Goal: Transaction & Acquisition: Book appointment/travel/reservation

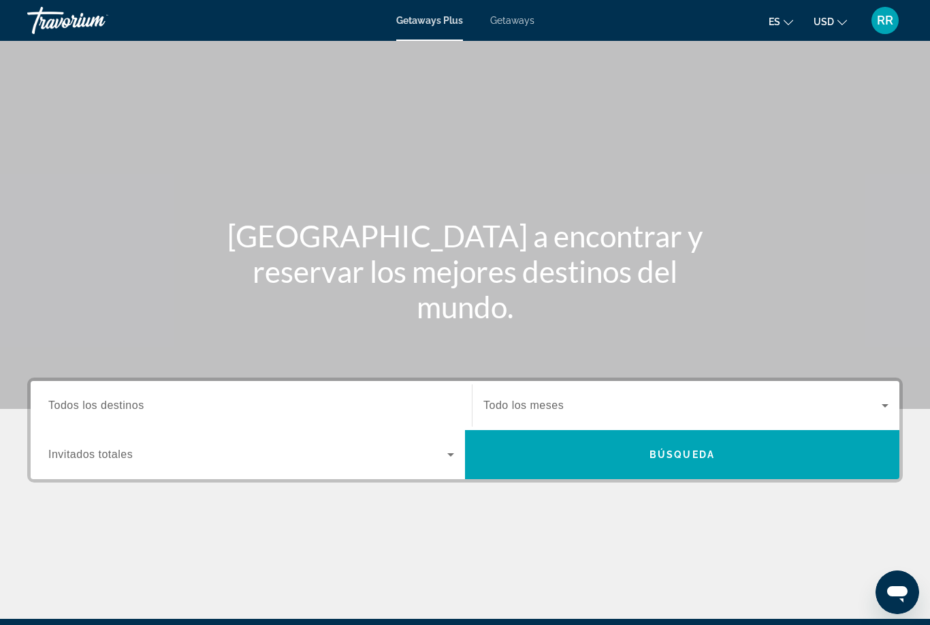
click at [101, 406] on span "Todos los destinos" at bounding box center [96, 405] width 96 height 12
click at [101, 406] on input "Destination Todos los destinos" at bounding box center [251, 406] width 406 height 16
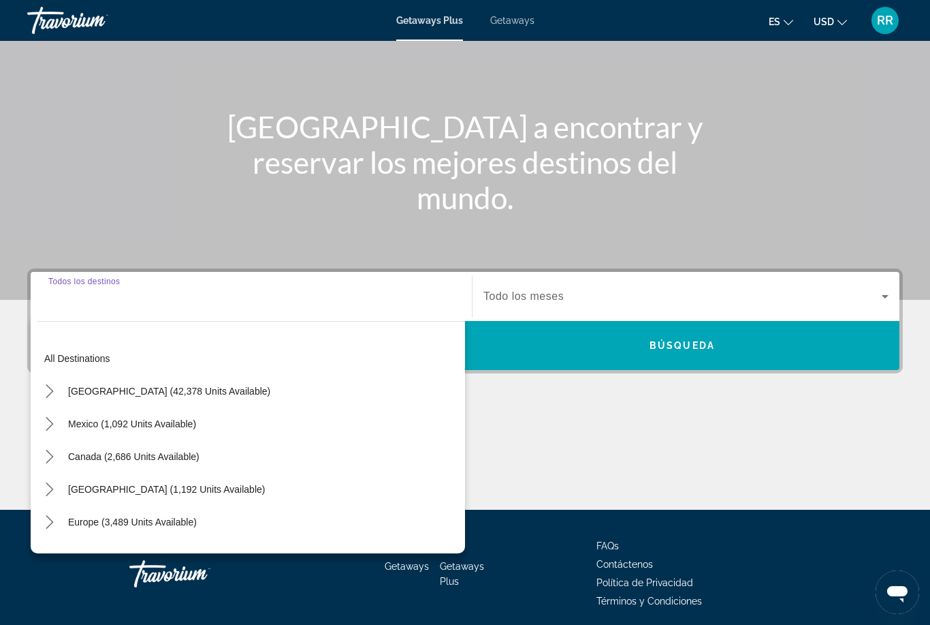
scroll to position [161, 0]
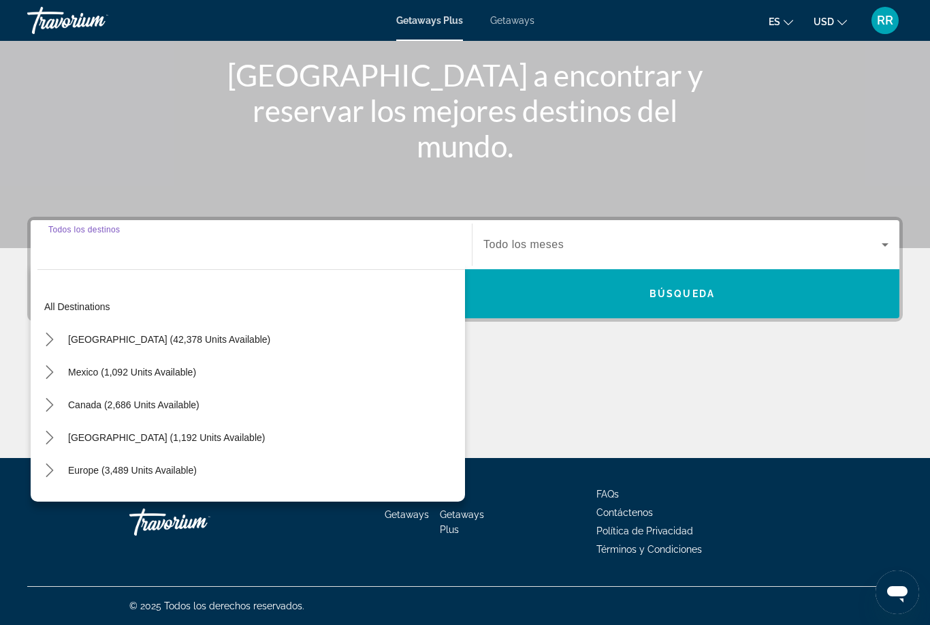
click at [123, 452] on span "Select destination: Caribbean & Atlantic Islands (1,192 units available)" at bounding box center [166, 437] width 210 height 33
type input "**********"
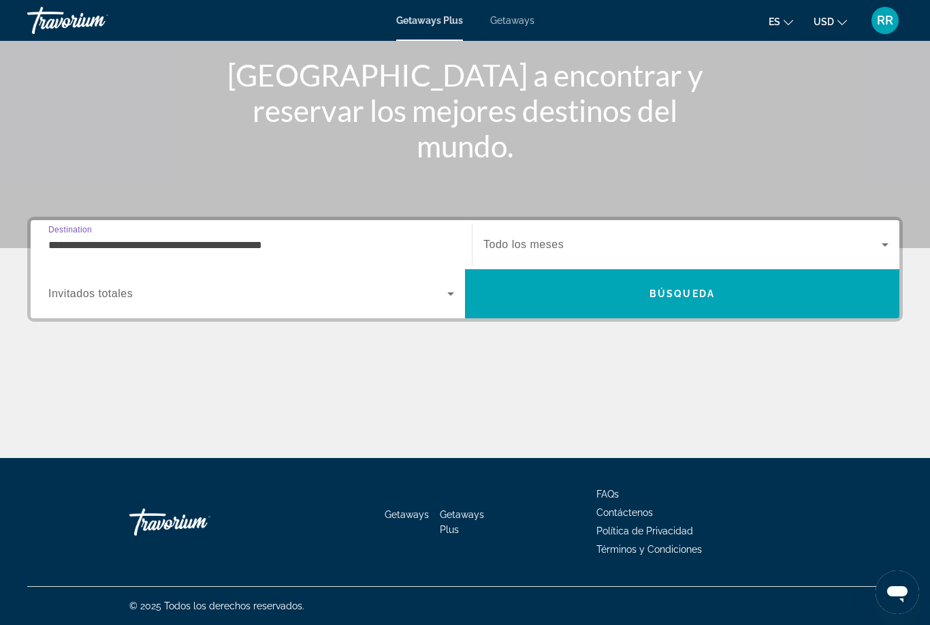
click at [457, 297] on icon "Search widget" at bounding box center [451, 293] width 16 height 16
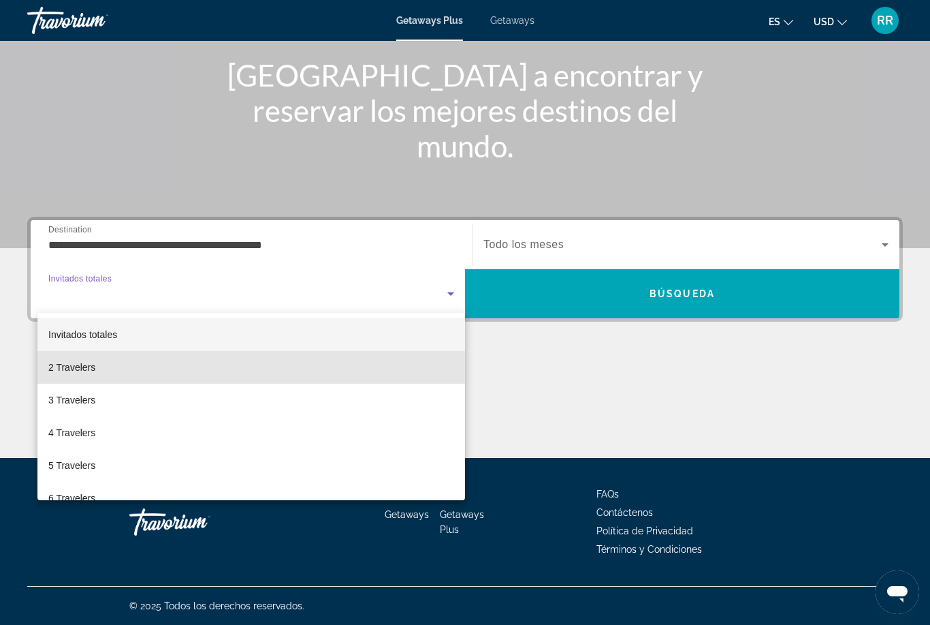
click at [72, 362] on span "2 Travelers" at bounding box center [71, 367] width 47 height 16
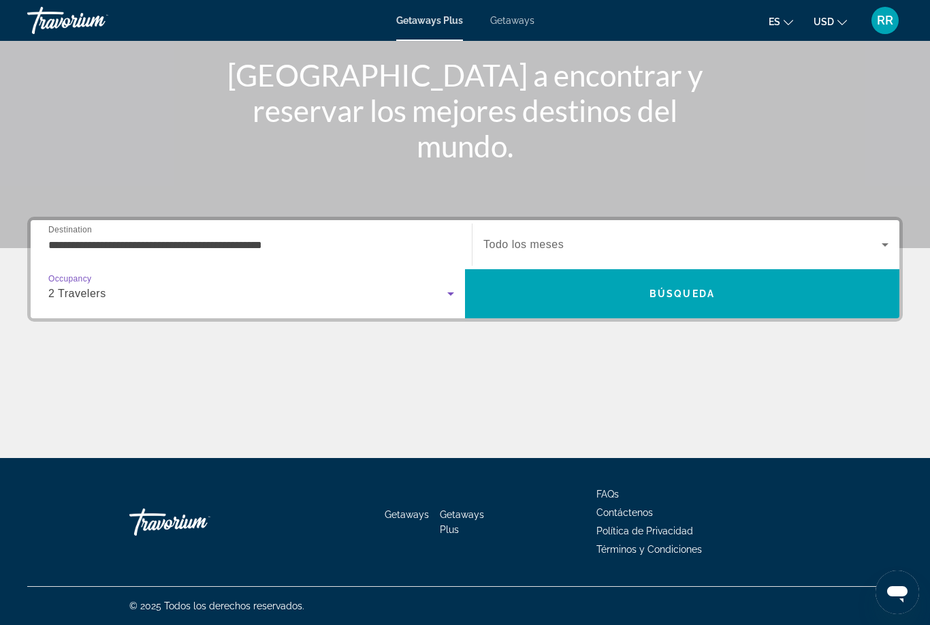
click at [692, 291] on span "Búsqueda" at bounding box center [682, 293] width 65 height 11
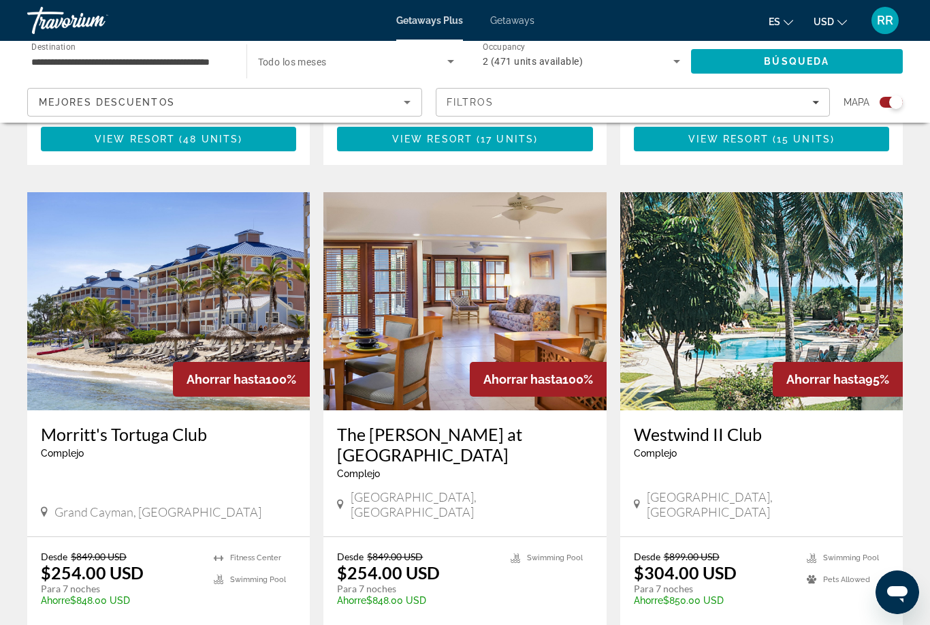
scroll to position [1874, 0]
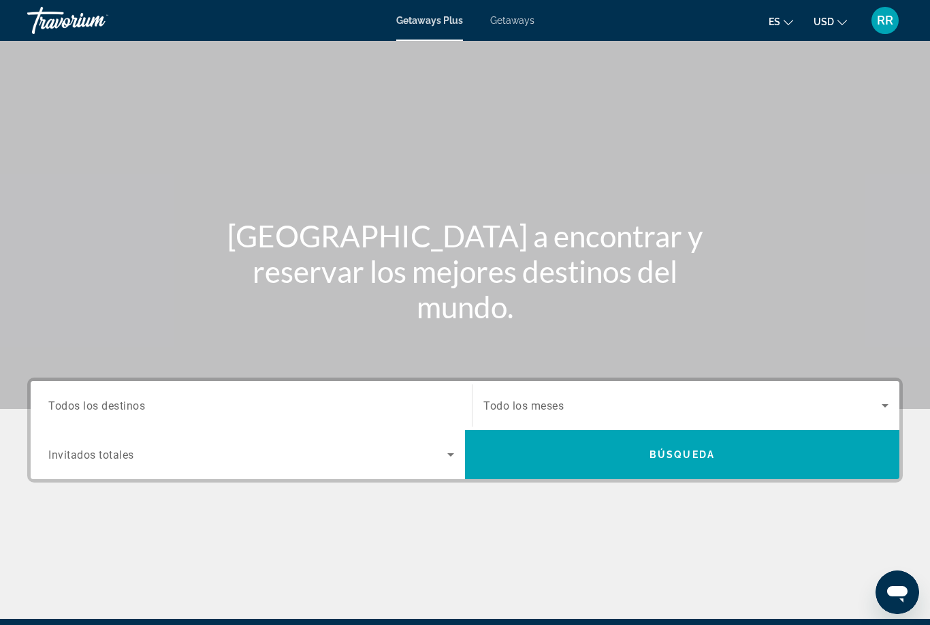
click at [82, 401] on span "Todos los destinos" at bounding box center [96, 404] width 97 height 13
click at [82, 401] on input "Destination Todos los destinos" at bounding box center [251, 406] width 406 height 16
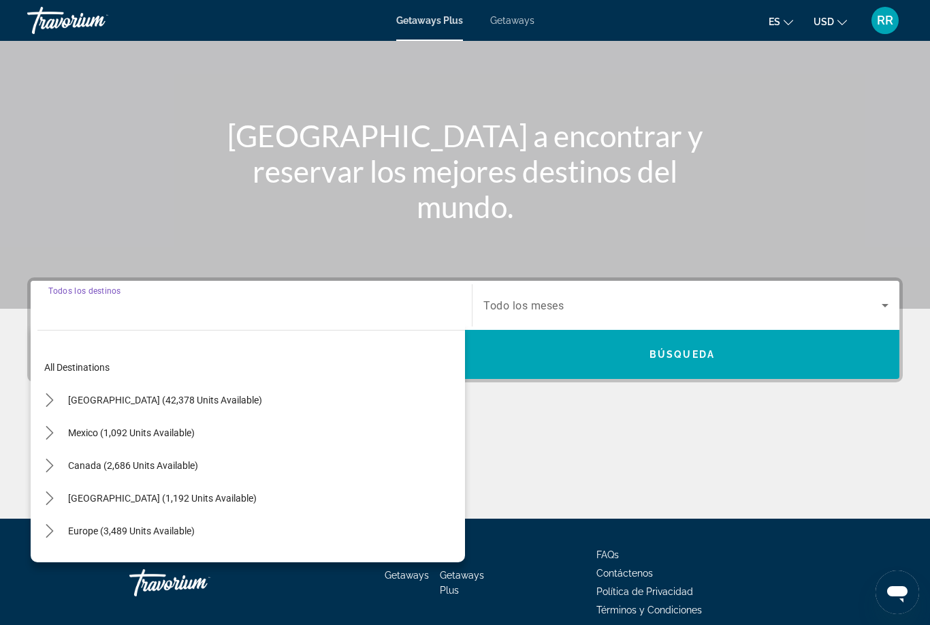
scroll to position [160, 0]
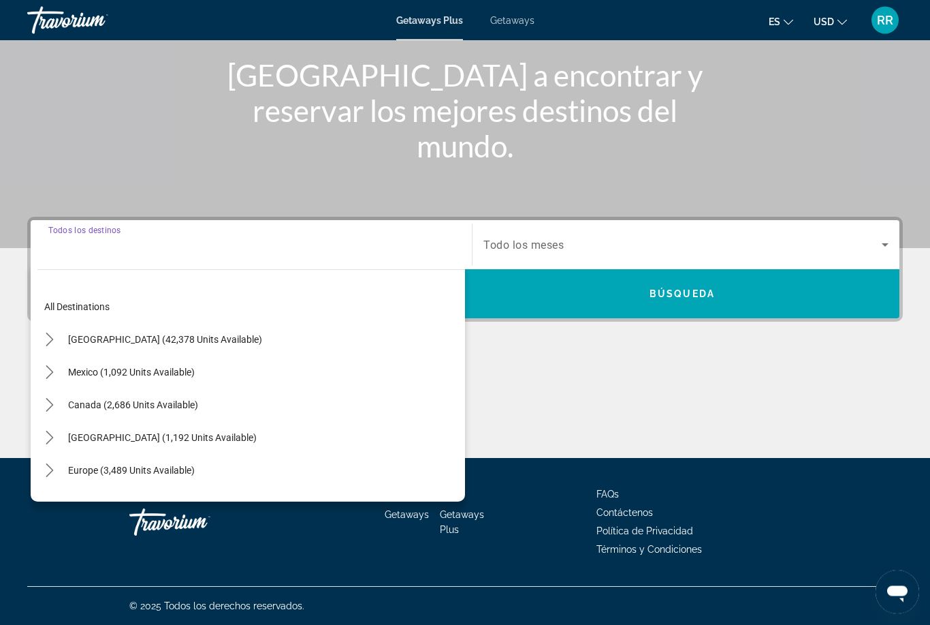
click at [85, 370] on span "Mexico (1,092 units available)" at bounding box center [131, 372] width 127 height 11
type input "**********"
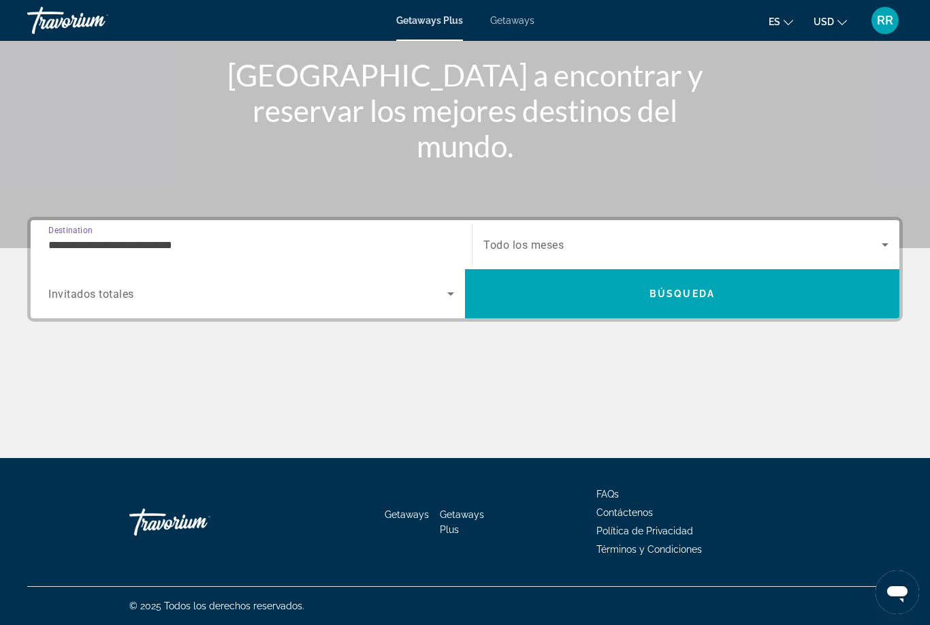
click at [449, 299] on icon "Search widget" at bounding box center [451, 293] width 16 height 16
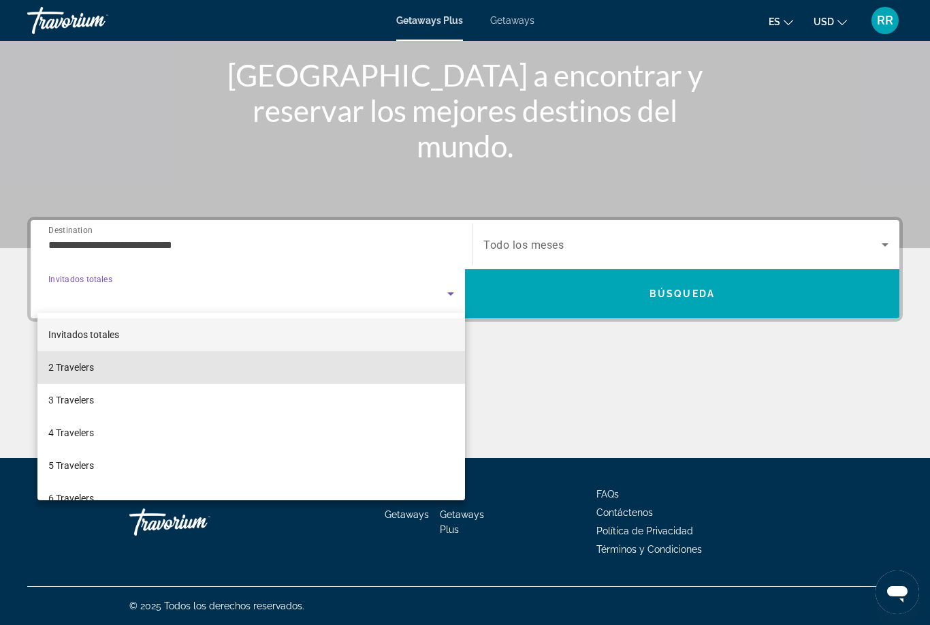
click at [64, 374] on span "2 Travelers" at bounding box center [71, 367] width 46 height 16
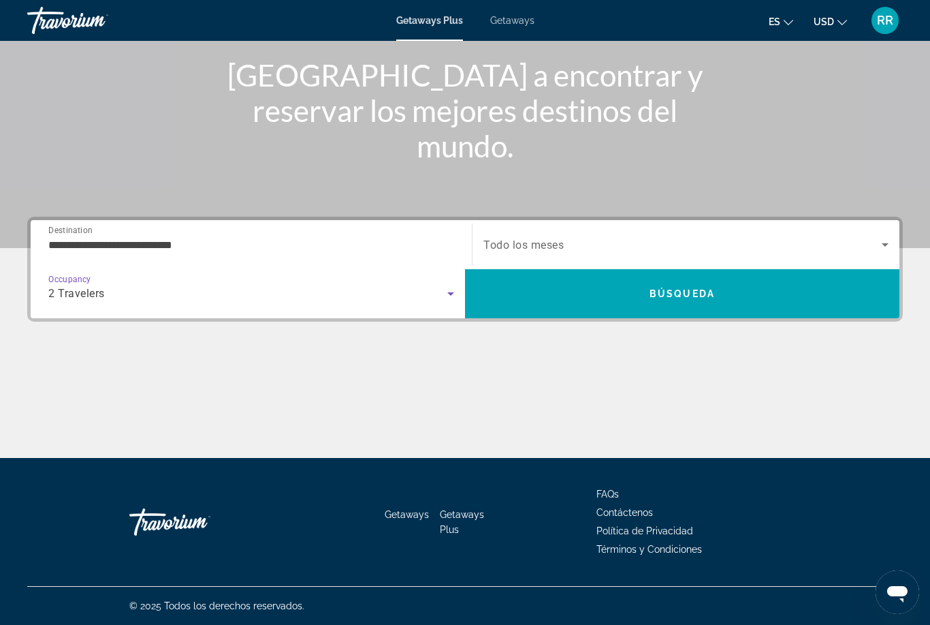
click at [700, 292] on span "Búsqueda" at bounding box center [682, 293] width 65 height 11
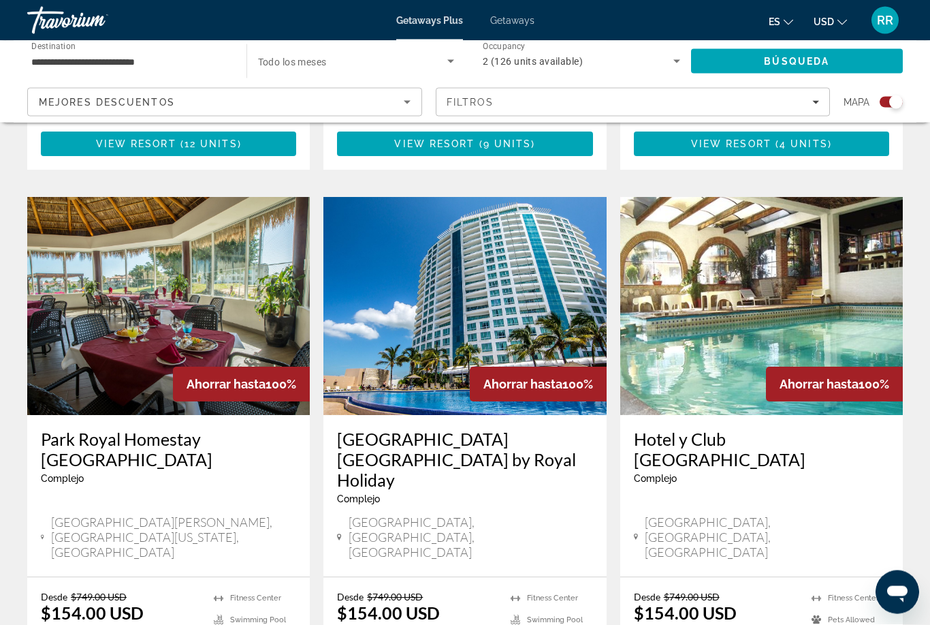
scroll to position [1399, 0]
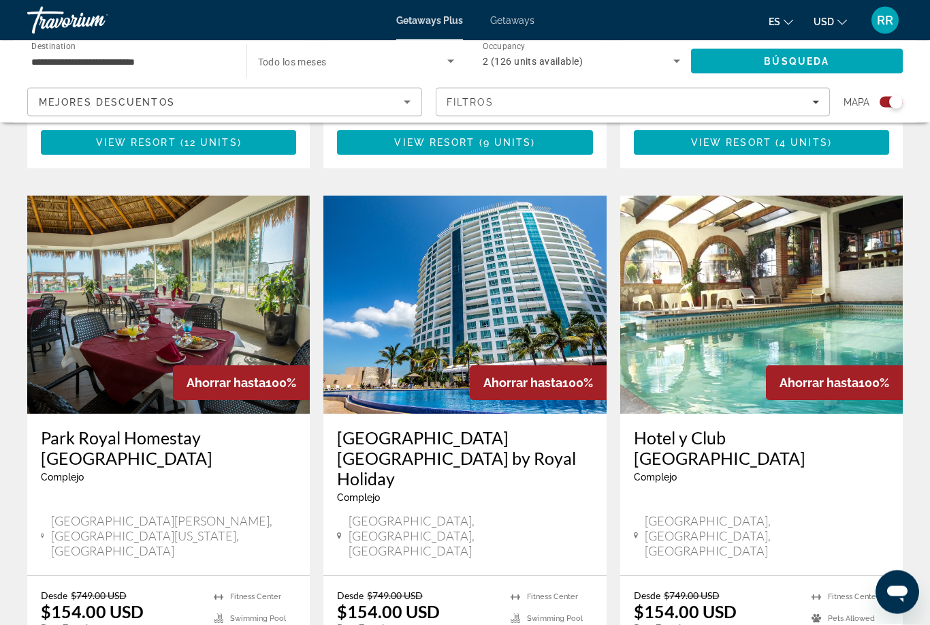
click at [463, 305] on img "Main content" at bounding box center [465, 305] width 283 height 218
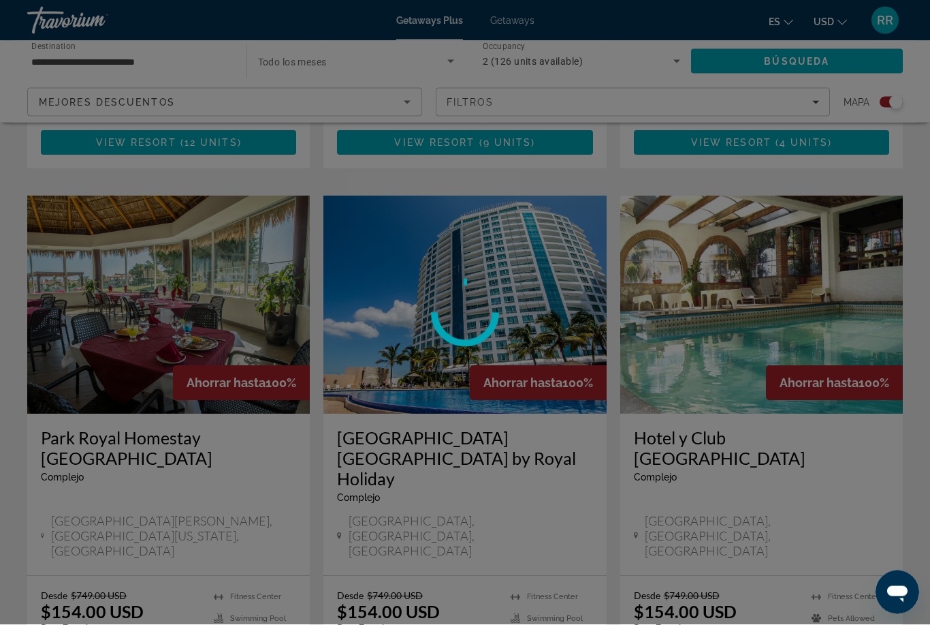
scroll to position [1400, 0]
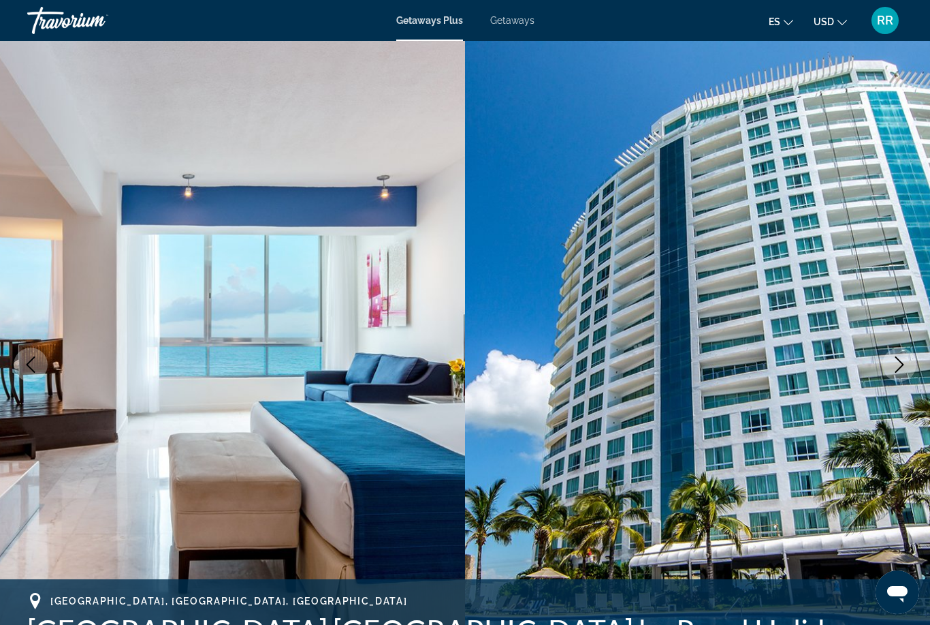
click at [904, 375] on button "Next image" at bounding box center [900, 364] width 34 height 34
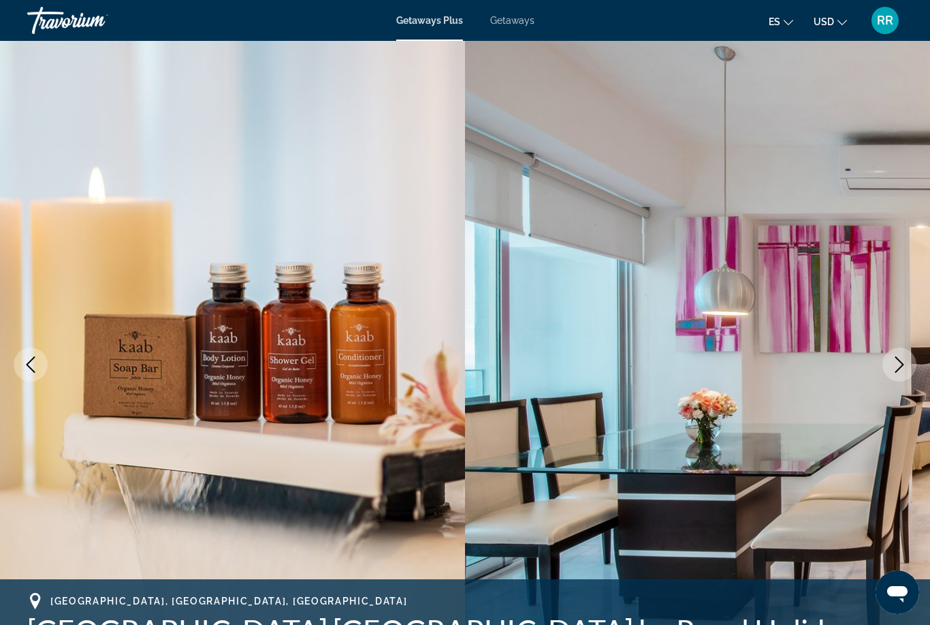
click at [903, 362] on icon "Next image" at bounding box center [900, 364] width 16 height 16
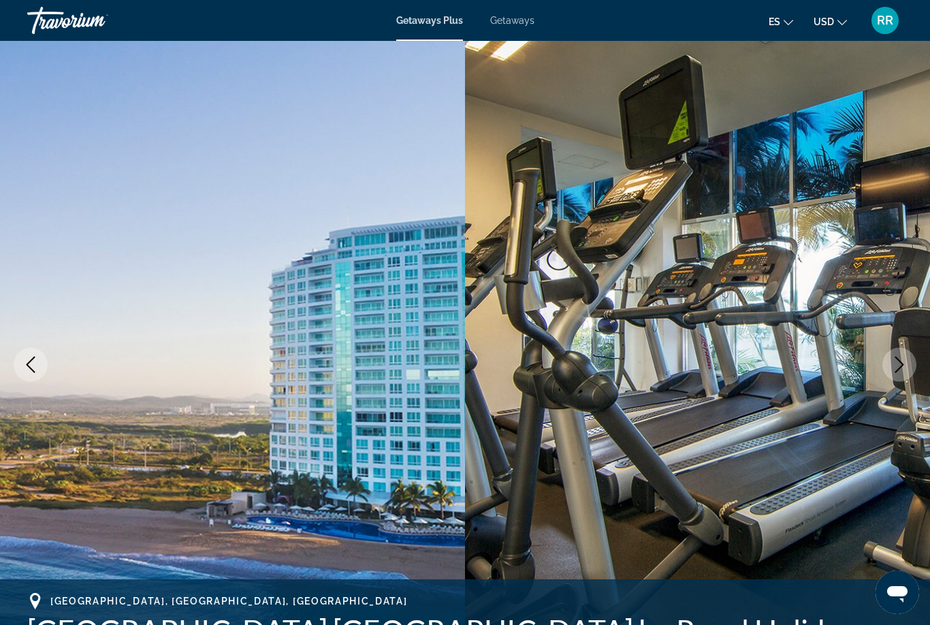
click at [896, 387] on img "Main content" at bounding box center [697, 364] width 465 height 647
click at [905, 372] on icon "Next image" at bounding box center [900, 364] width 16 height 16
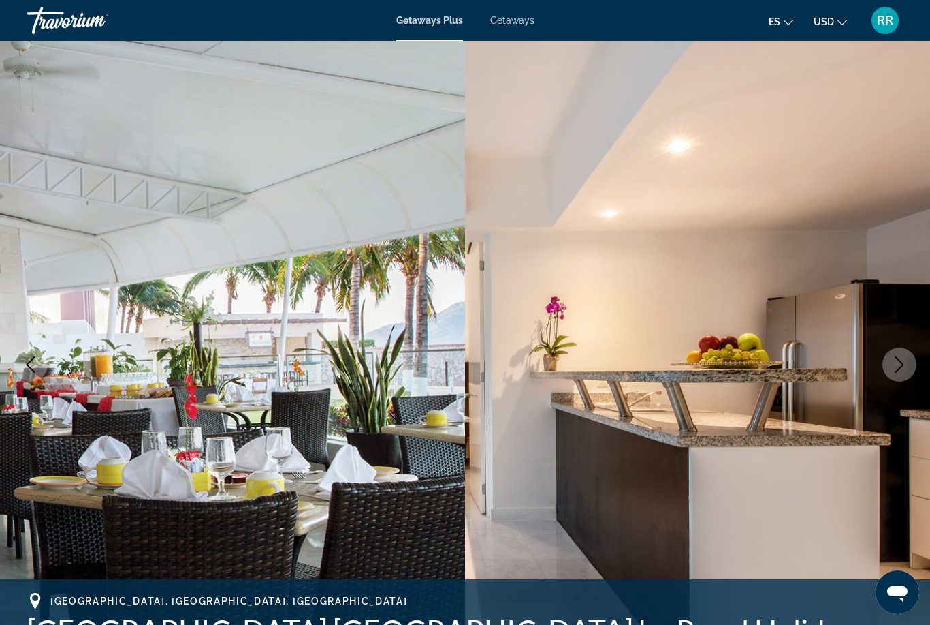
click at [896, 373] on button "Next image" at bounding box center [900, 364] width 34 height 34
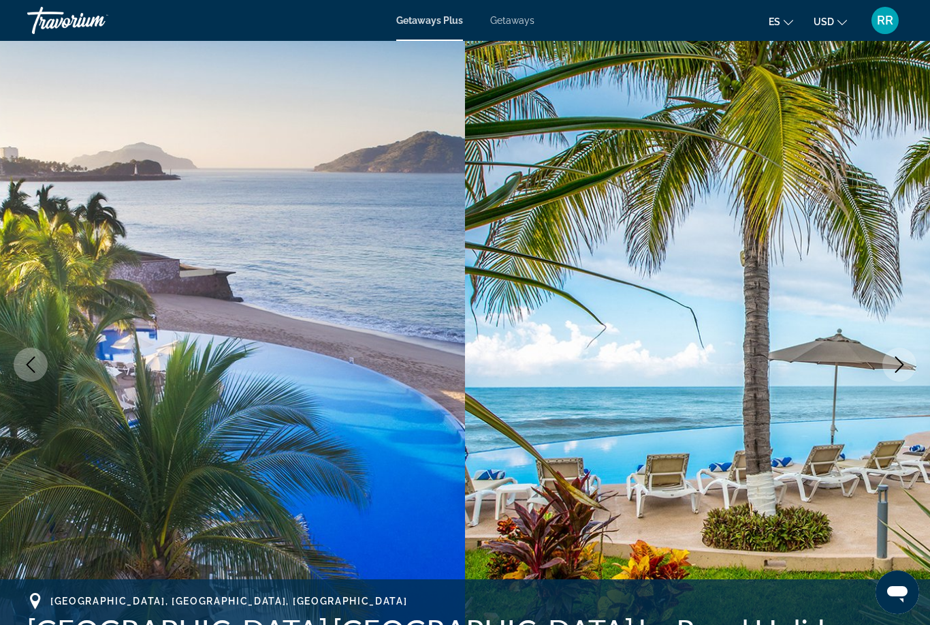
click at [896, 377] on button "Next image" at bounding box center [900, 364] width 34 height 34
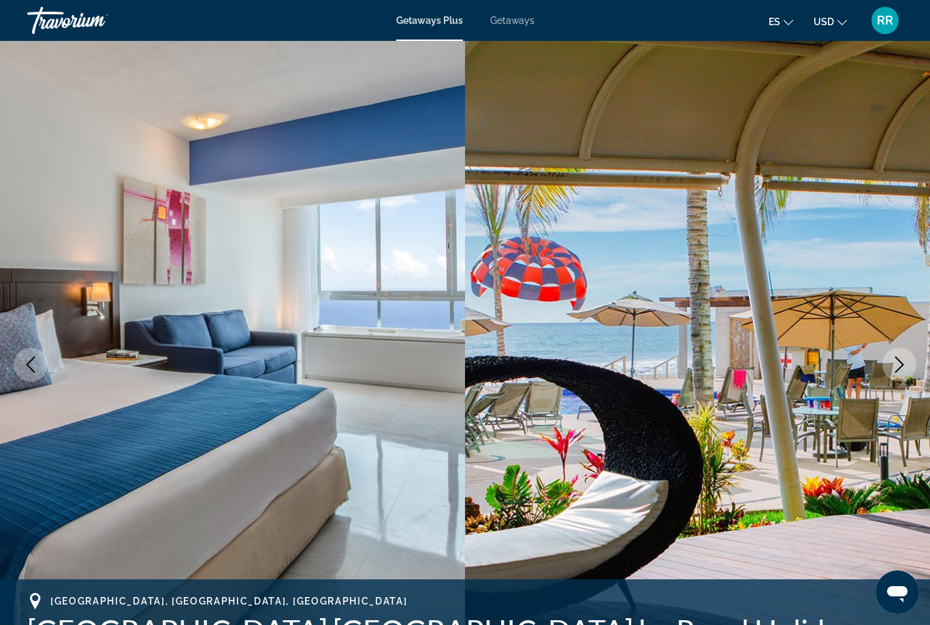
click at [902, 372] on icon "Next image" at bounding box center [900, 364] width 16 height 16
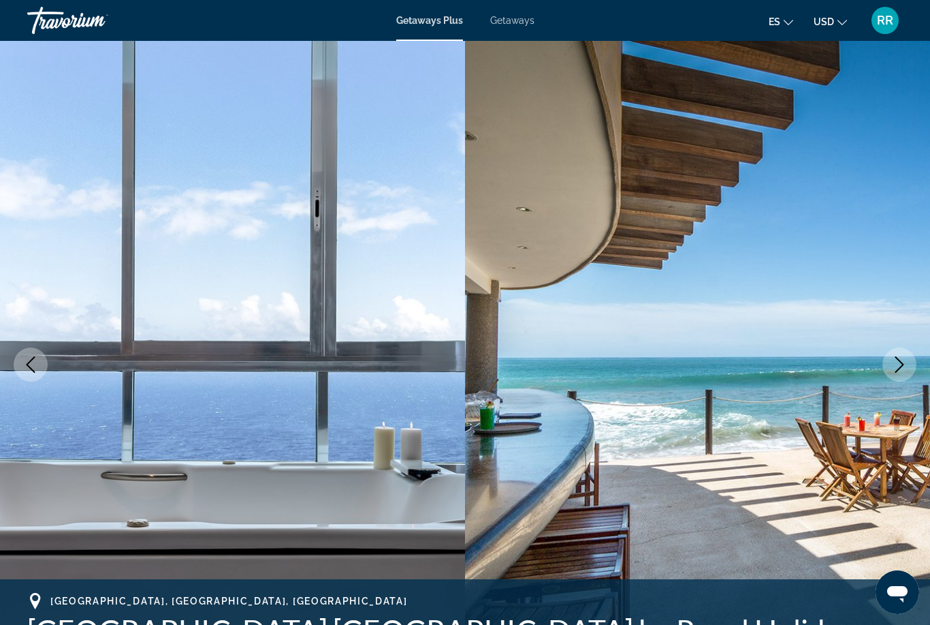
click at [907, 368] on icon "Next image" at bounding box center [900, 364] width 16 height 16
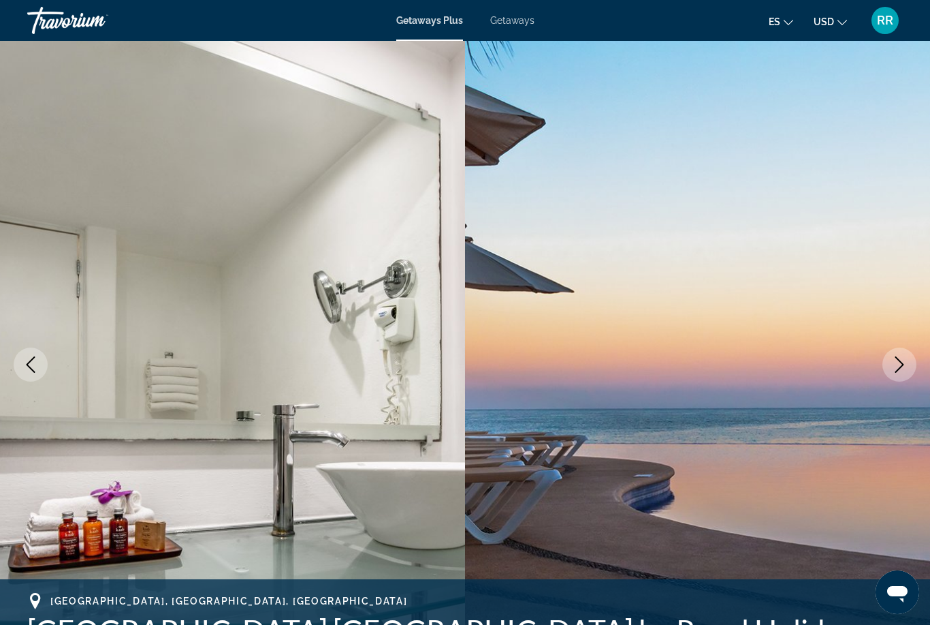
click at [901, 367] on icon "Next image" at bounding box center [900, 364] width 9 height 16
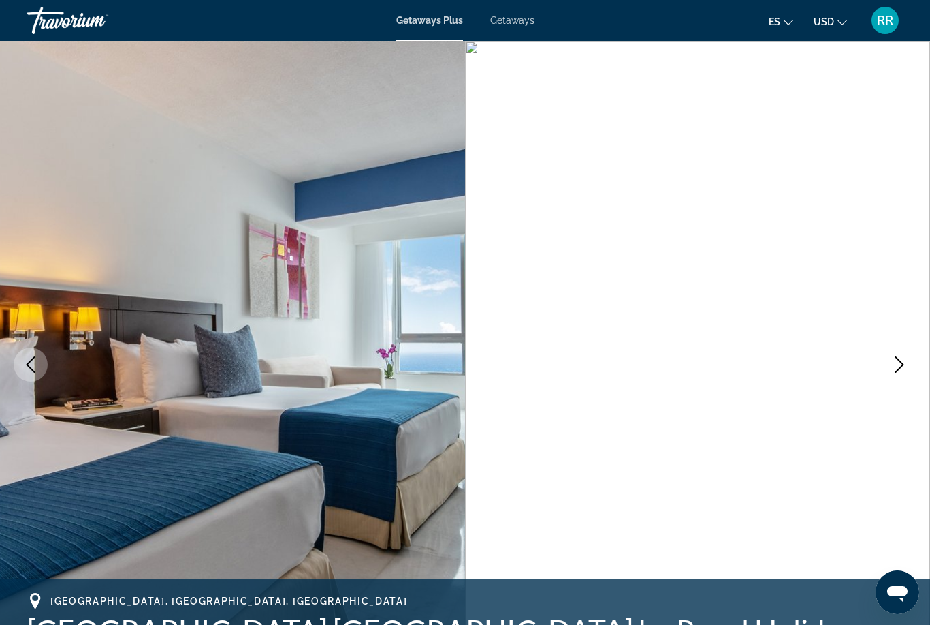
click at [901, 360] on icon "Next image" at bounding box center [900, 364] width 16 height 16
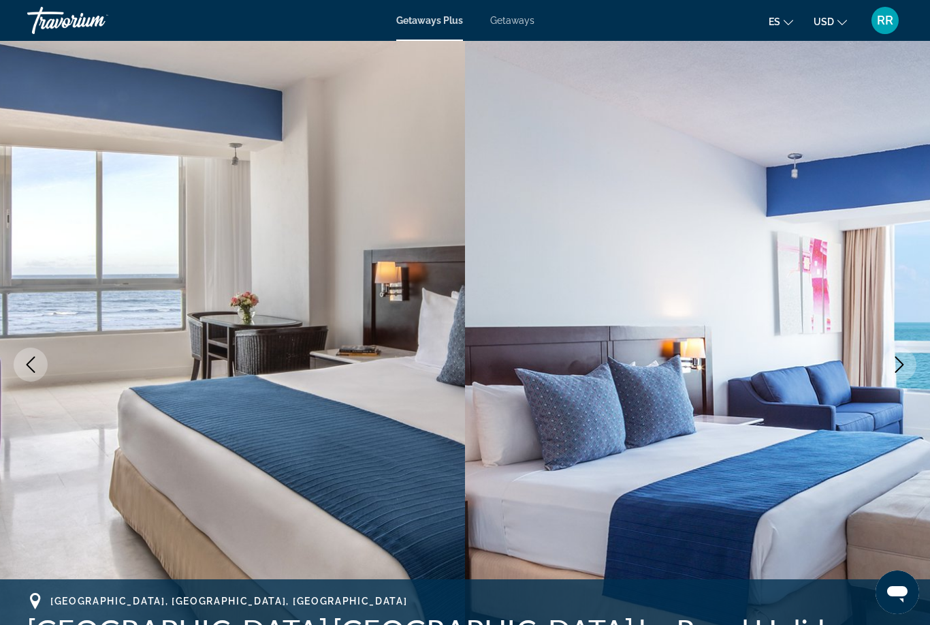
click at [907, 371] on icon "Next image" at bounding box center [900, 364] width 16 height 16
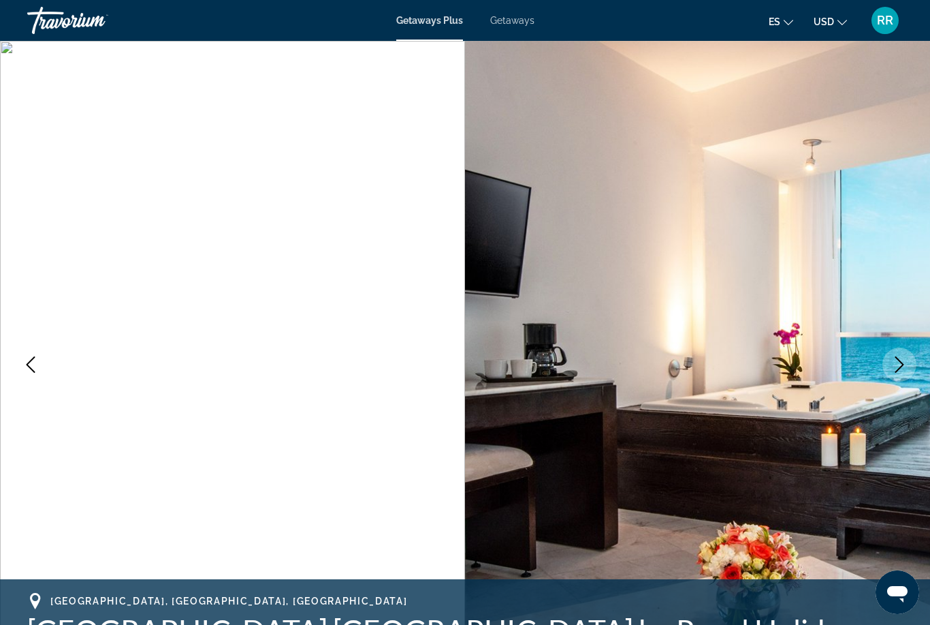
click at [899, 363] on icon "Next image" at bounding box center [900, 364] width 16 height 16
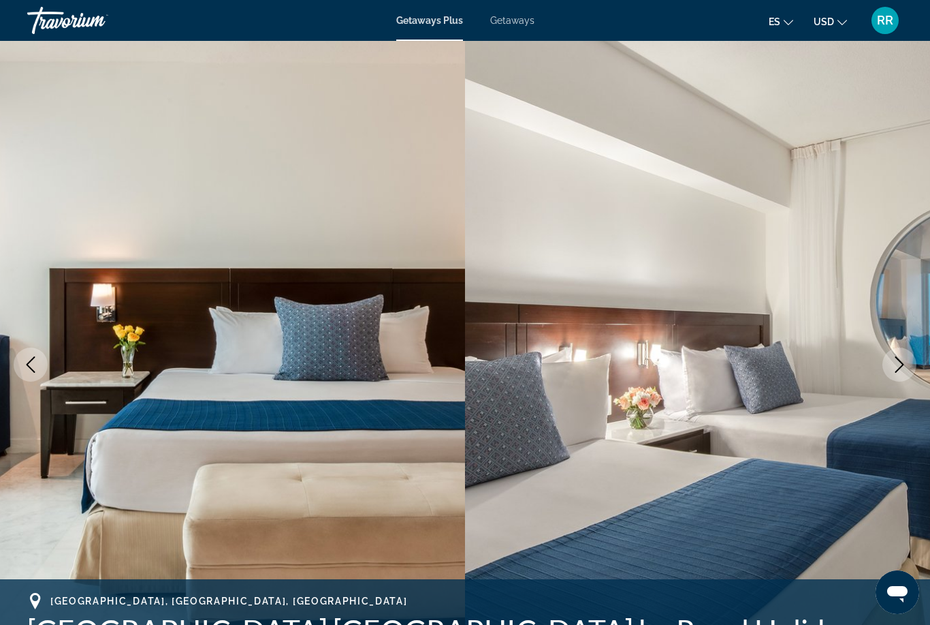
click at [896, 370] on icon "Next image" at bounding box center [900, 364] width 16 height 16
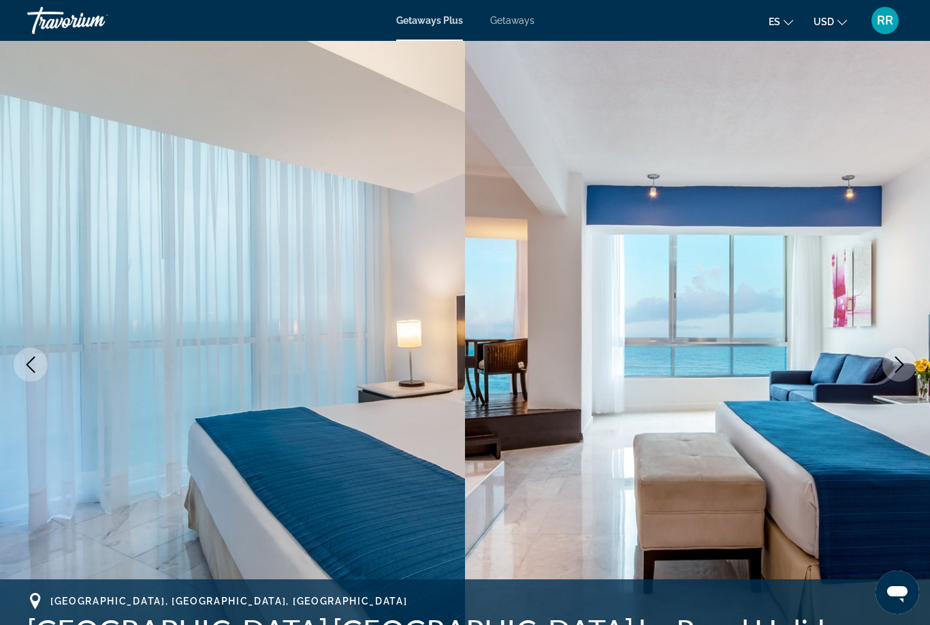
click at [892, 367] on icon "Next image" at bounding box center [900, 364] width 16 height 16
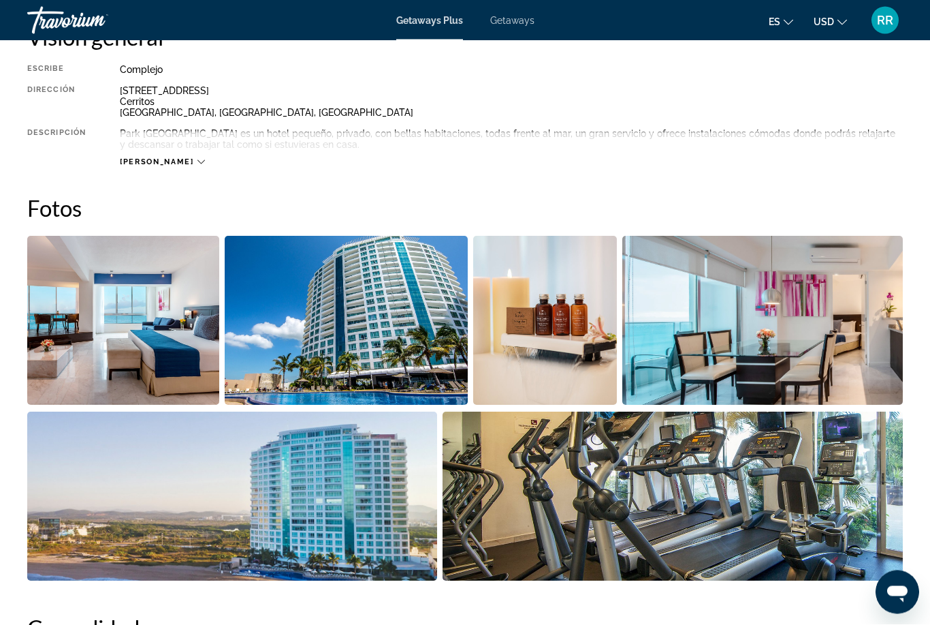
scroll to position [44, 0]
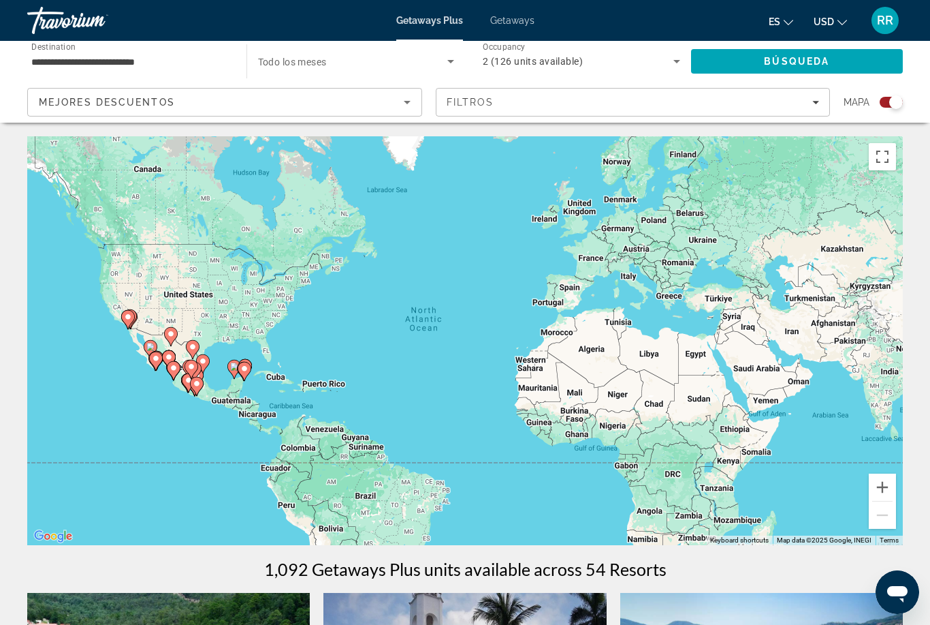
click at [104, 66] on input "**********" at bounding box center [130, 62] width 198 height 16
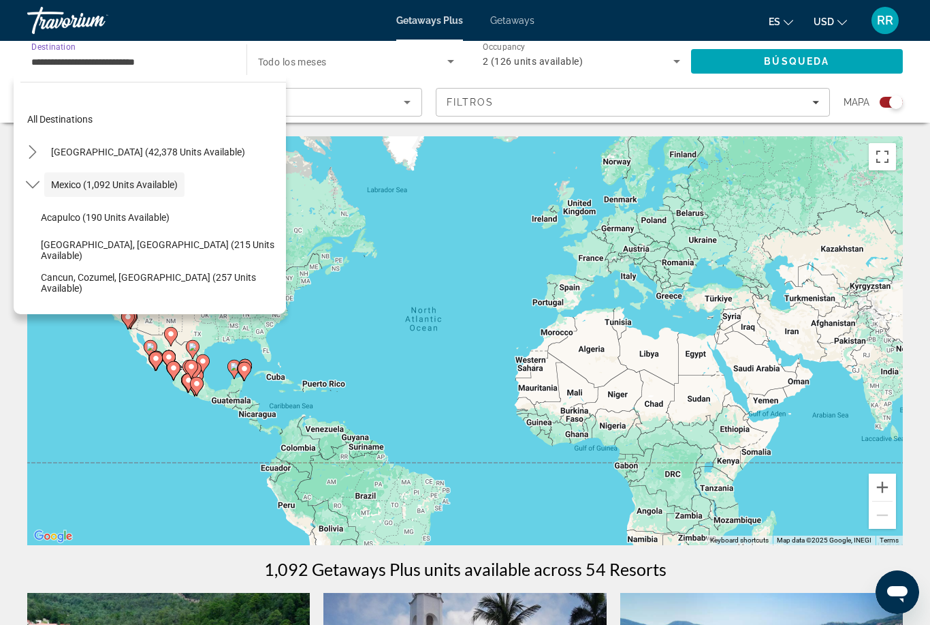
click at [204, 67] on input "**********" at bounding box center [130, 62] width 198 height 16
click at [170, 61] on input "**********" at bounding box center [130, 62] width 198 height 16
click at [76, 127] on span "Select destination: All destinations" at bounding box center [153, 119] width 266 height 33
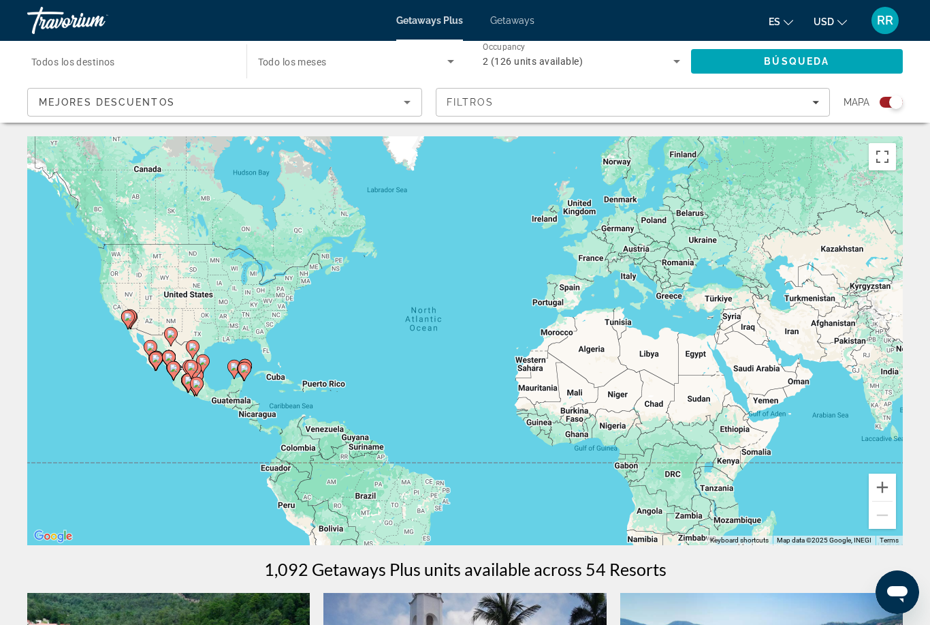
click at [153, 63] on input "Destination Todos los destinos" at bounding box center [130, 62] width 198 height 16
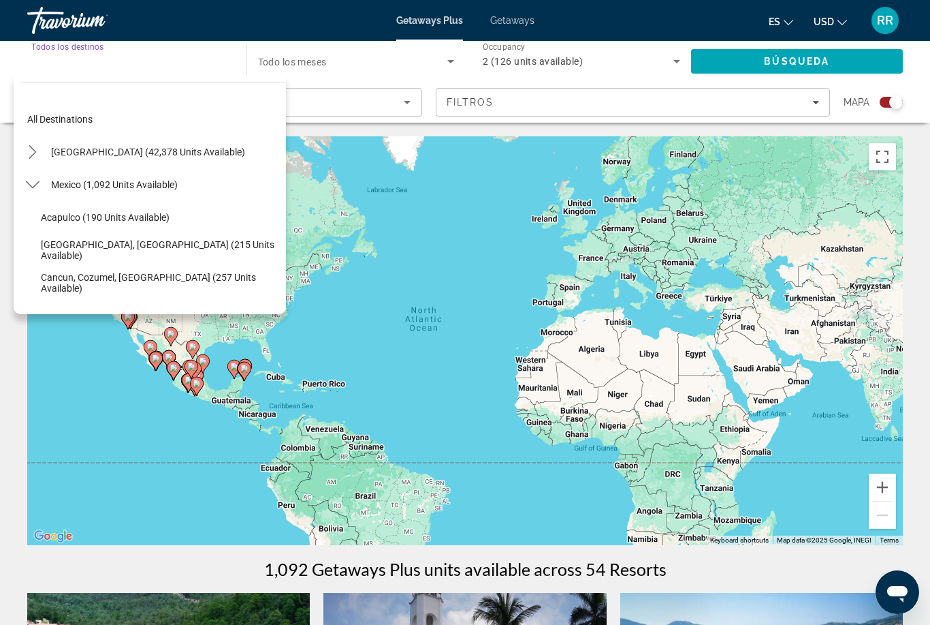
click at [35, 121] on span "All destinations" at bounding box center [59, 119] width 65 height 11
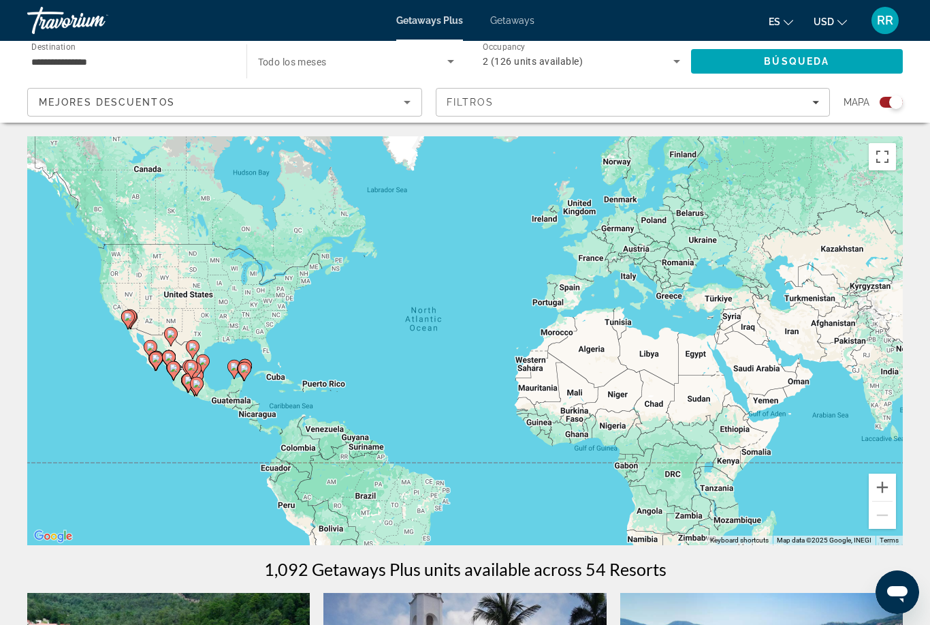
click at [45, 65] on input "**********" at bounding box center [130, 62] width 198 height 16
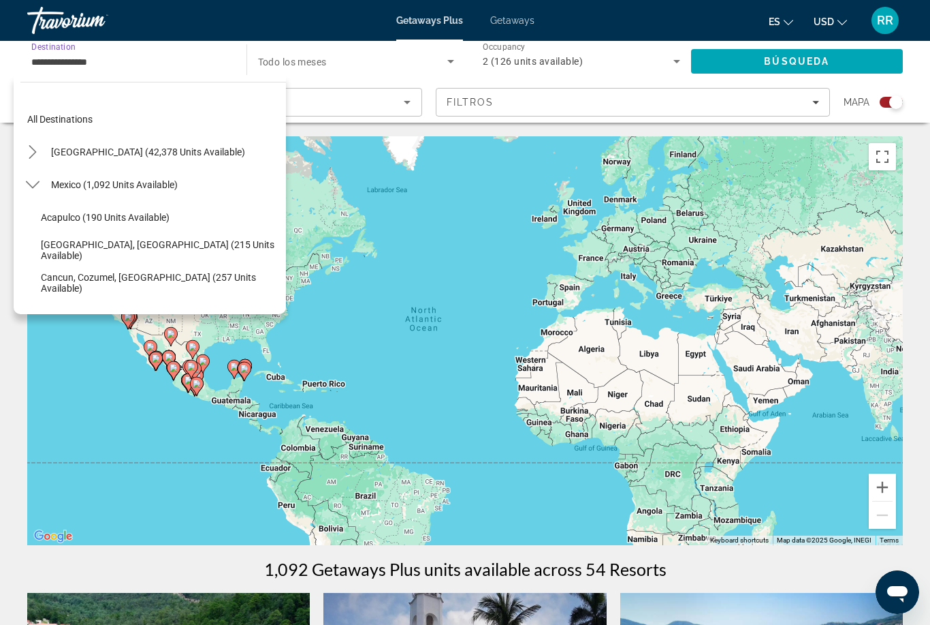
click at [105, 68] on input "**********" at bounding box center [130, 62] width 198 height 16
click at [29, 129] on span "Select destination: All destinations" at bounding box center [153, 119] width 266 height 33
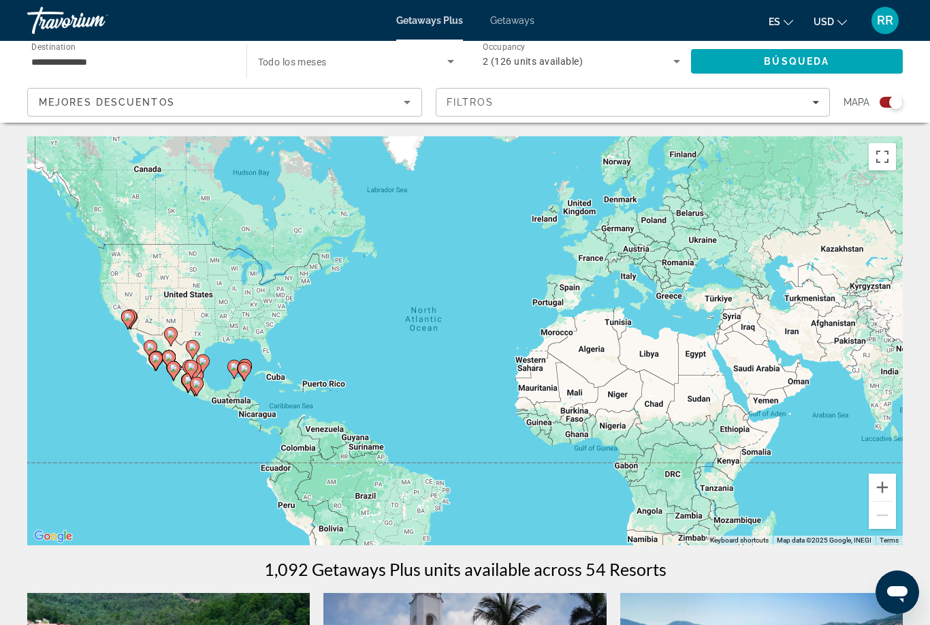
click at [49, 51] on span "Destination" at bounding box center [53, 47] width 44 height 10
click at [49, 54] on input "**********" at bounding box center [130, 62] width 198 height 16
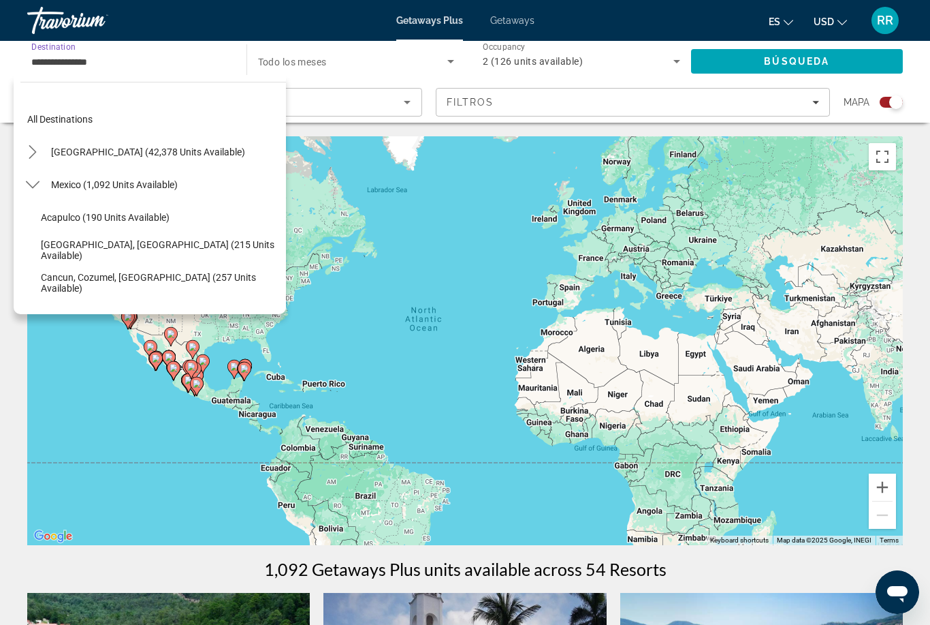
click at [78, 290] on span "Select destination: Cancun, Cozumel, Riviera Maya (257 units available)" at bounding box center [160, 282] width 252 height 33
type input "**********"
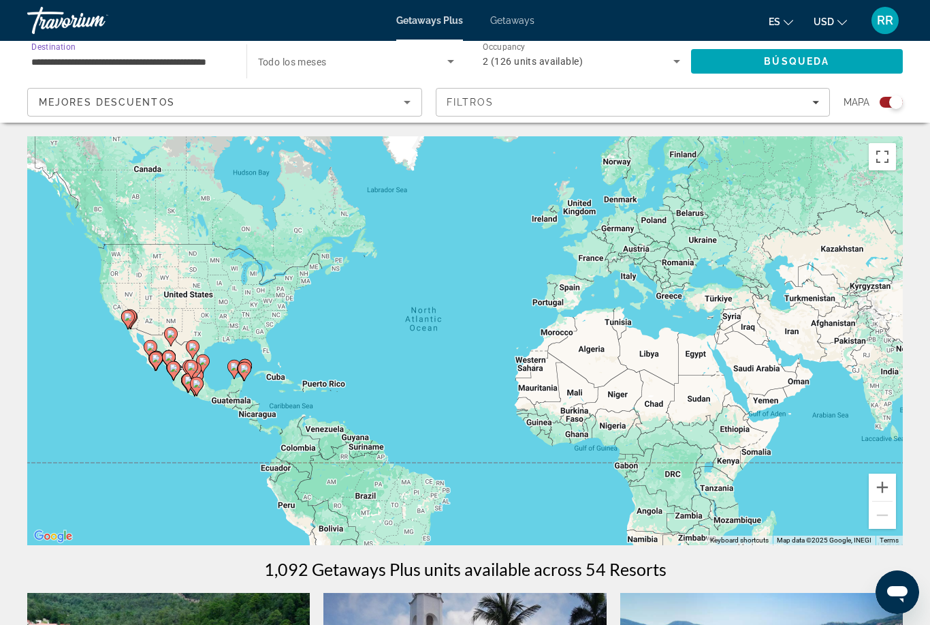
click at [412, 97] on icon "Sort by" at bounding box center [407, 102] width 16 height 16
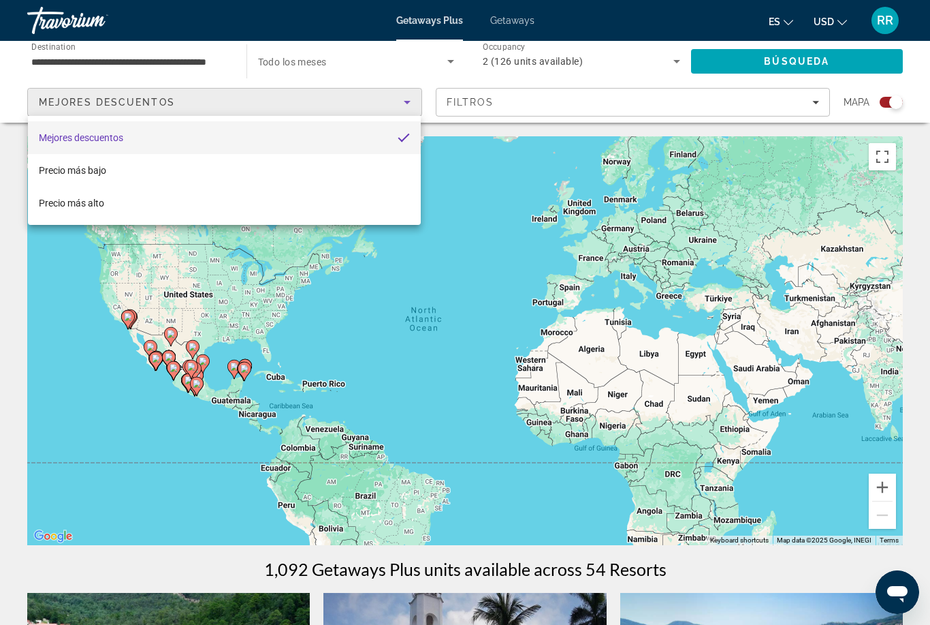
click at [307, 65] on div at bounding box center [465, 312] width 930 height 625
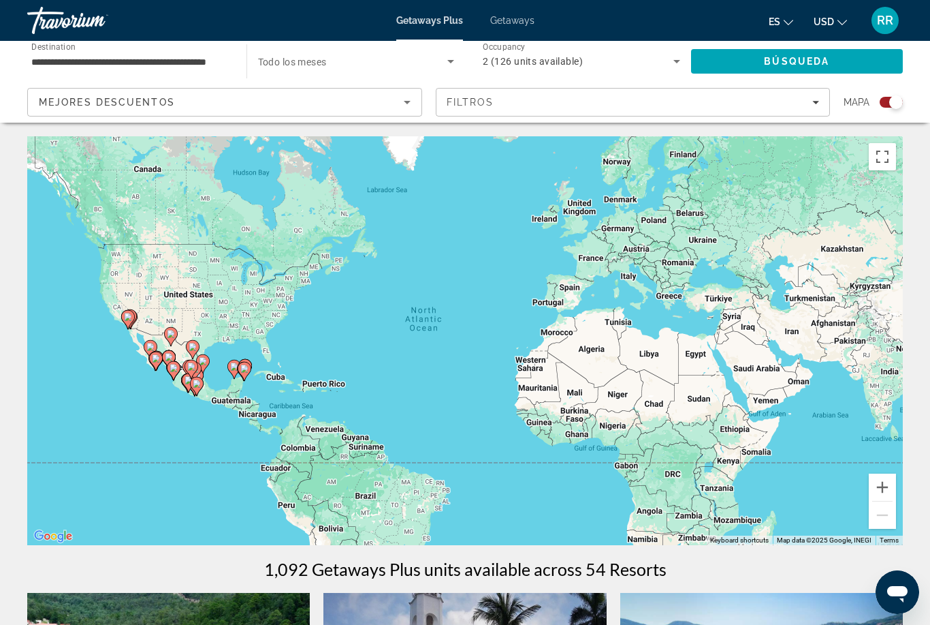
click at [310, 54] on span "Search widget" at bounding box center [353, 61] width 190 height 16
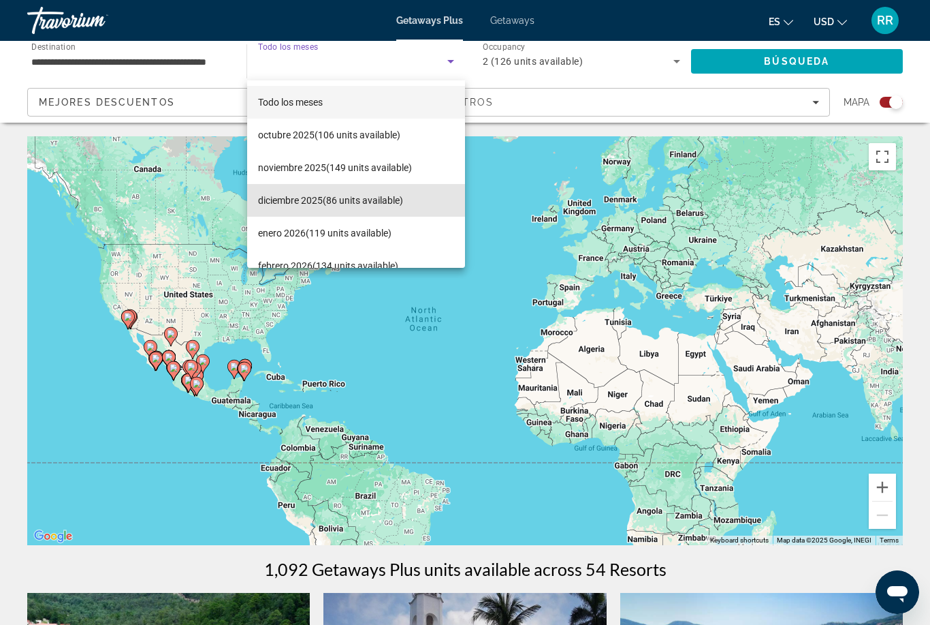
click at [387, 210] on mat-option "diciembre 2025 (86 units available)" at bounding box center [356, 200] width 219 height 33
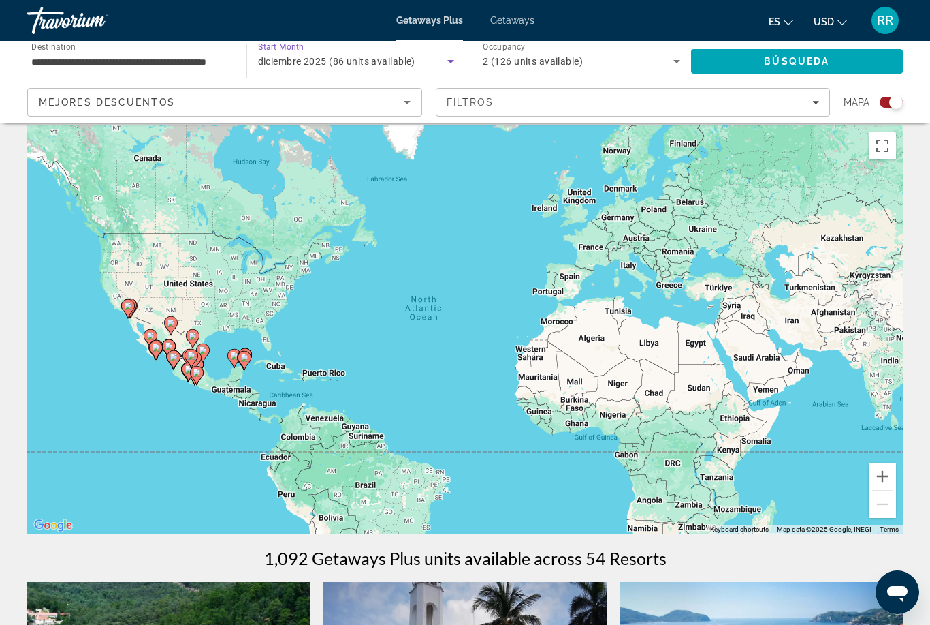
scroll to position [14, 0]
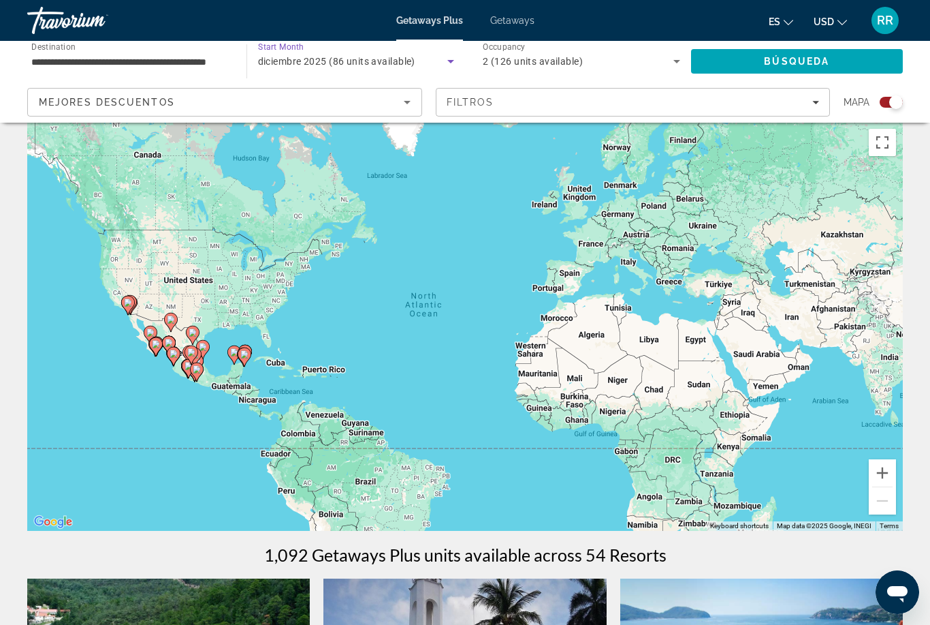
click at [796, 61] on span "Búsqueda" at bounding box center [796, 61] width 65 height 11
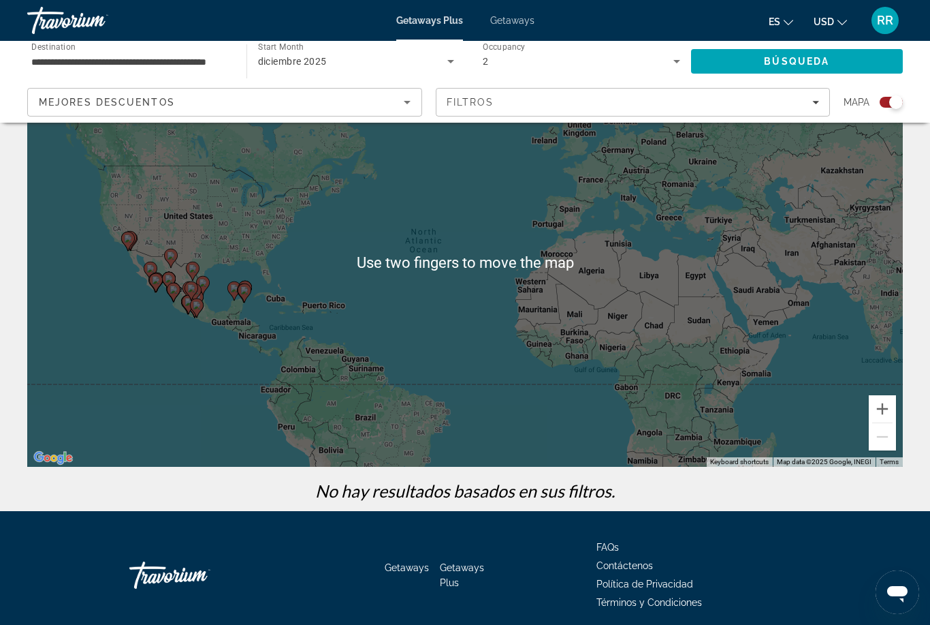
scroll to position [73, 0]
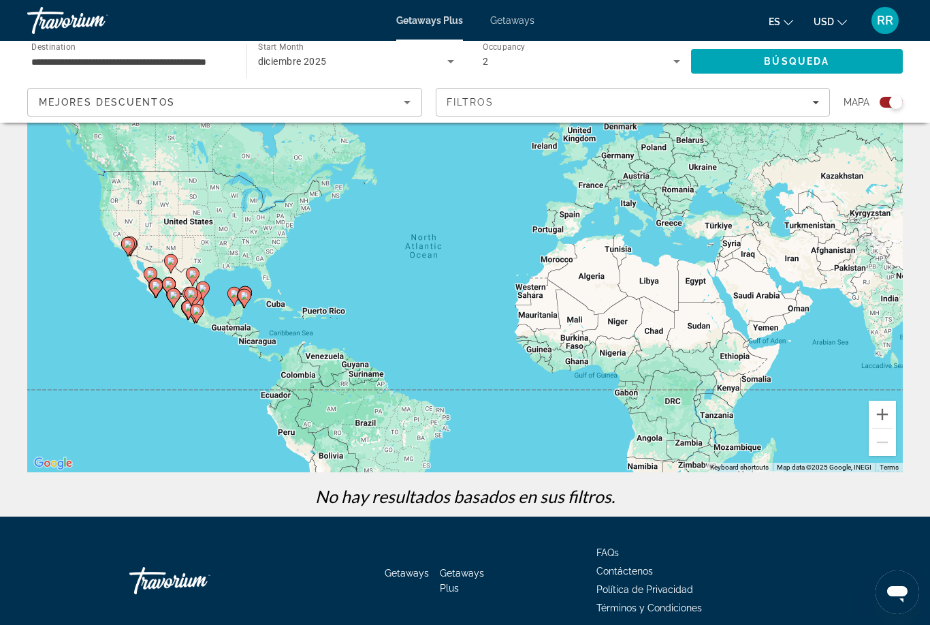
click at [680, 63] on icon "Search widget" at bounding box center [677, 61] width 16 height 16
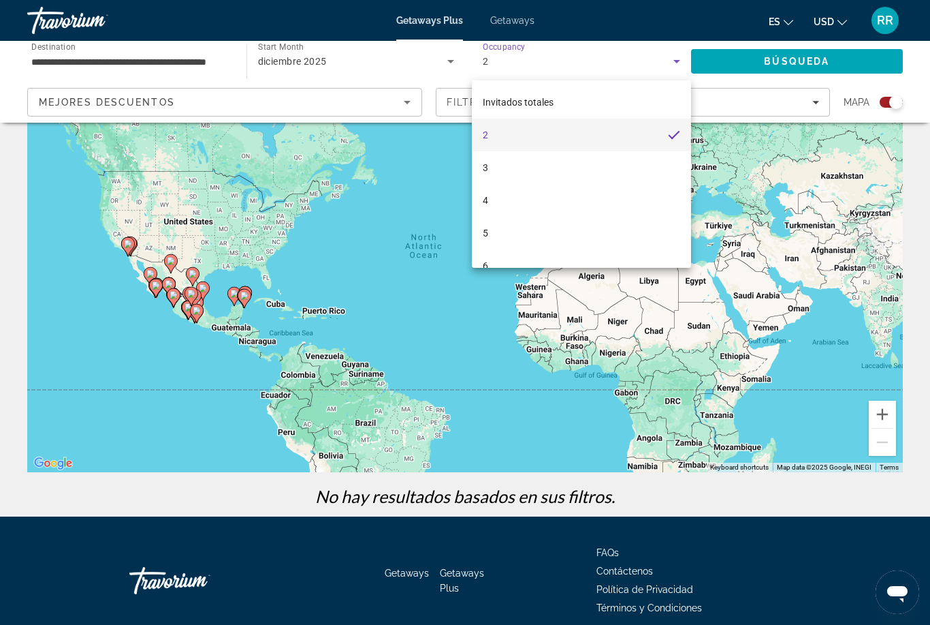
click at [453, 72] on div at bounding box center [465, 312] width 930 height 625
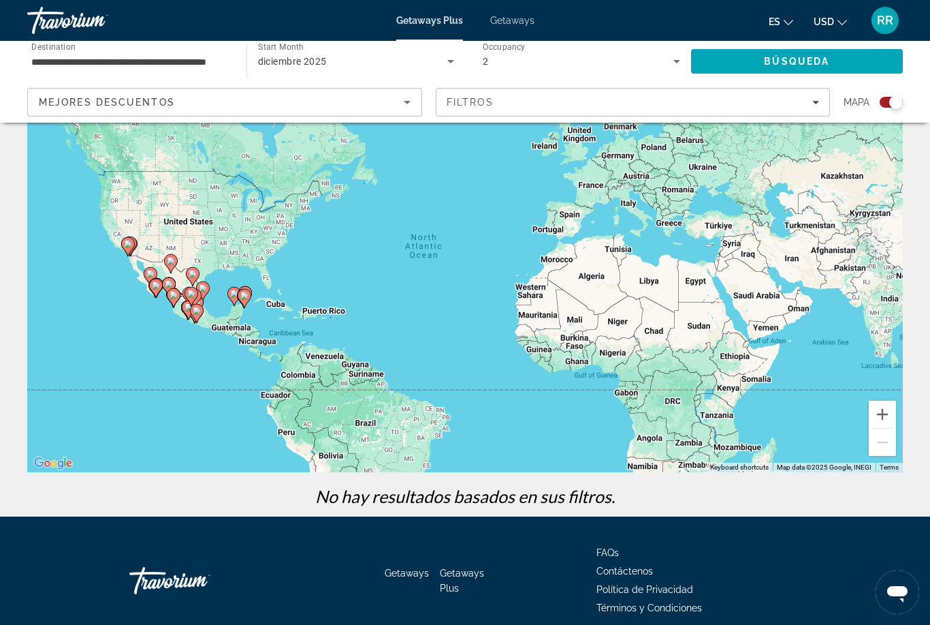
click at [448, 65] on icon "Search widget" at bounding box center [451, 61] width 16 height 16
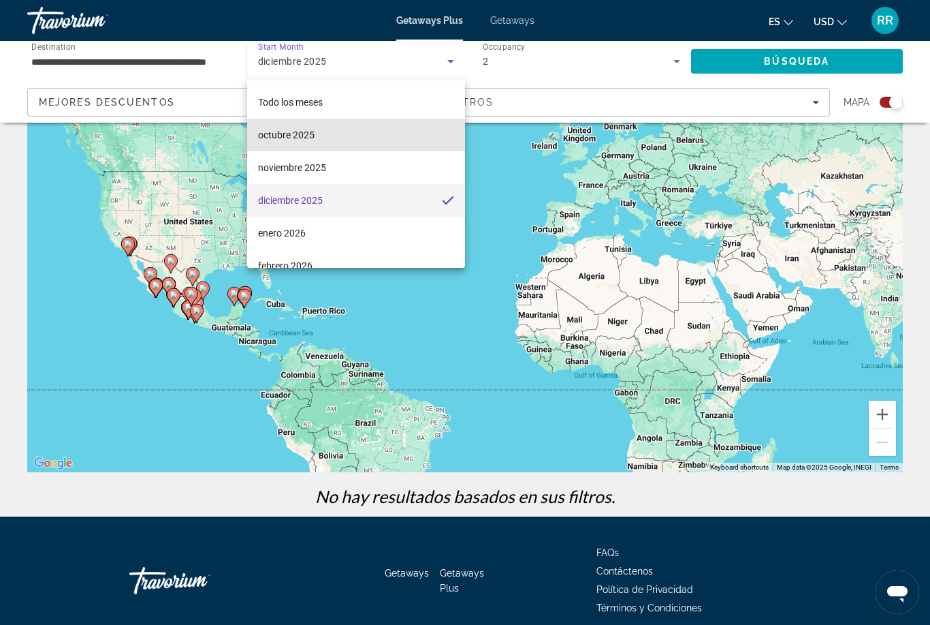
click at [377, 138] on mat-option "octubre 2025" at bounding box center [356, 135] width 219 height 33
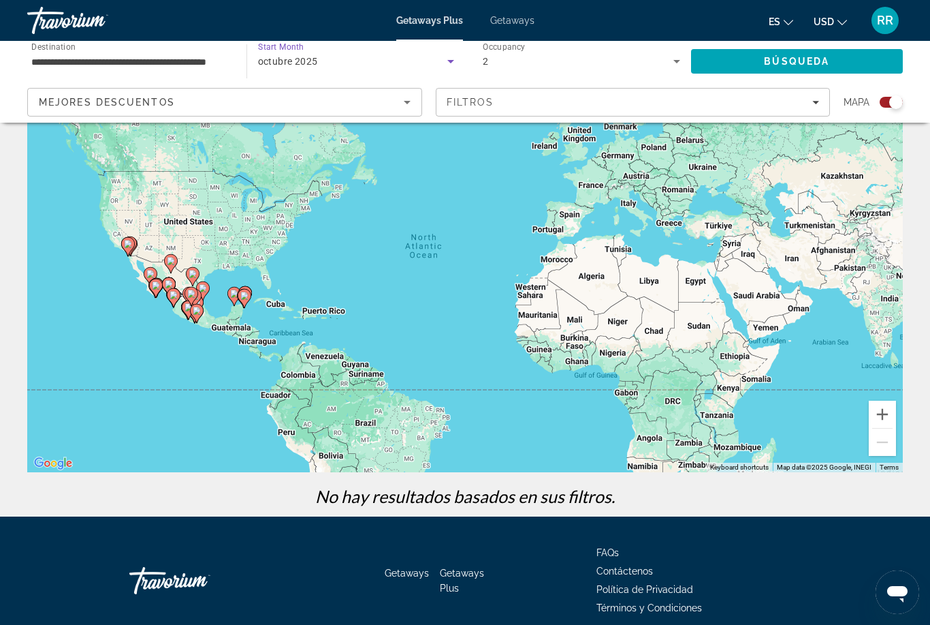
click at [800, 63] on span "Búsqueda" at bounding box center [796, 61] width 65 height 11
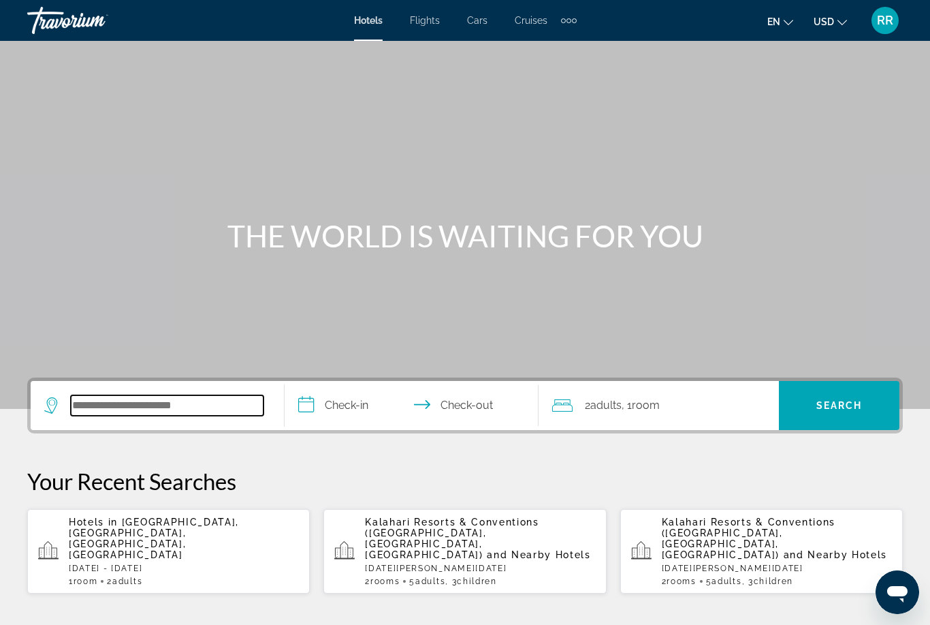
click at [91, 405] on input "Search hotel destination" at bounding box center [167, 405] width 193 height 20
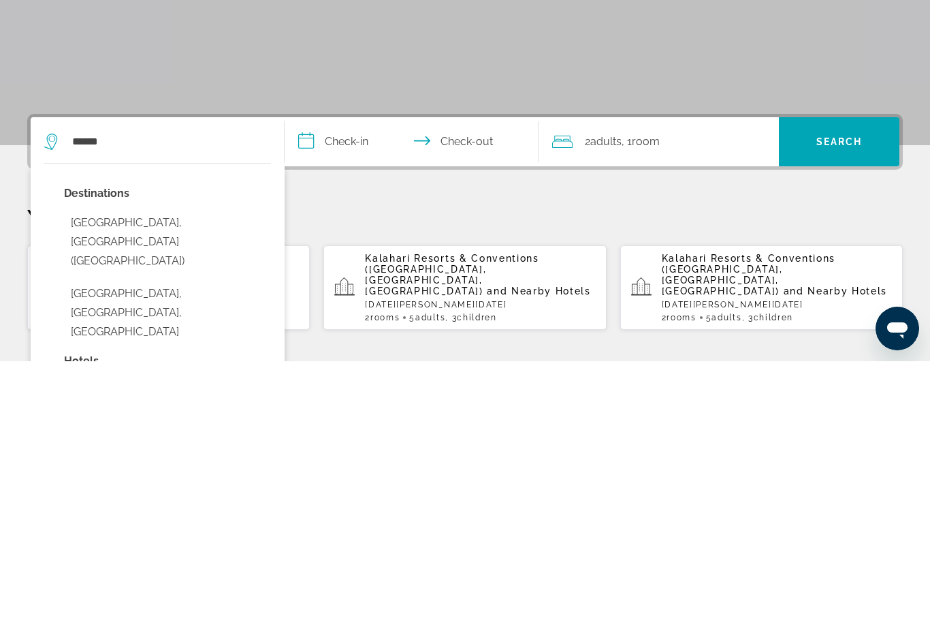
click at [196, 473] on button "[GEOGRAPHIC_DATA], [GEOGRAPHIC_DATA] ([GEOGRAPHIC_DATA])" at bounding box center [167, 505] width 207 height 64
type input "**********"
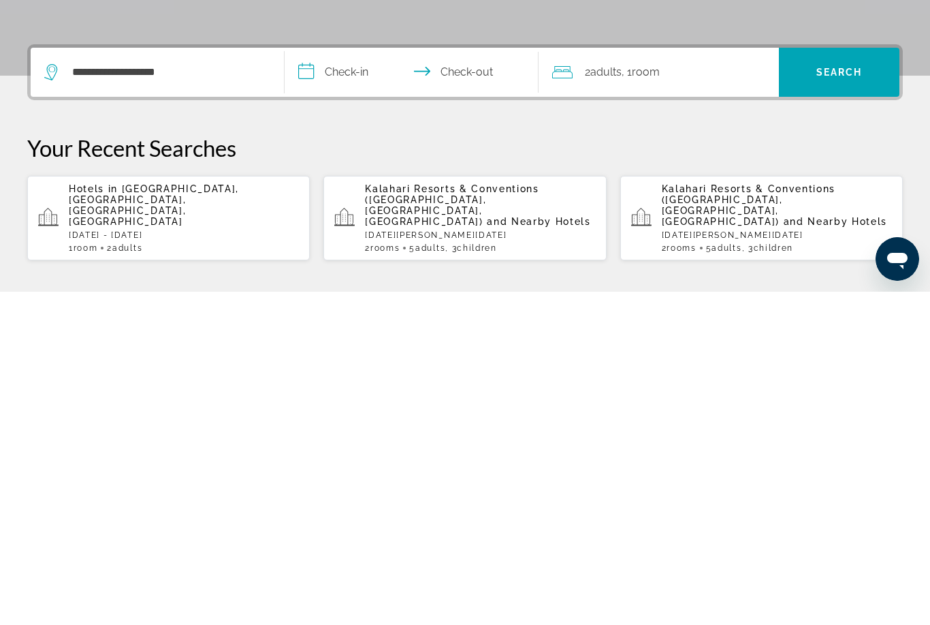
click at [304, 381] on input "**********" at bounding box center [415, 407] width 260 height 53
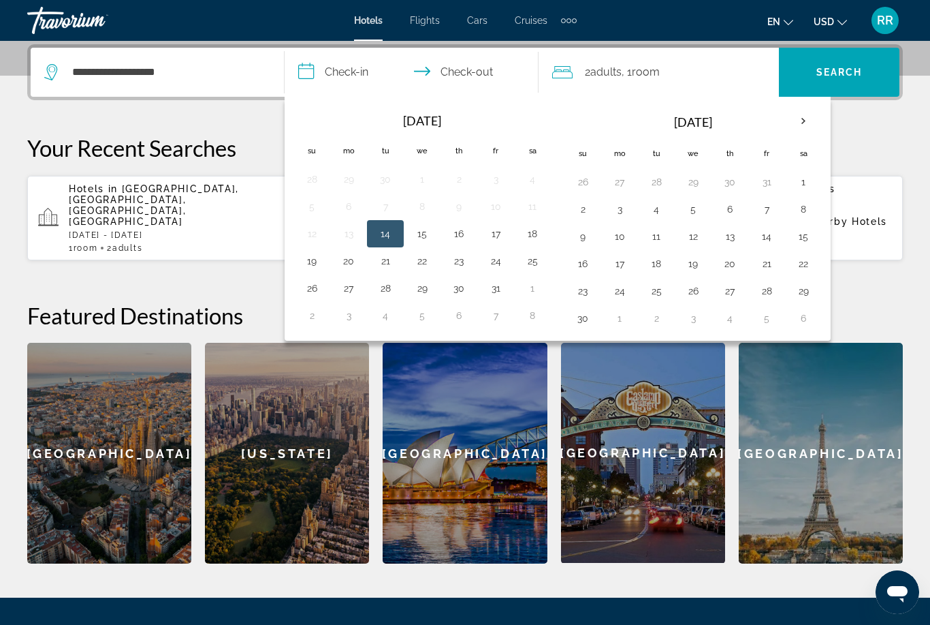
click at [815, 293] on button "29" at bounding box center [804, 290] width 22 height 19
click at [800, 128] on th "Next month" at bounding box center [803, 121] width 37 height 30
click at [807, 186] on button "6" at bounding box center [804, 181] width 22 height 19
type input "**********"
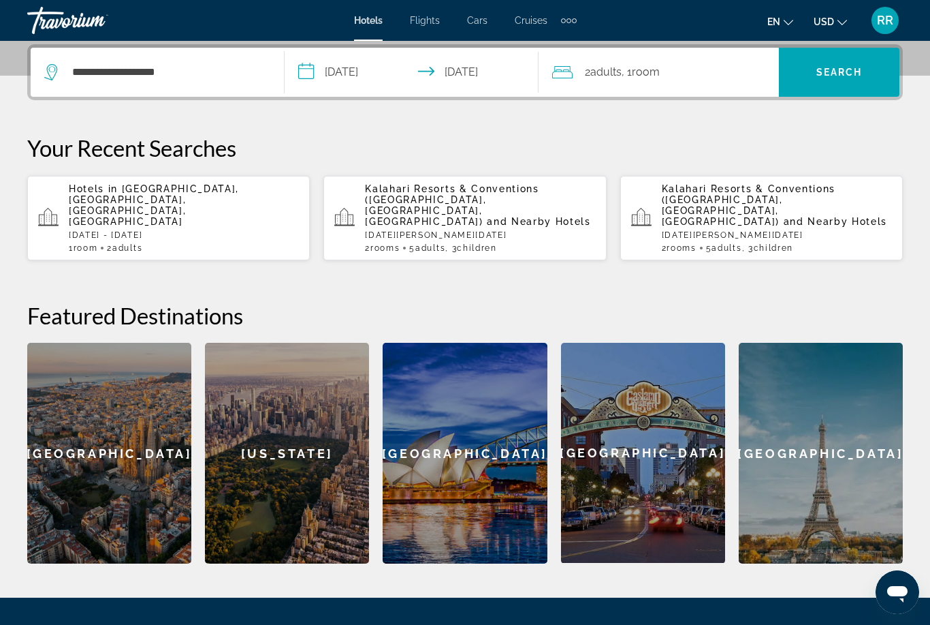
click at [824, 87] on span "Search" at bounding box center [839, 72] width 121 height 33
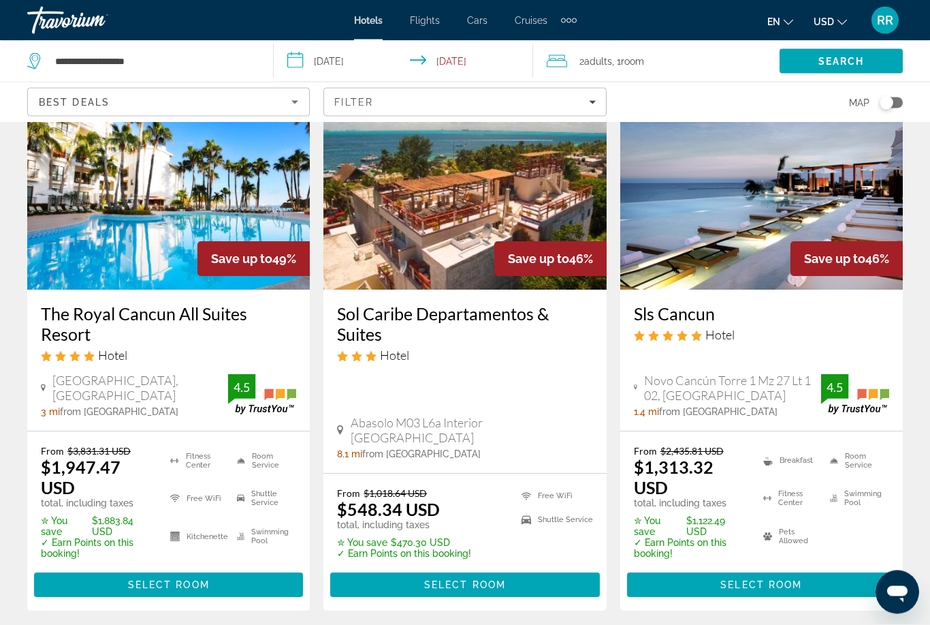
scroll to position [653, 0]
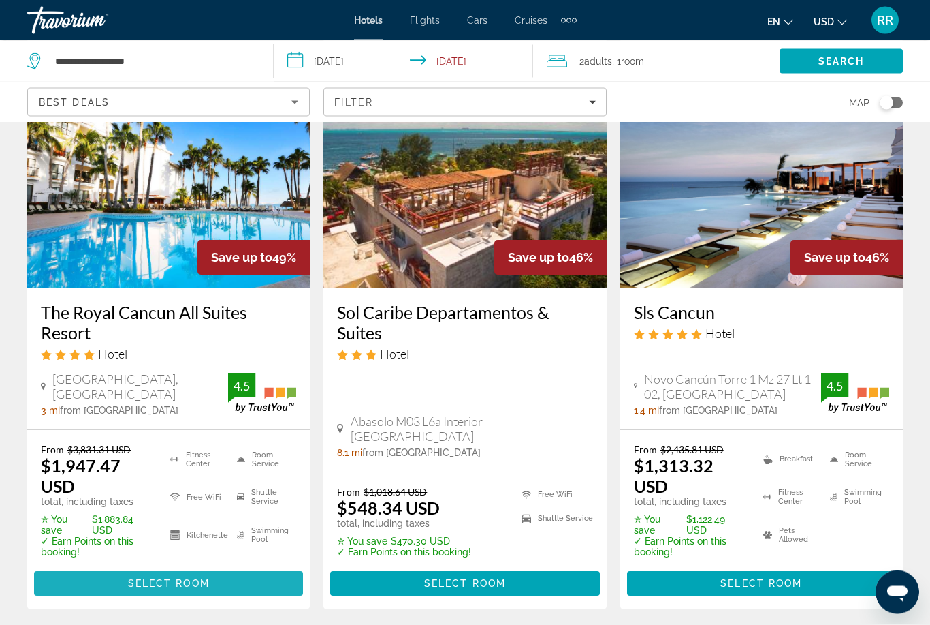
click at [137, 578] on span "Select Room" at bounding box center [169, 583] width 82 height 11
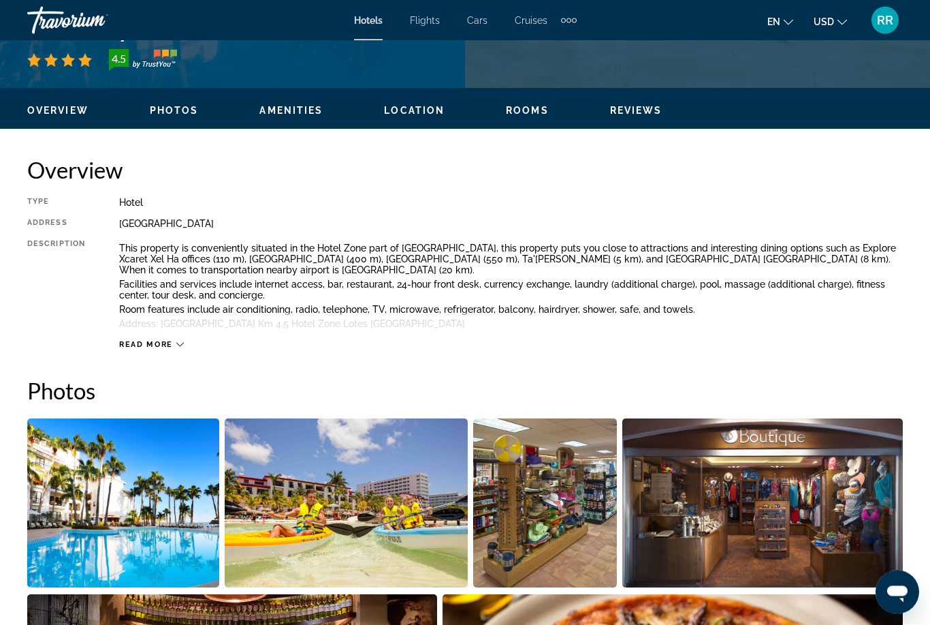
scroll to position [598, 0]
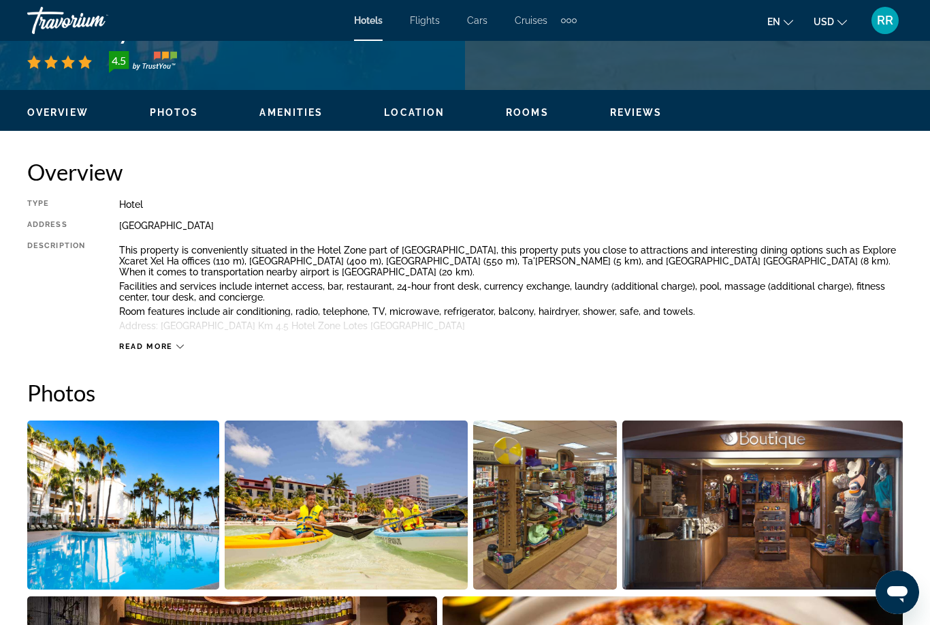
click at [110, 504] on img "Open full-screen image slider" at bounding box center [123, 504] width 192 height 169
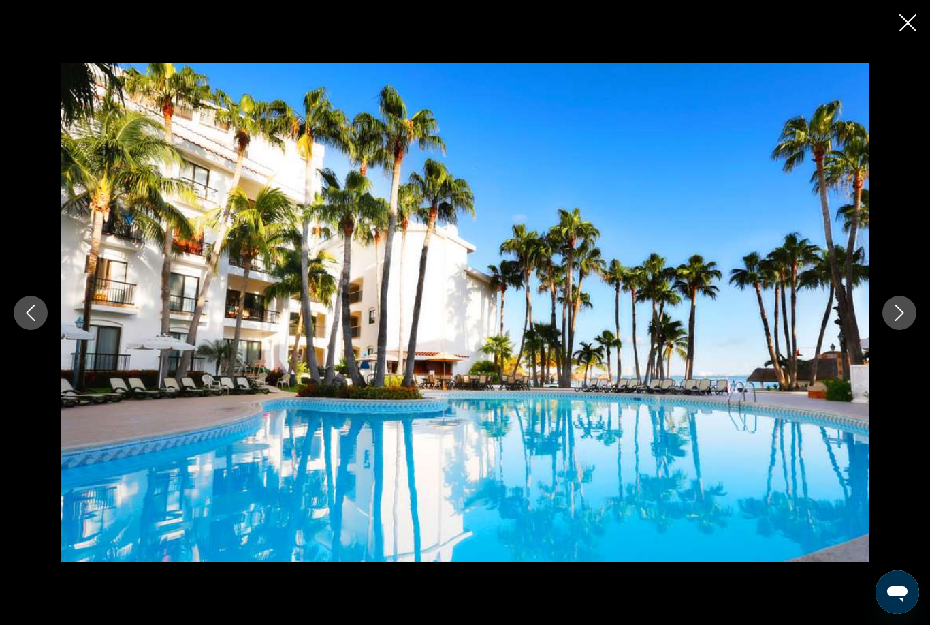
click at [901, 320] on icon "Next image" at bounding box center [900, 312] width 16 height 16
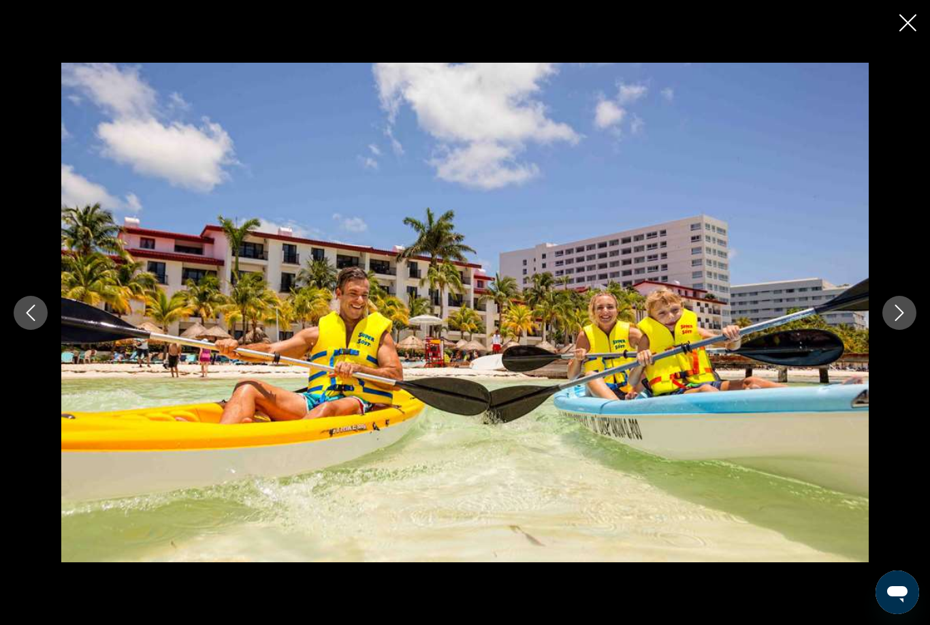
click at [901, 319] on icon "Next image" at bounding box center [900, 312] width 16 height 16
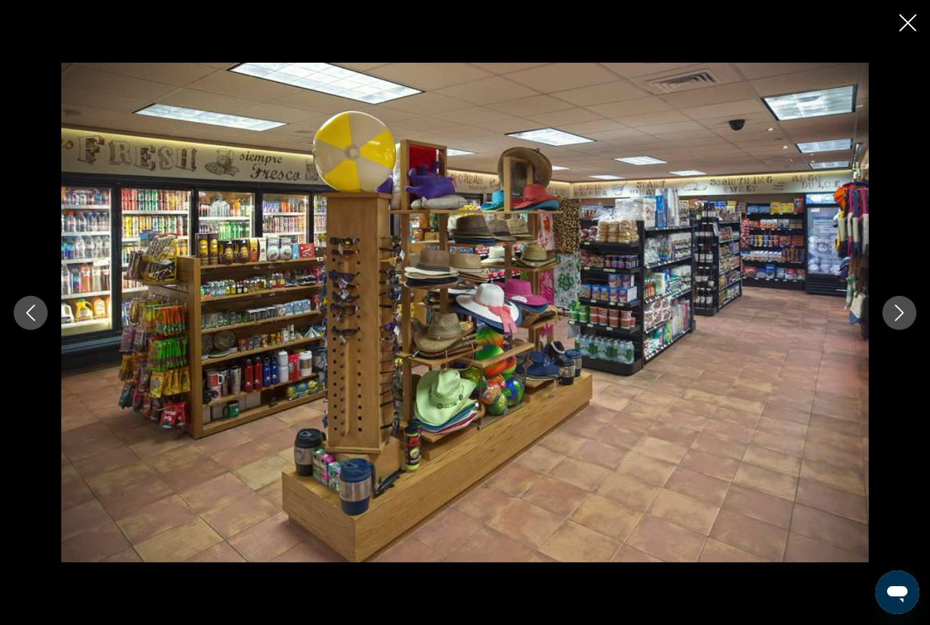
click at [901, 318] on icon "Next image" at bounding box center [900, 312] width 16 height 16
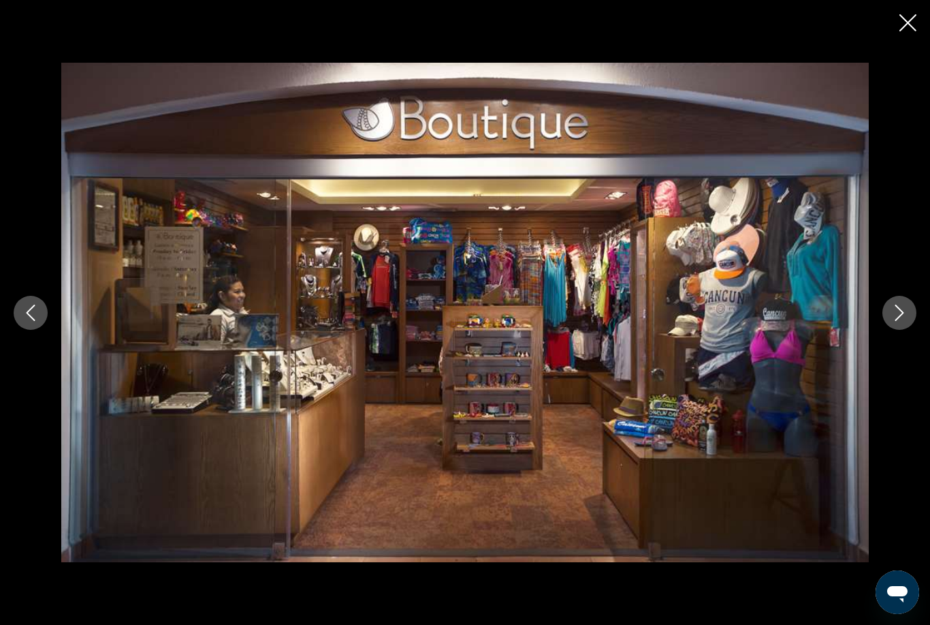
click at [897, 327] on button "Next image" at bounding box center [900, 313] width 34 height 34
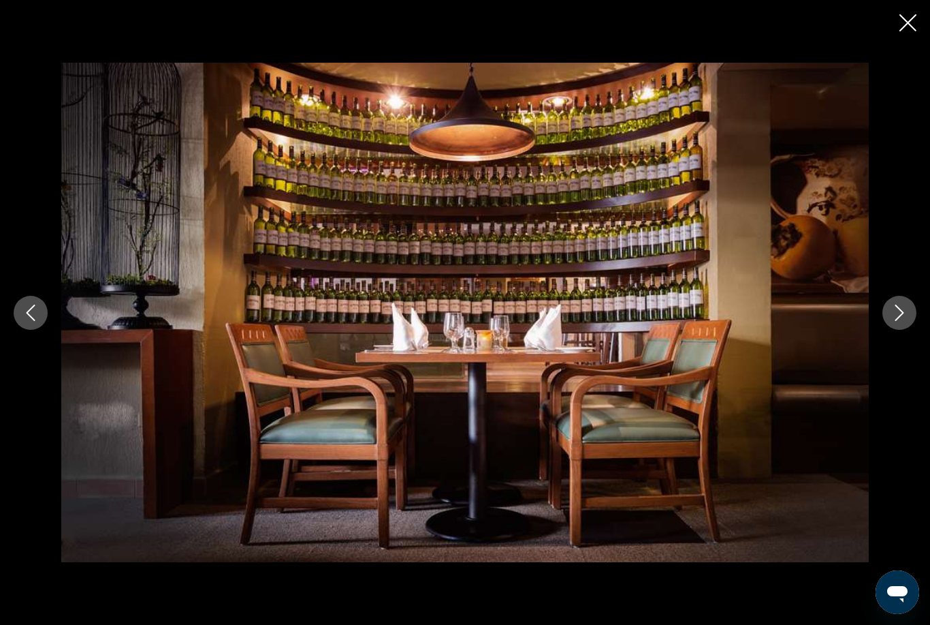
click at [904, 317] on icon "Next image" at bounding box center [900, 312] width 16 height 16
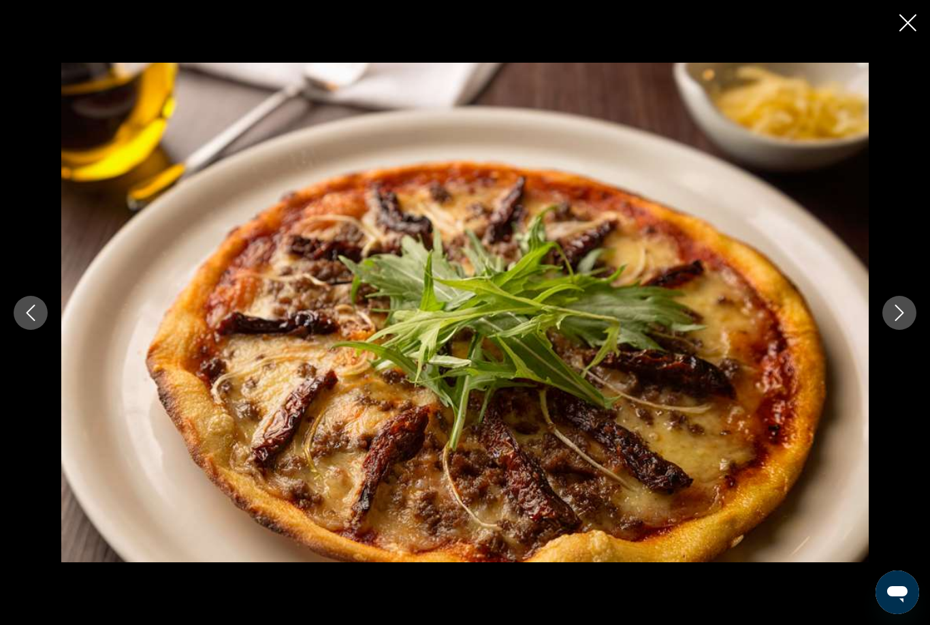
click at [904, 315] on icon "Next image" at bounding box center [900, 312] width 16 height 16
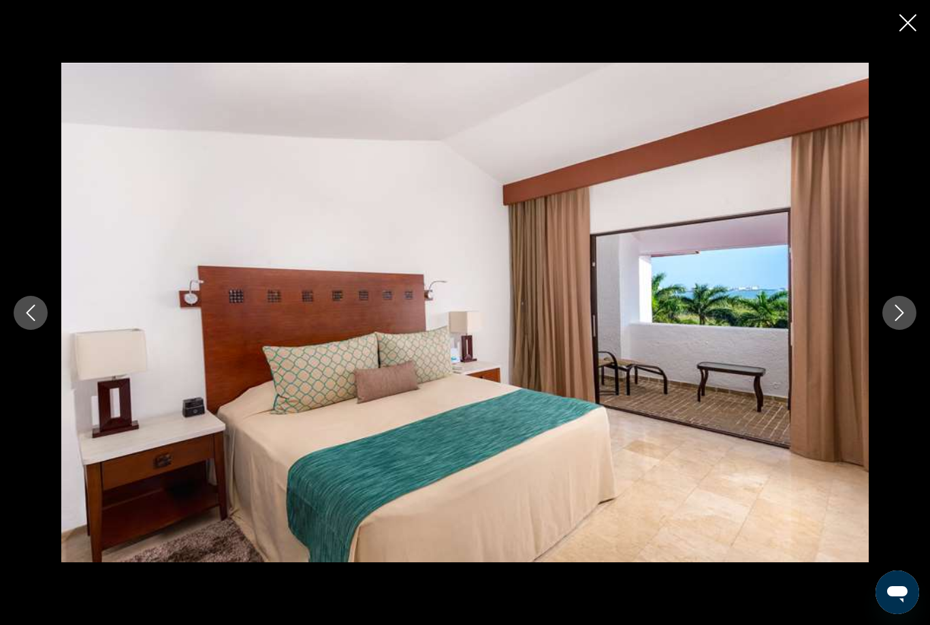
click at [901, 313] on icon "Next image" at bounding box center [900, 312] width 16 height 16
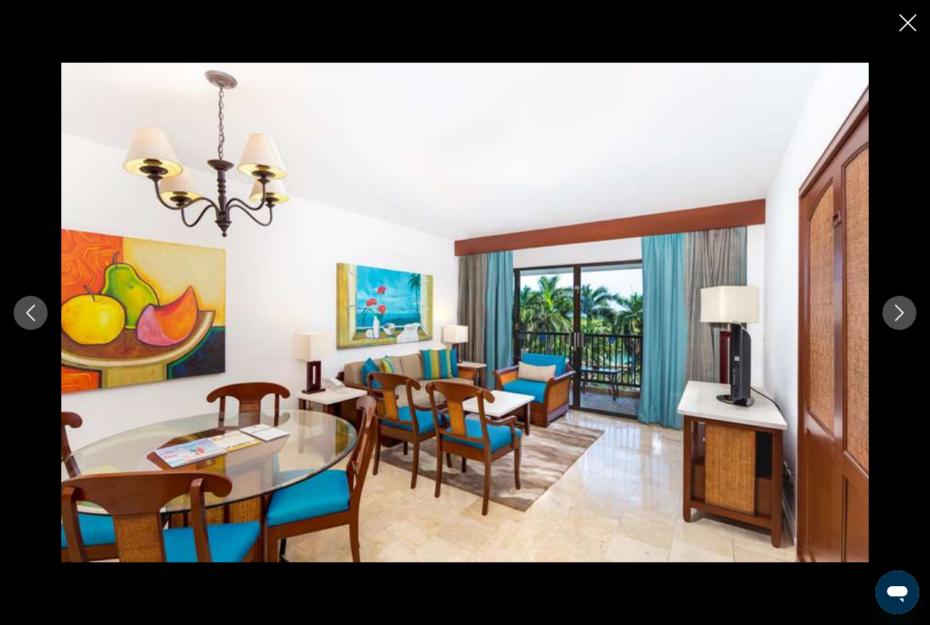
click at [907, 317] on icon "Next image" at bounding box center [900, 312] width 16 height 16
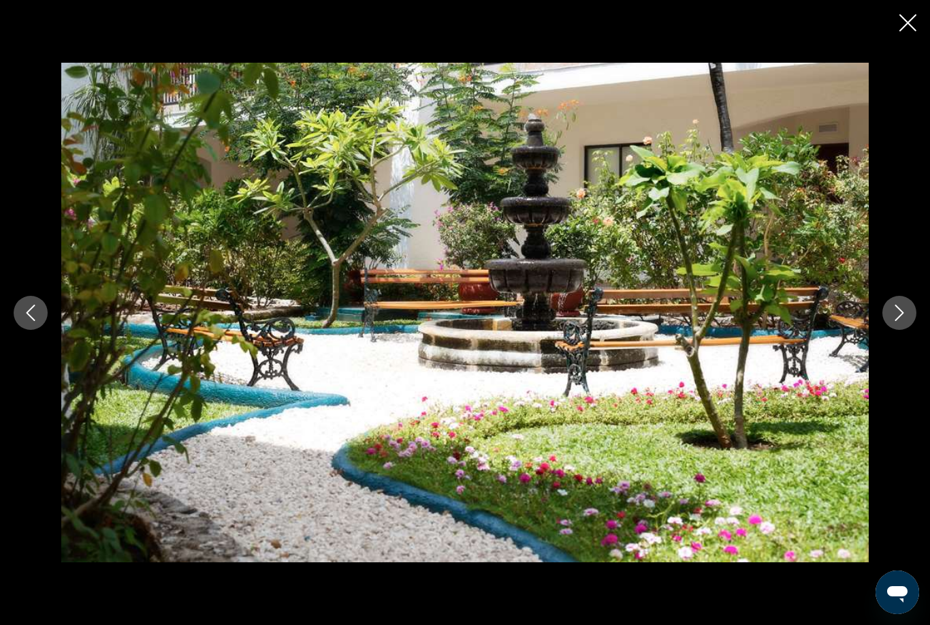
click at [907, 317] on icon "Next image" at bounding box center [900, 312] width 16 height 16
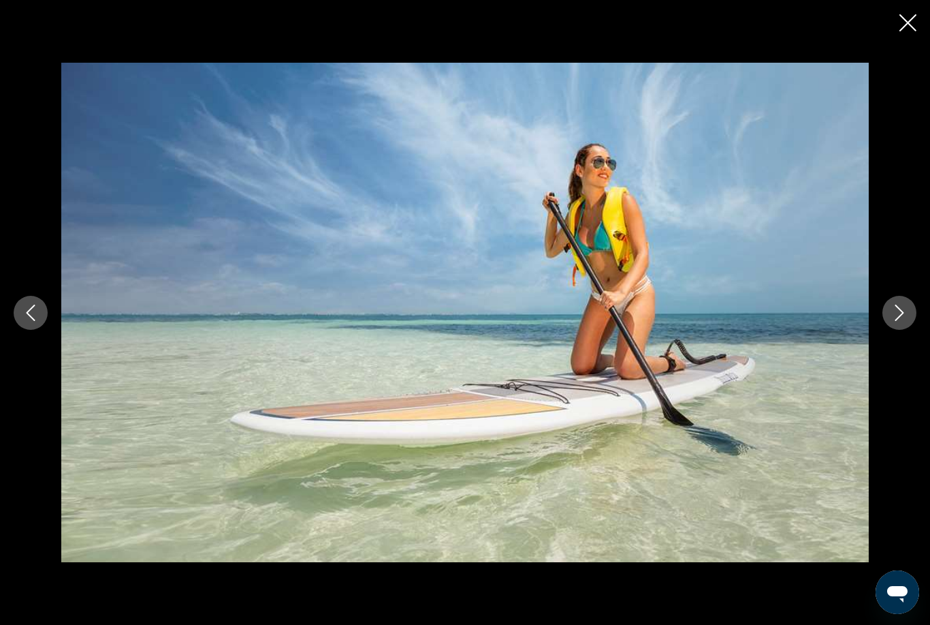
click at [904, 321] on button "Next image" at bounding box center [900, 313] width 34 height 34
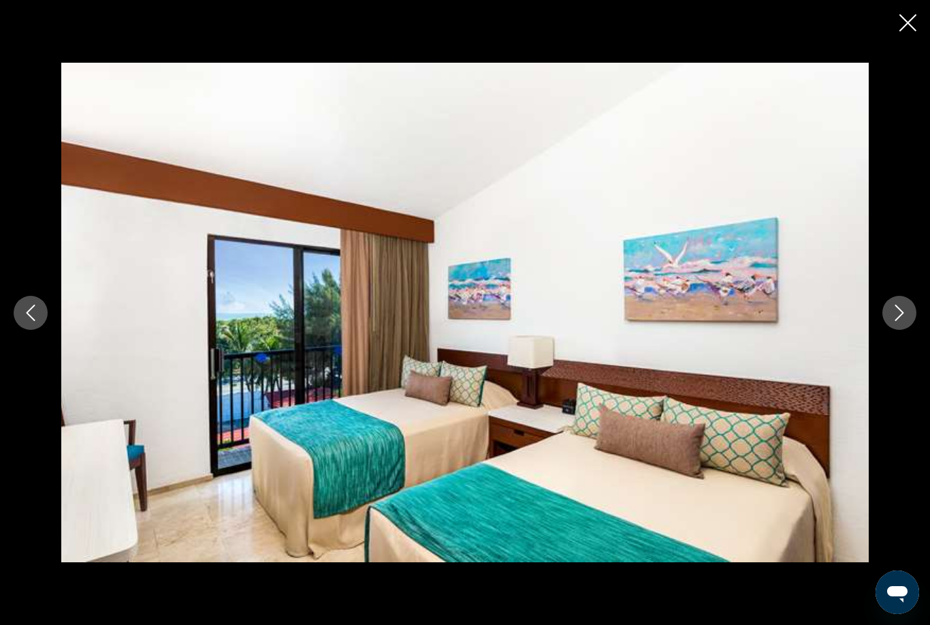
click at [903, 322] on button "Next image" at bounding box center [900, 313] width 34 height 34
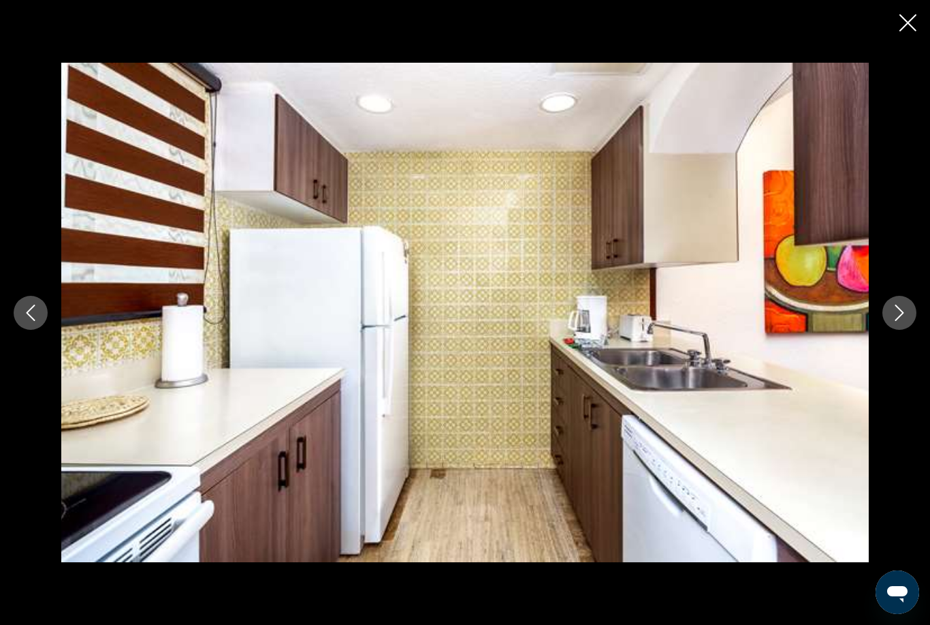
click at [913, 32] on button "Close slideshow" at bounding box center [908, 24] width 17 height 21
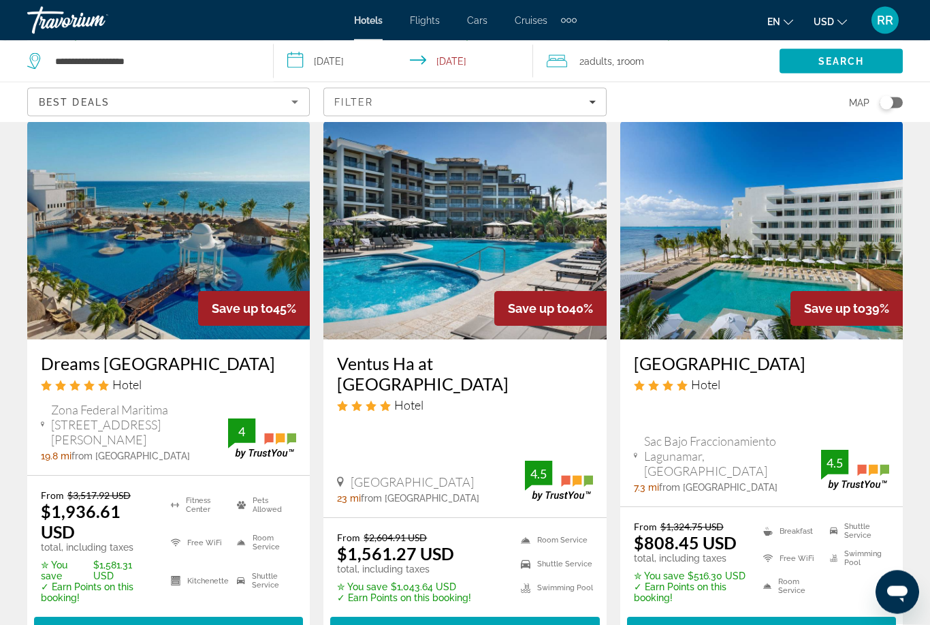
scroll to position [1169, 0]
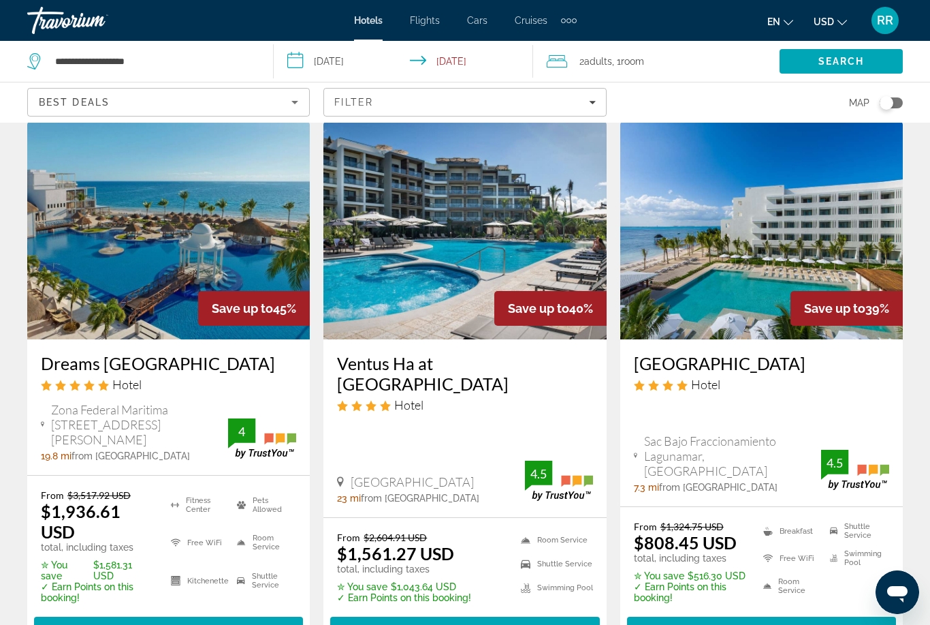
click at [177, 623] on span "Select Room" at bounding box center [169, 628] width 82 height 11
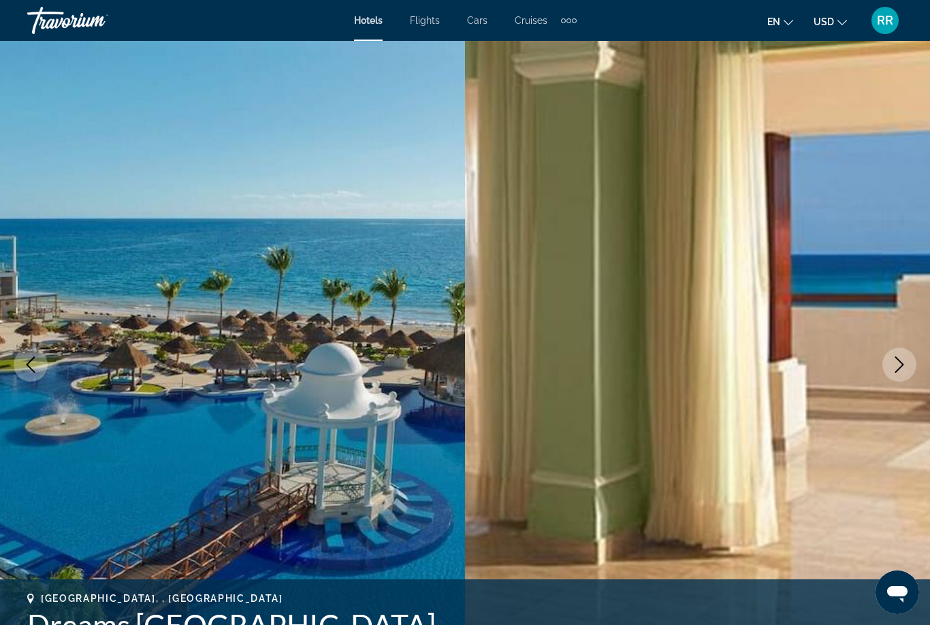
click at [905, 377] on button "Next image" at bounding box center [900, 364] width 34 height 34
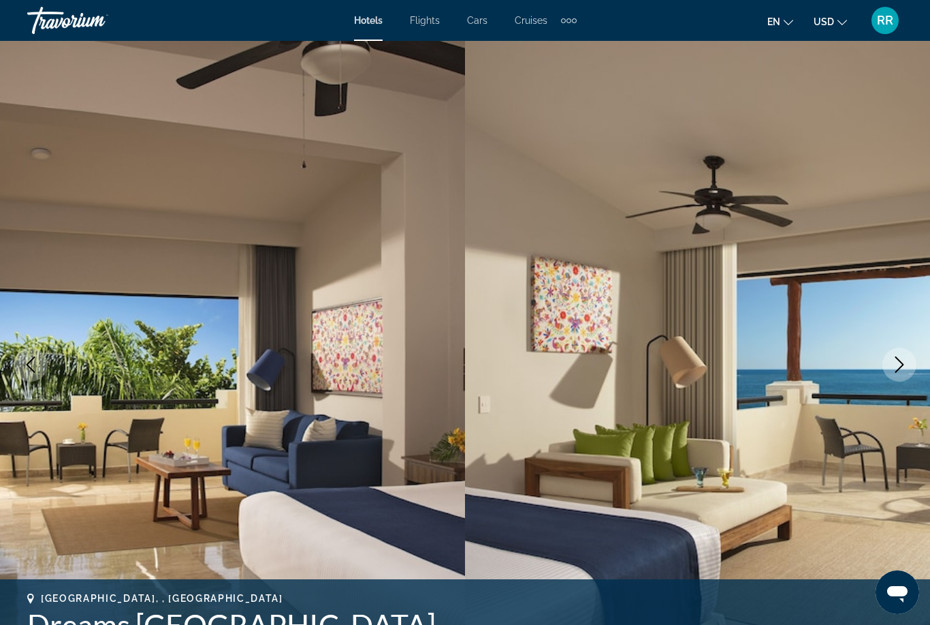
click at [897, 368] on icon "Next image" at bounding box center [900, 364] width 16 height 16
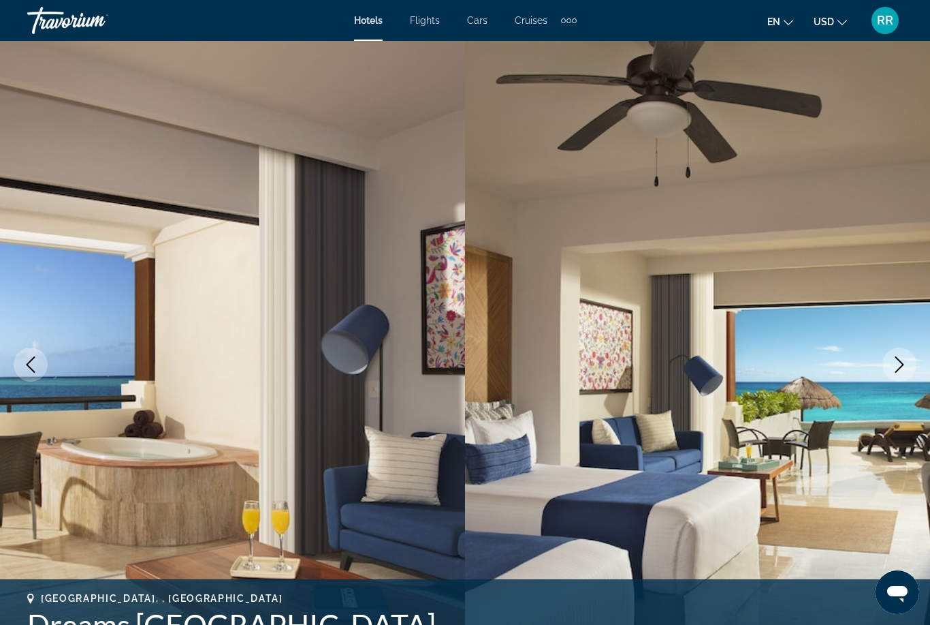
click at [905, 364] on icon "Next image" at bounding box center [900, 364] width 16 height 16
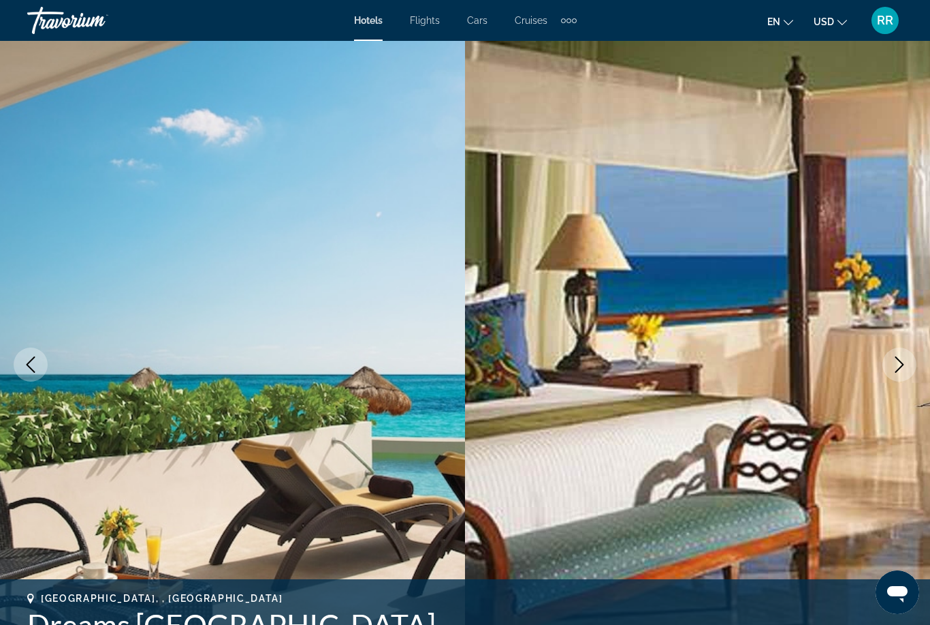
click at [9, 368] on img "Main content" at bounding box center [232, 364] width 465 height 647
click at [39, 375] on button "Previous image" at bounding box center [31, 364] width 34 height 34
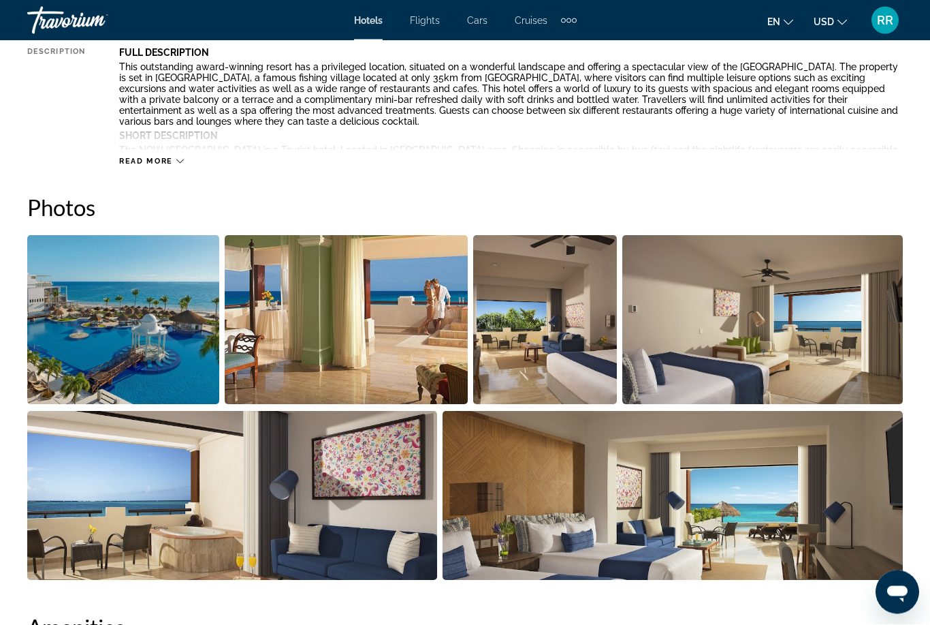
scroll to position [826, 0]
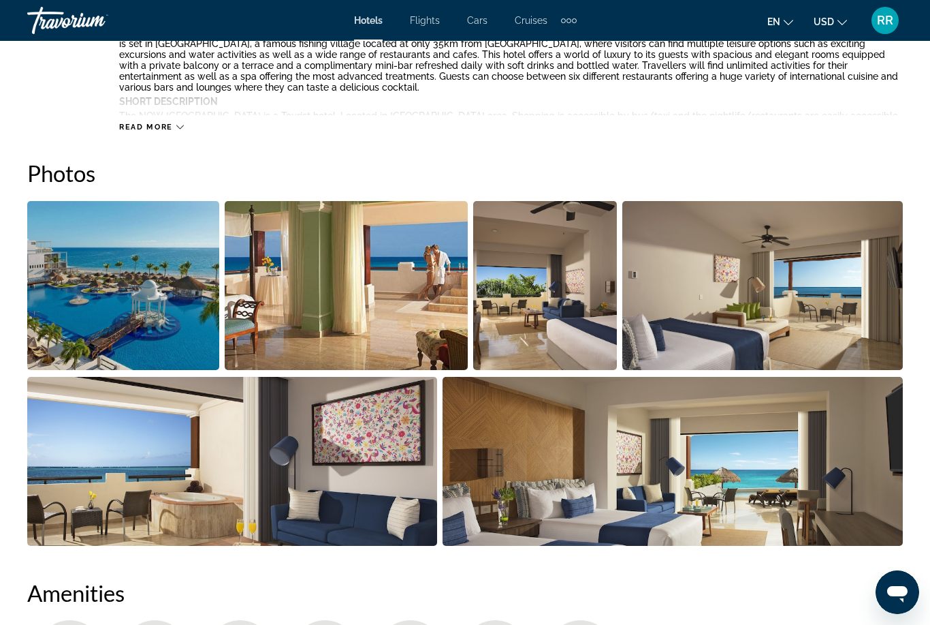
click at [155, 328] on img "Open full-screen image slider" at bounding box center [123, 285] width 192 height 169
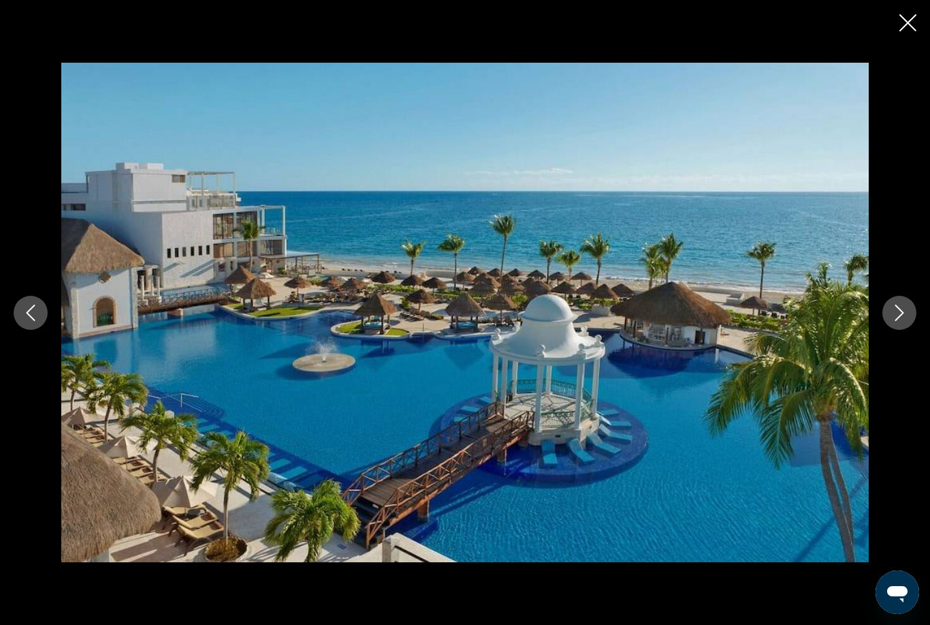
click at [915, 330] on button "Next image" at bounding box center [900, 313] width 34 height 34
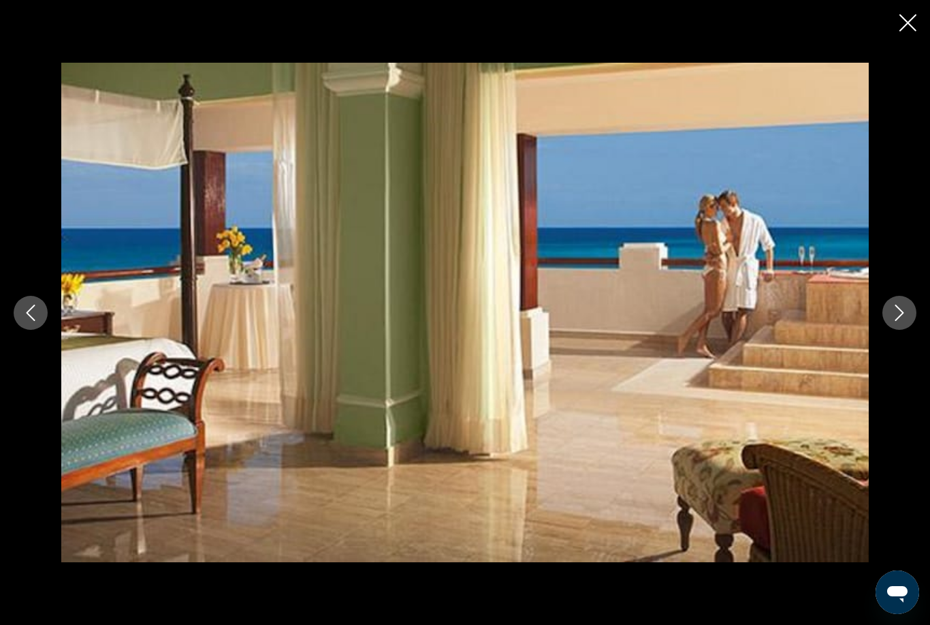
click at [909, 330] on button "Next image" at bounding box center [900, 313] width 34 height 34
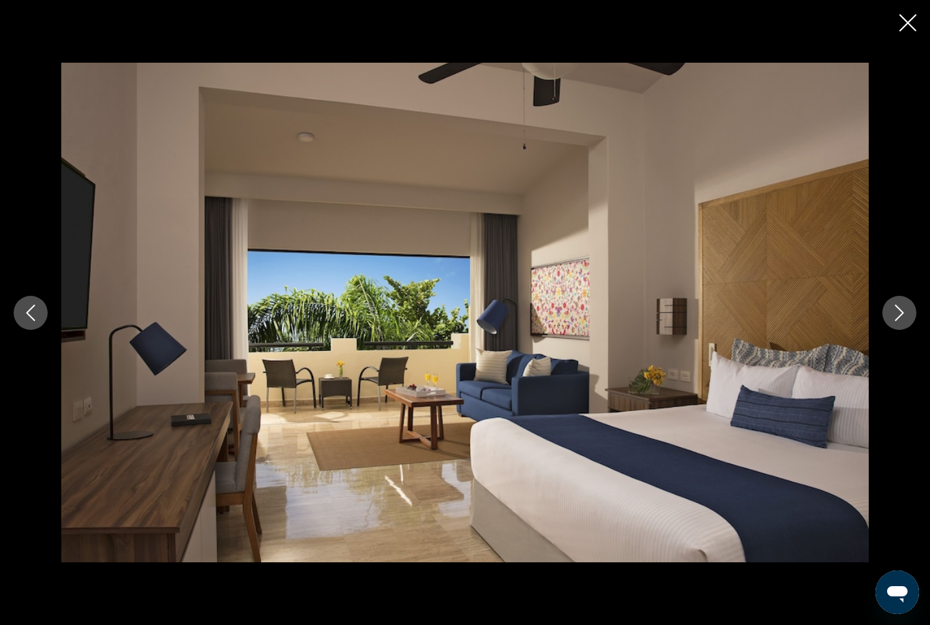
click at [898, 330] on button "Next image" at bounding box center [900, 313] width 34 height 34
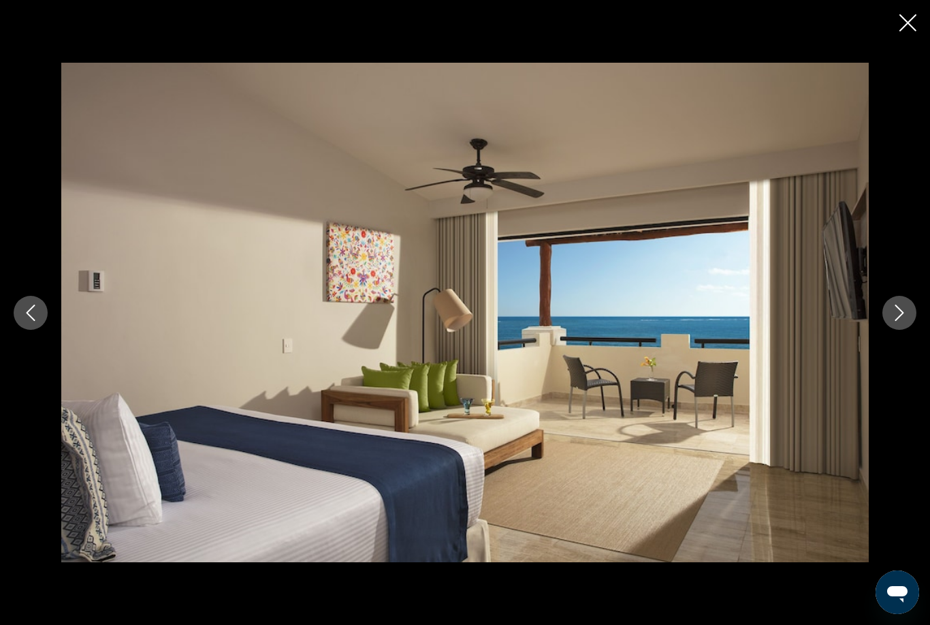
click at [910, 330] on button "Next image" at bounding box center [900, 313] width 34 height 34
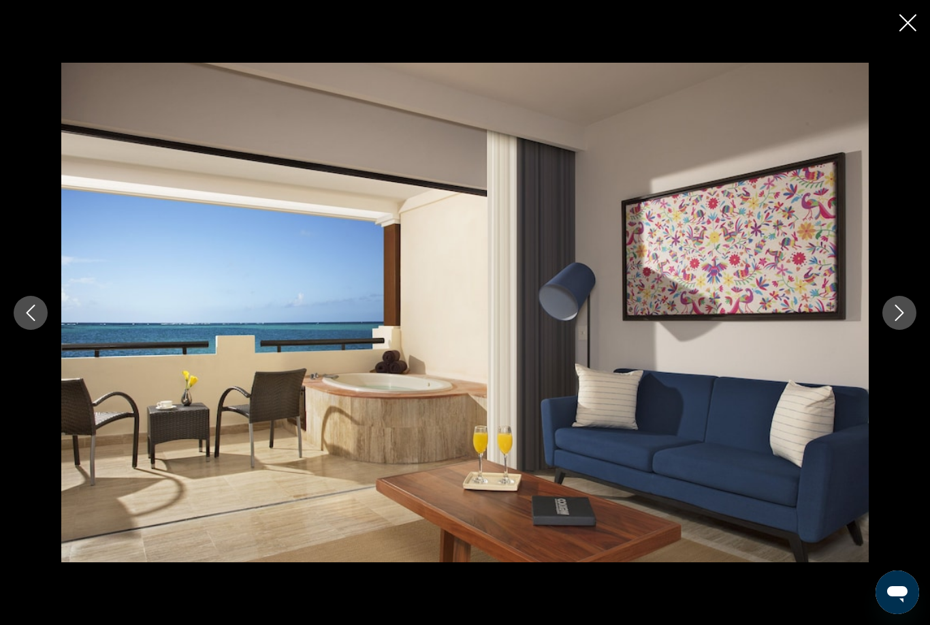
click at [905, 330] on button "Next image" at bounding box center [900, 313] width 34 height 34
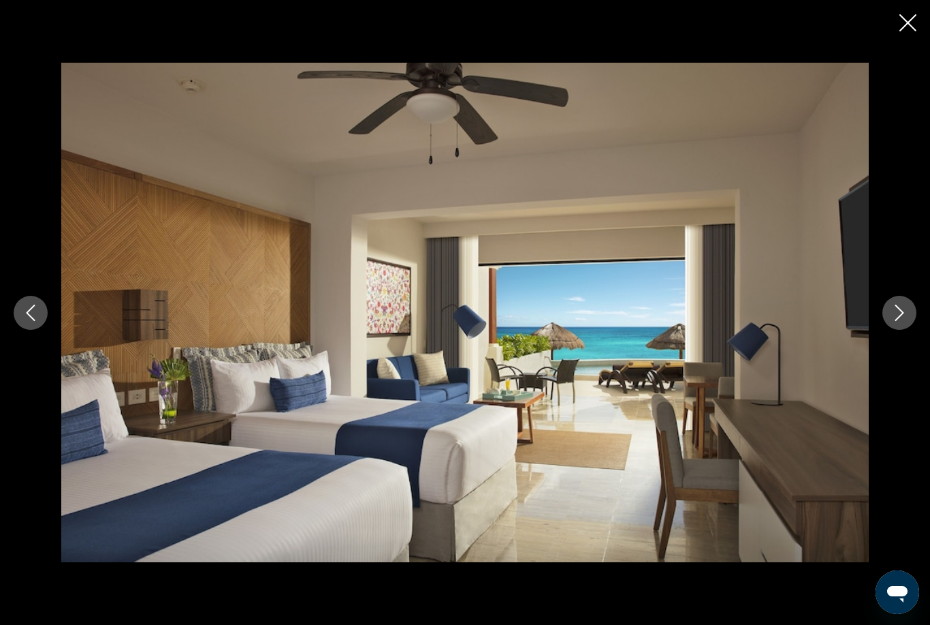
click at [903, 330] on button "Next image" at bounding box center [900, 313] width 34 height 34
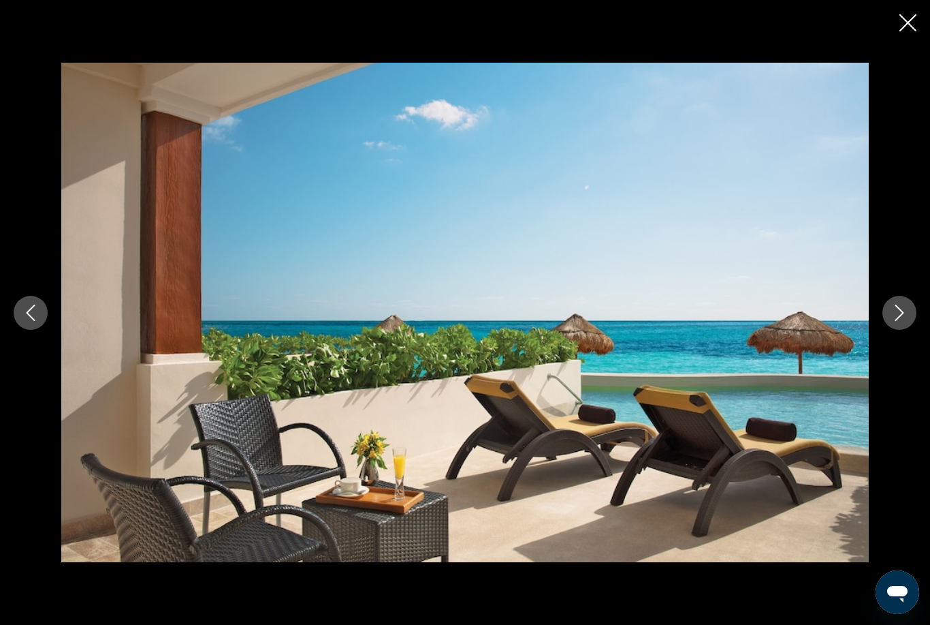
click at [909, 330] on button "Next image" at bounding box center [900, 313] width 34 height 34
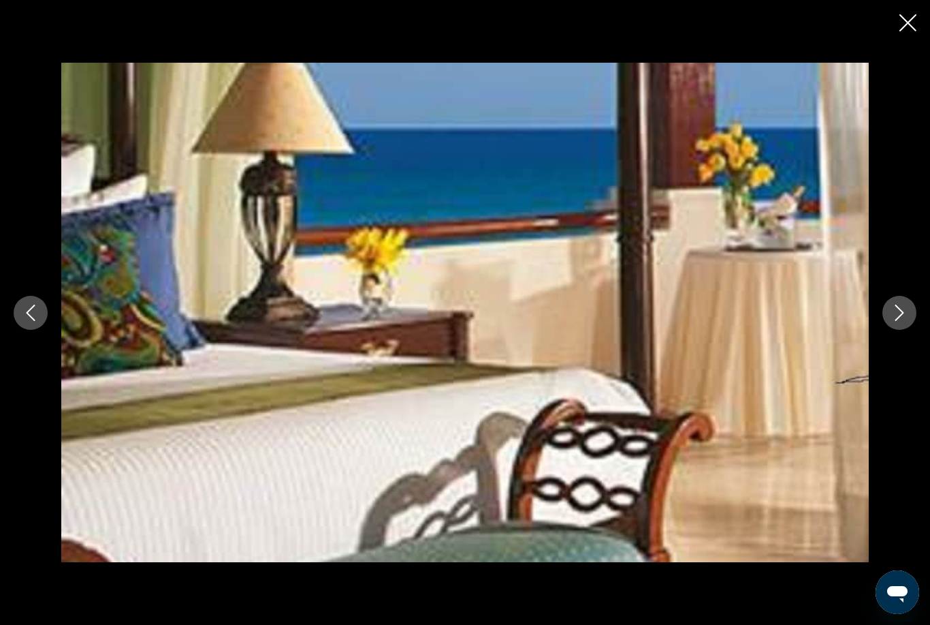
click at [907, 321] on icon "Next image" at bounding box center [900, 312] width 16 height 16
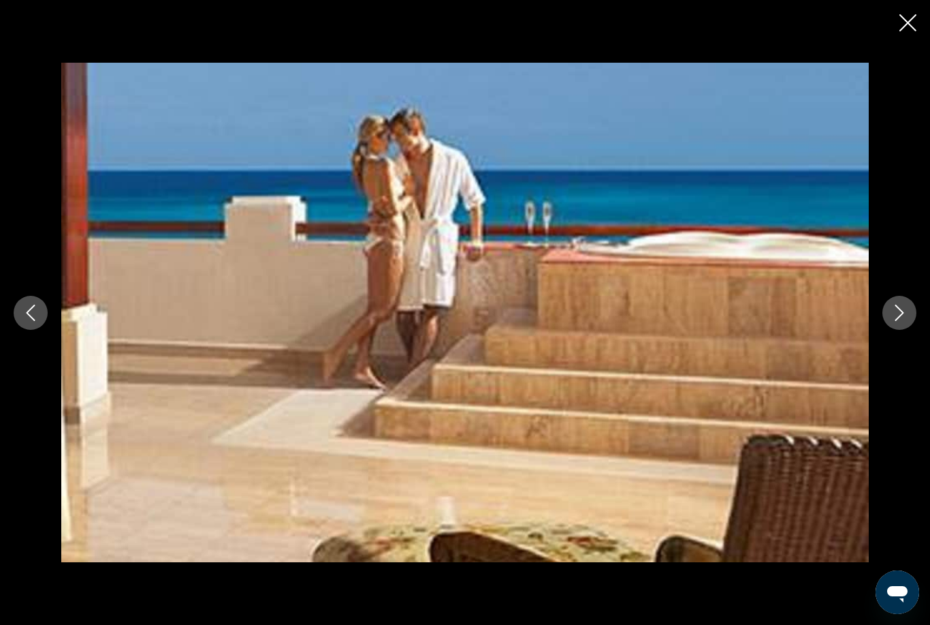
click at [907, 321] on icon "Next image" at bounding box center [900, 312] width 16 height 16
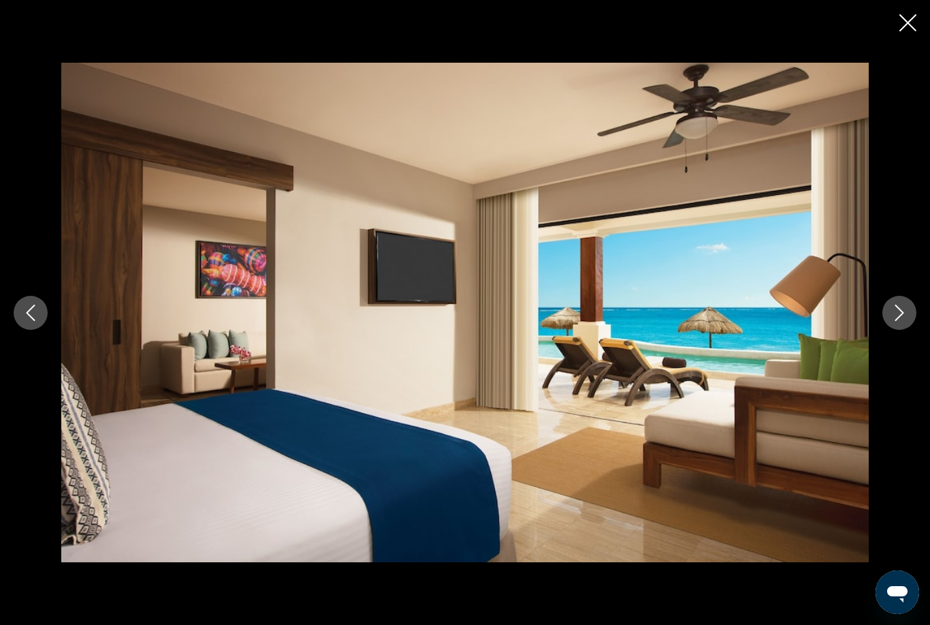
click at [900, 330] on button "Next image" at bounding box center [900, 313] width 34 height 34
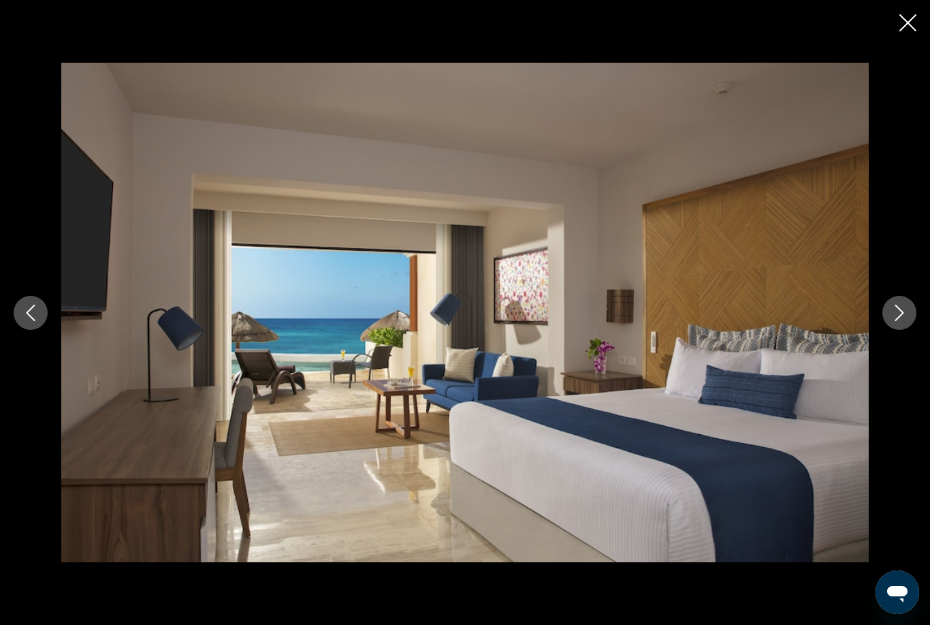
click at [905, 330] on button "Next image" at bounding box center [900, 313] width 34 height 34
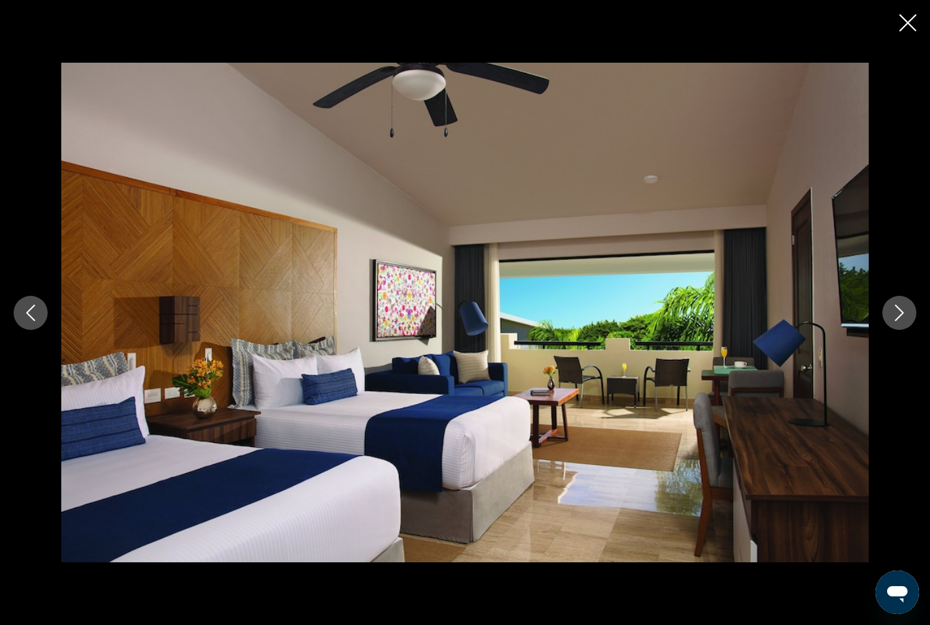
click at [906, 321] on icon "Next image" at bounding box center [900, 312] width 16 height 16
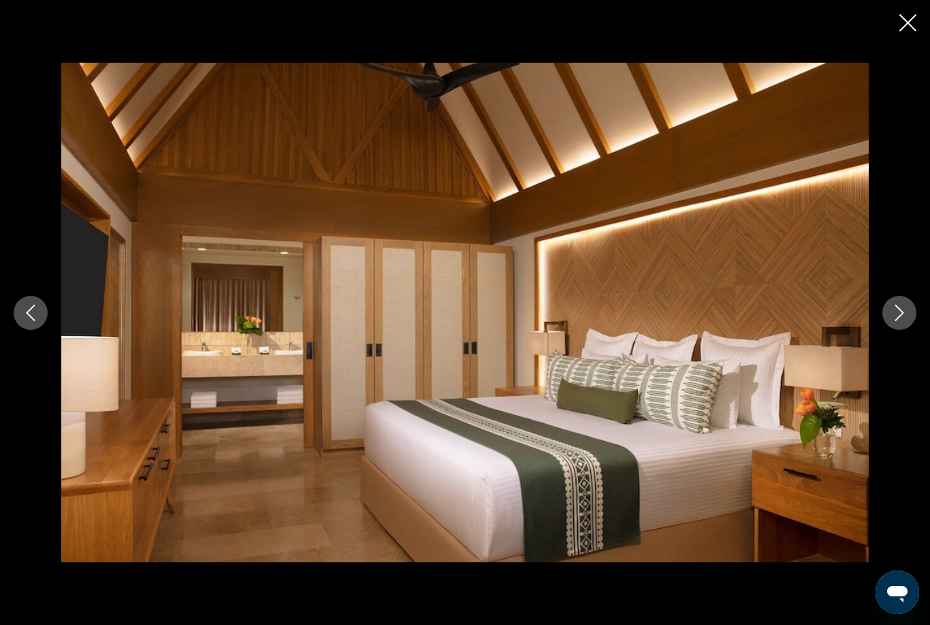
click at [924, 33] on div "prev next" at bounding box center [465, 312] width 930 height 625
click at [903, 23] on icon "Close slideshow" at bounding box center [908, 22] width 17 height 17
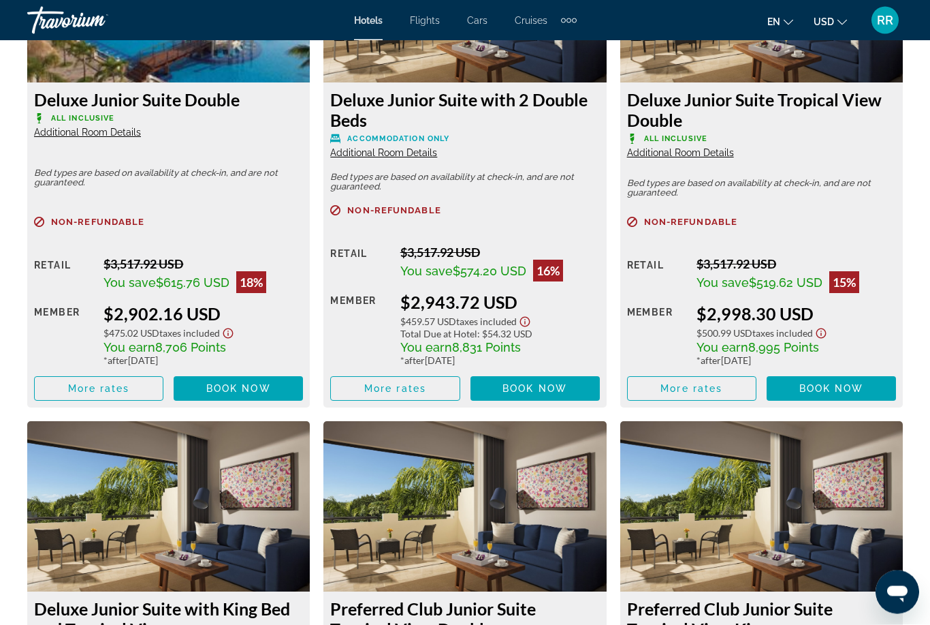
scroll to position [2753, 0]
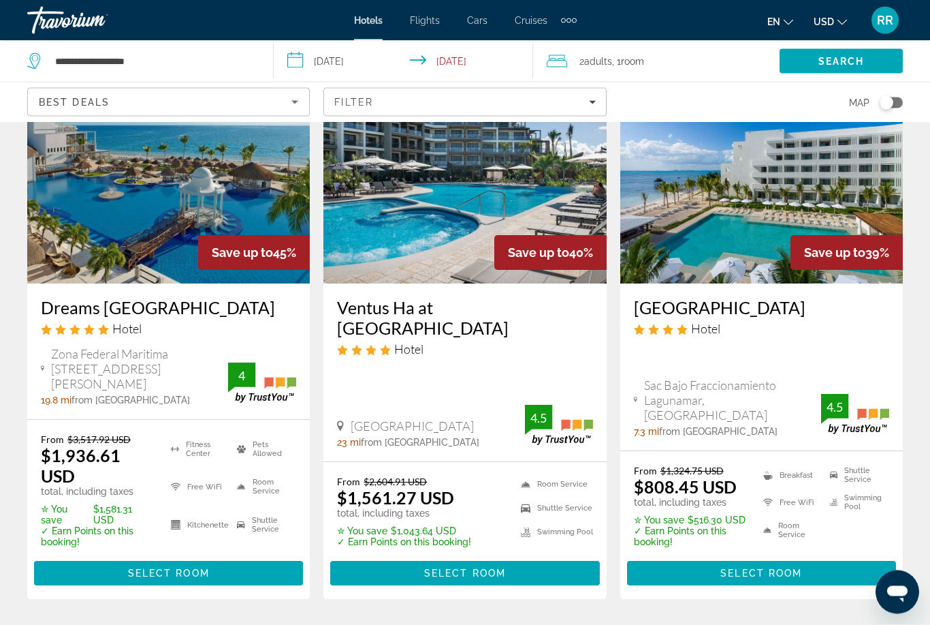
scroll to position [1228, 0]
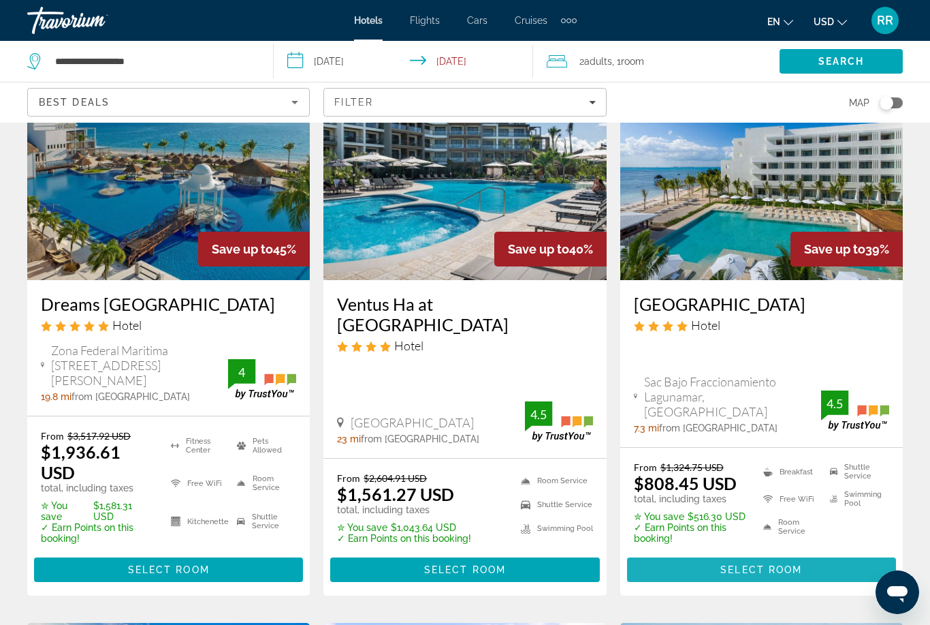
click at [775, 564] on span "Select Room" at bounding box center [762, 569] width 82 height 11
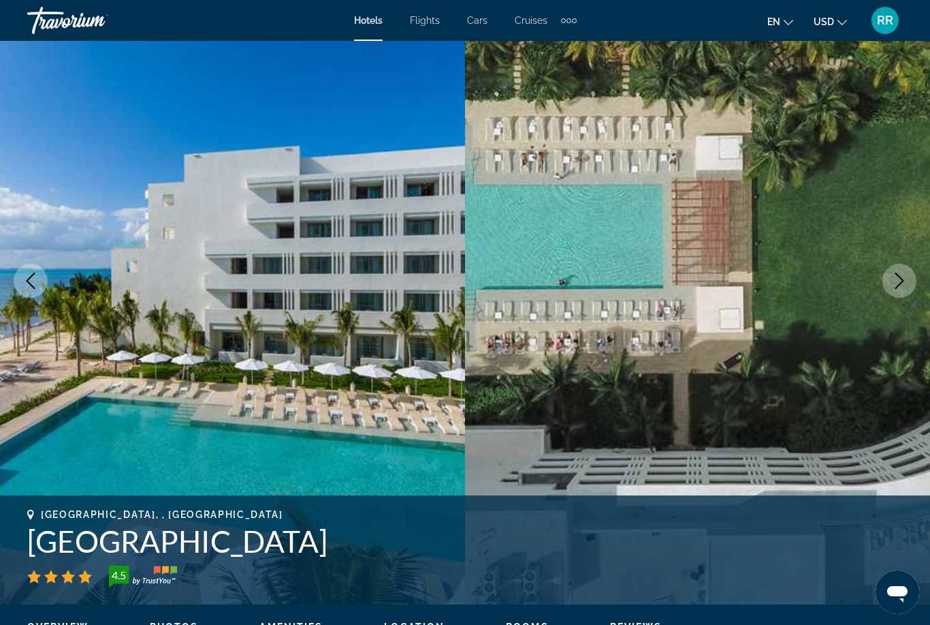
scroll to position [78, 0]
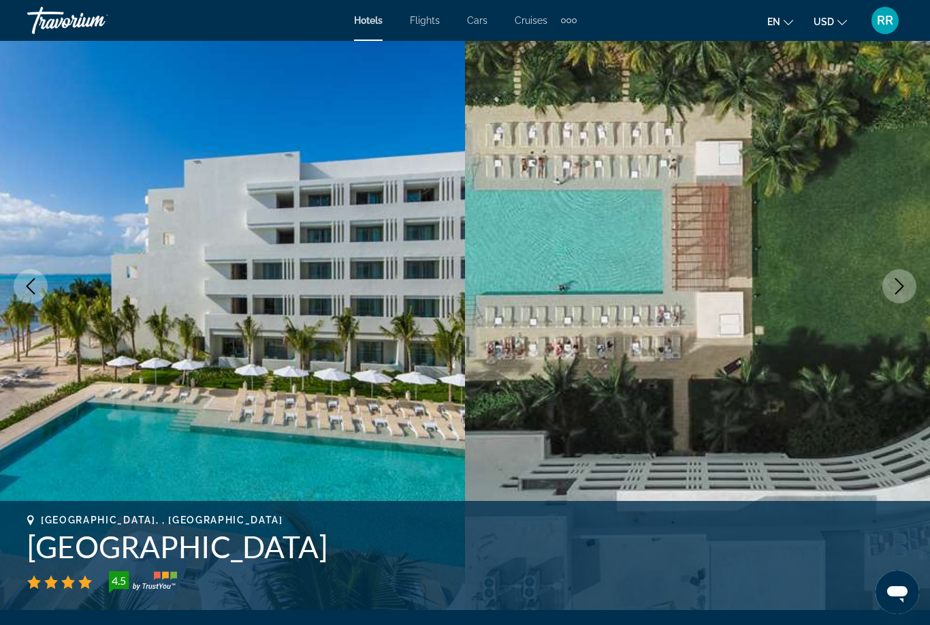
click at [911, 285] on button "Next image" at bounding box center [900, 286] width 34 height 34
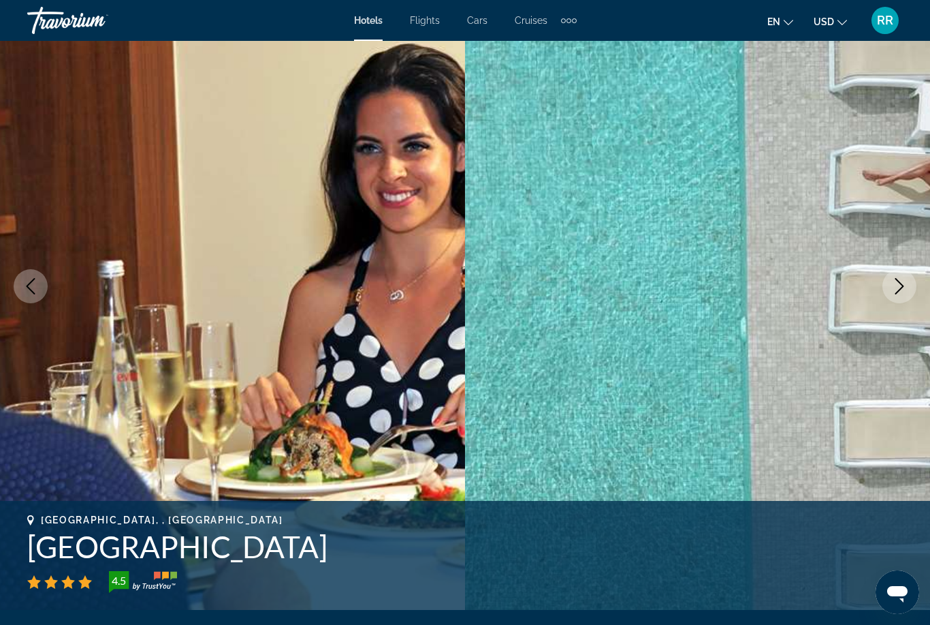
click at [901, 292] on icon "Next image" at bounding box center [900, 286] width 16 height 16
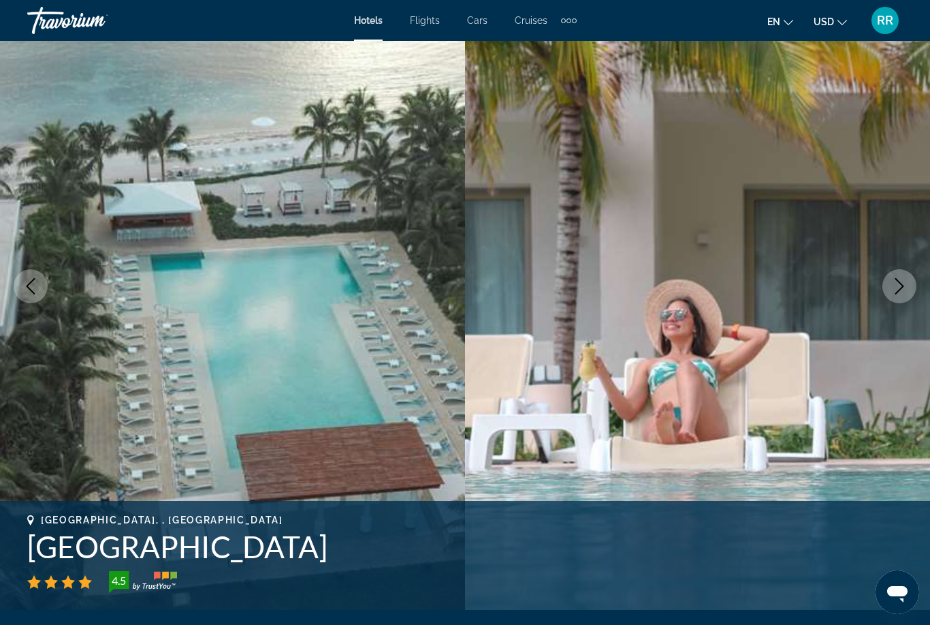
click at [901, 294] on icon "Next image" at bounding box center [900, 286] width 16 height 16
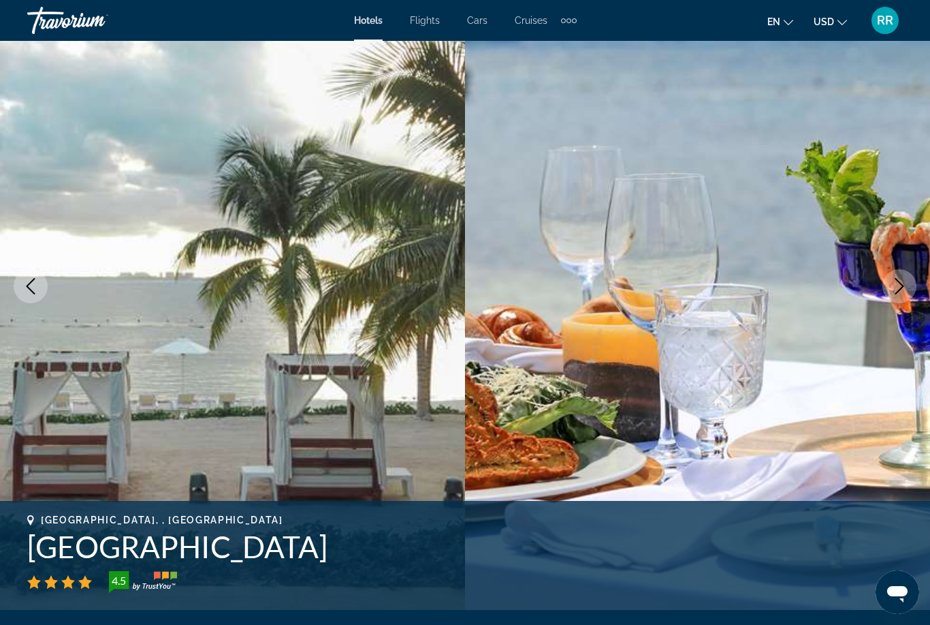
click at [903, 304] on img "Main content" at bounding box center [697, 286] width 465 height 647
click at [899, 296] on button "Next image" at bounding box center [900, 286] width 34 height 34
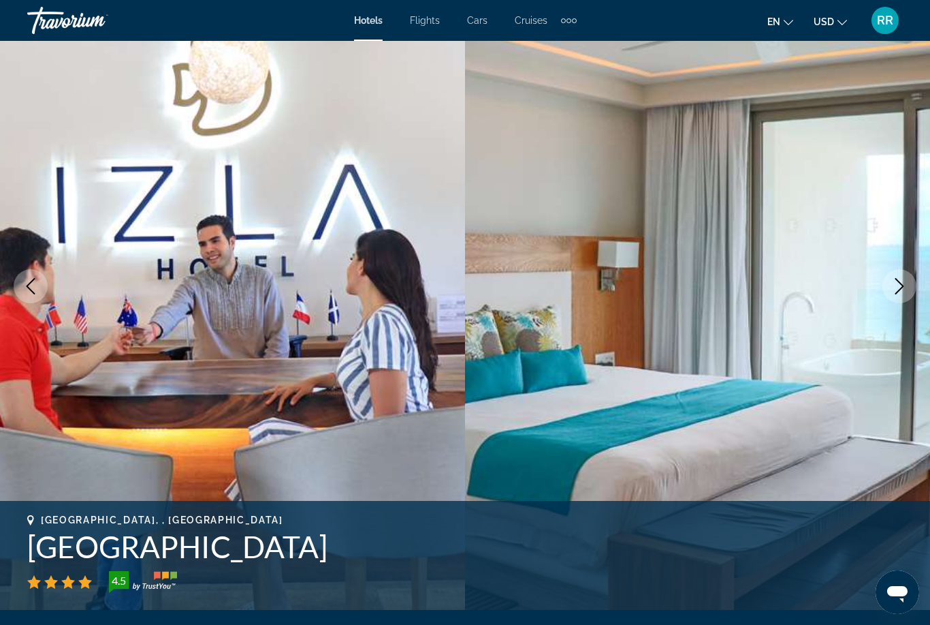
click at [909, 286] on button "Next image" at bounding box center [900, 286] width 34 height 34
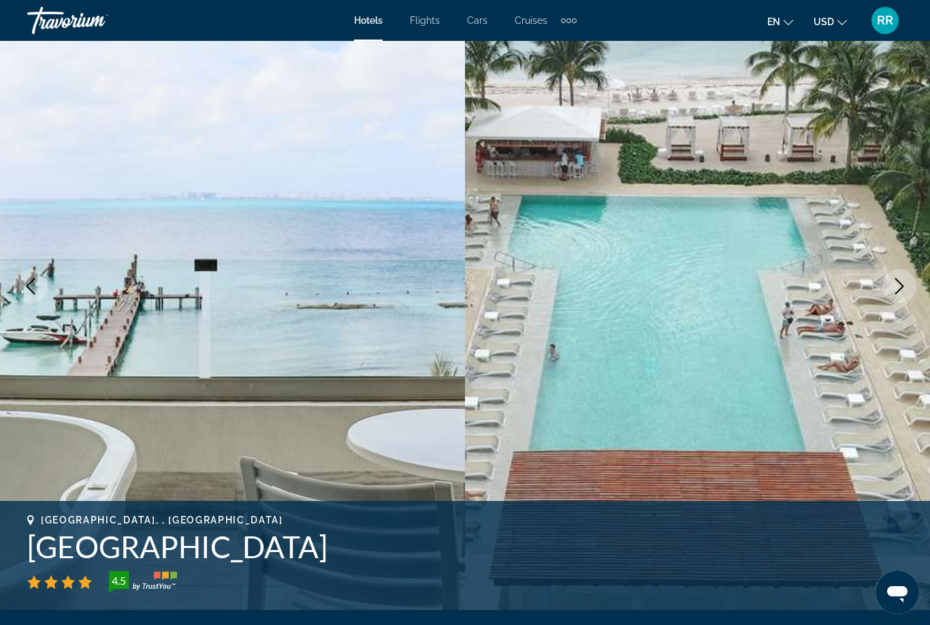
click at [898, 292] on icon "Next image" at bounding box center [900, 286] width 9 height 16
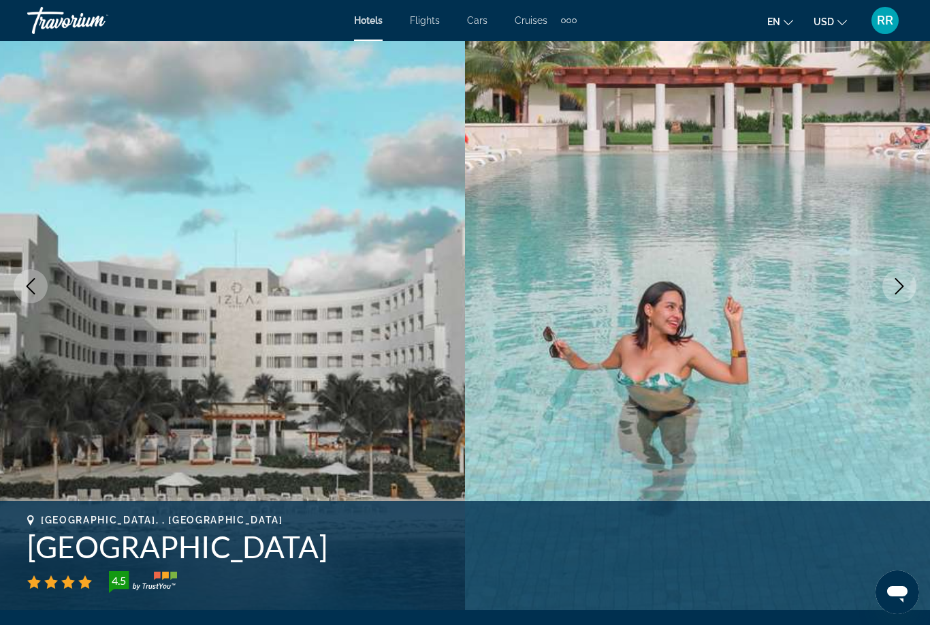
click at [893, 298] on button "Next image" at bounding box center [900, 286] width 34 height 34
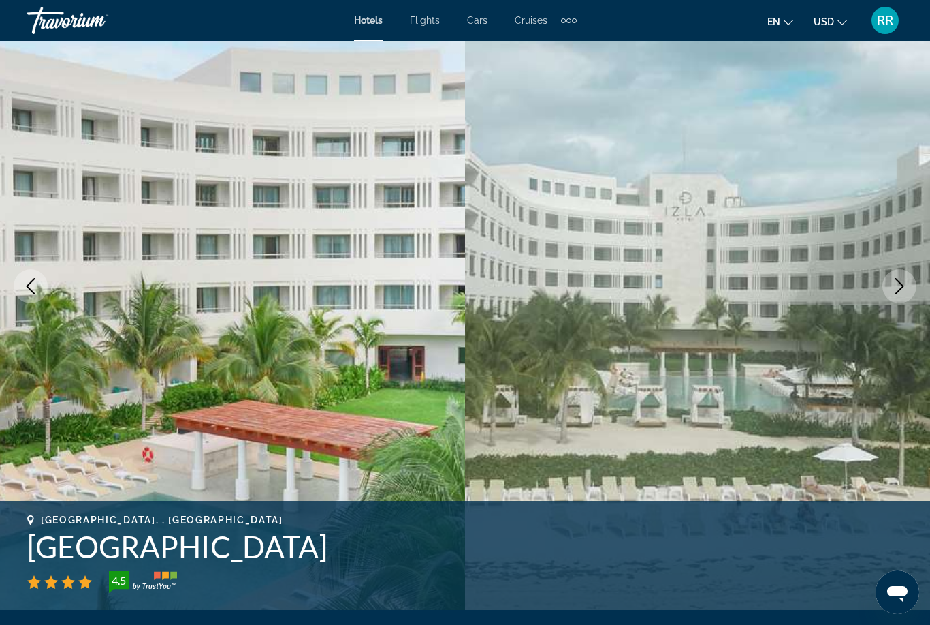
click at [904, 290] on icon "Next image" at bounding box center [900, 286] width 16 height 16
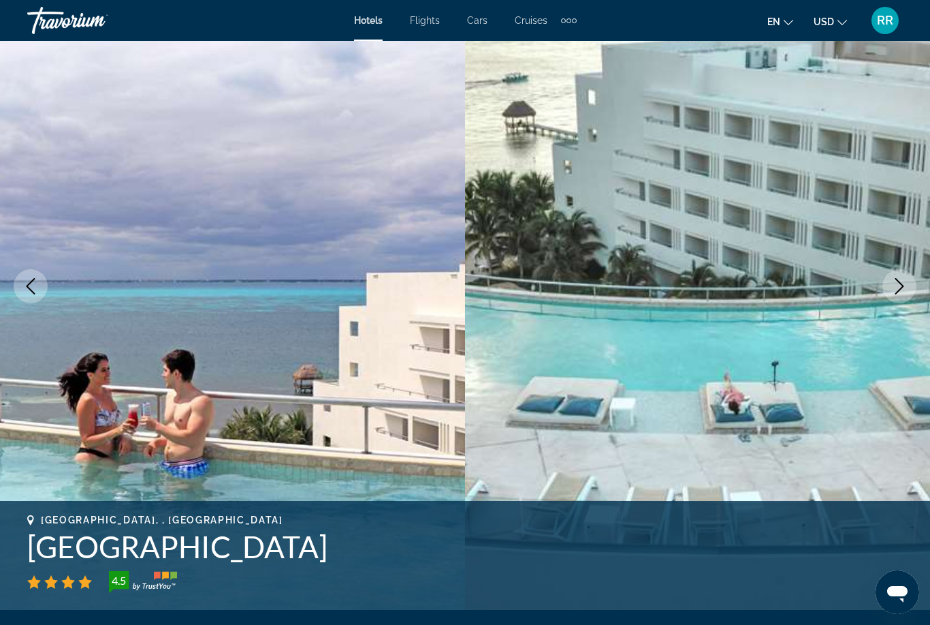
click at [901, 290] on icon "Next image" at bounding box center [900, 286] width 16 height 16
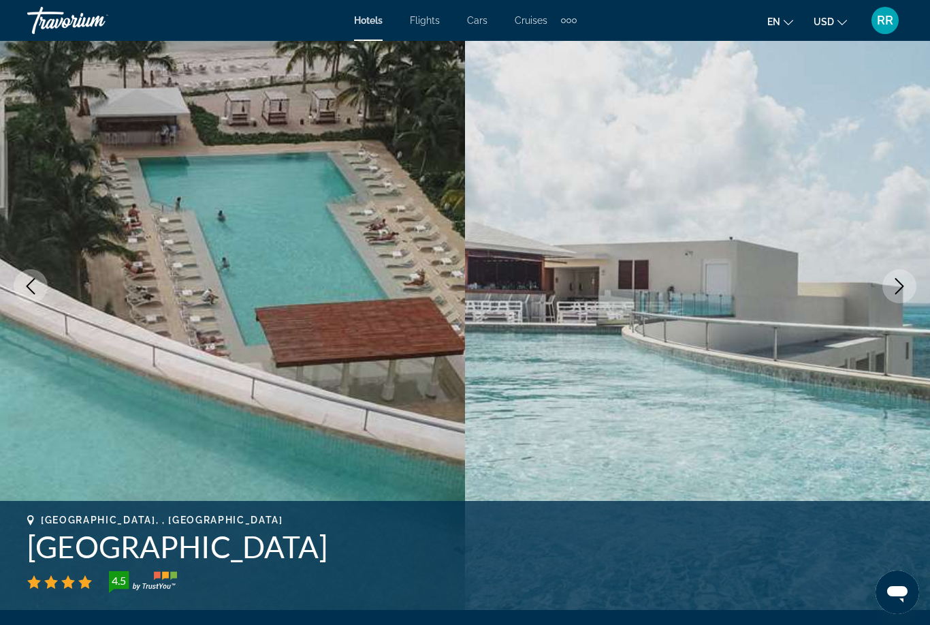
click at [900, 285] on icon "Next image" at bounding box center [900, 286] width 16 height 16
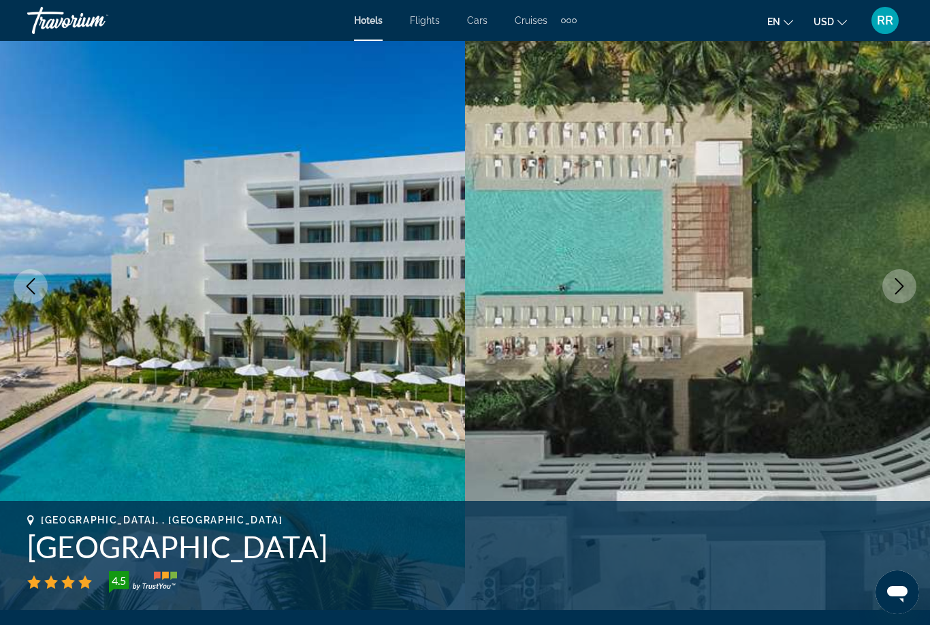
click at [897, 289] on icon "Next image" at bounding box center [900, 286] width 16 height 16
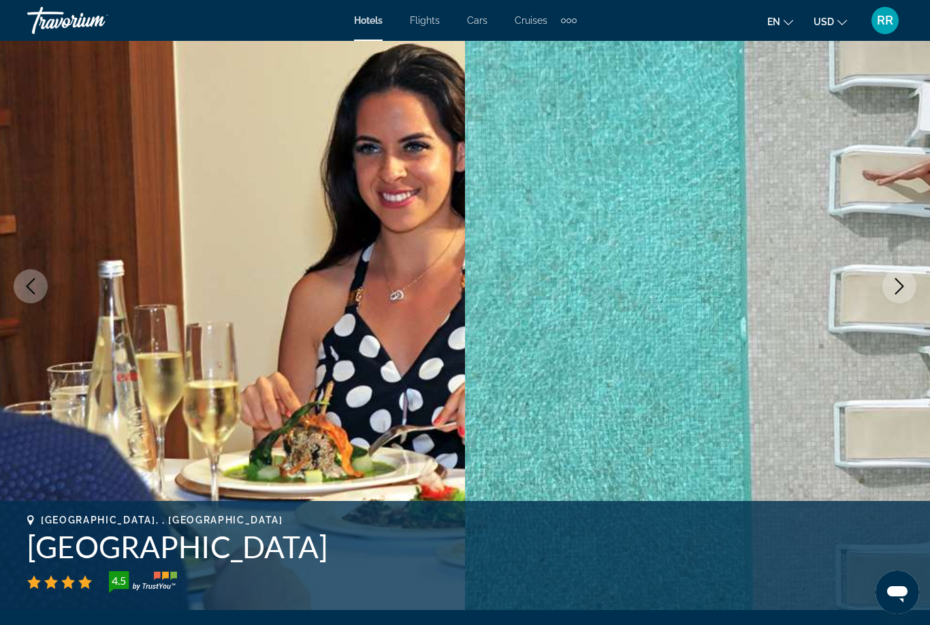
click at [911, 289] on button "Next image" at bounding box center [900, 286] width 34 height 34
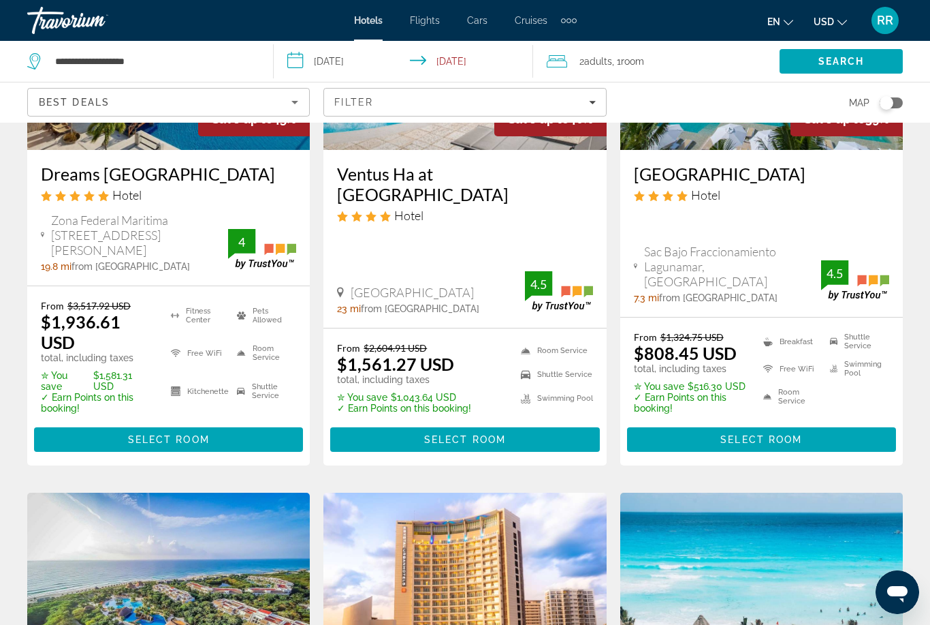
scroll to position [1358, 0]
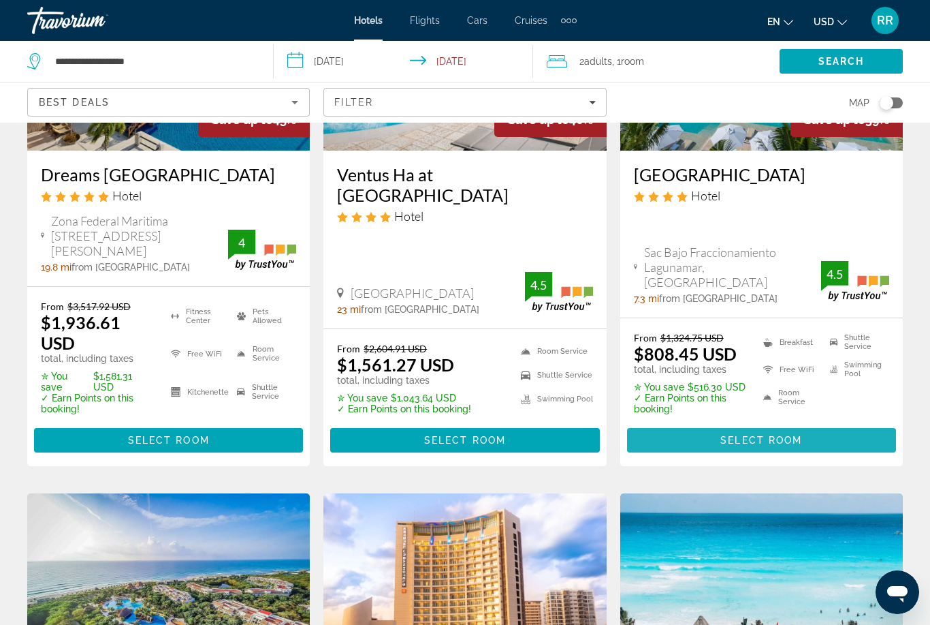
click at [782, 435] on span "Select Room" at bounding box center [762, 440] width 82 height 11
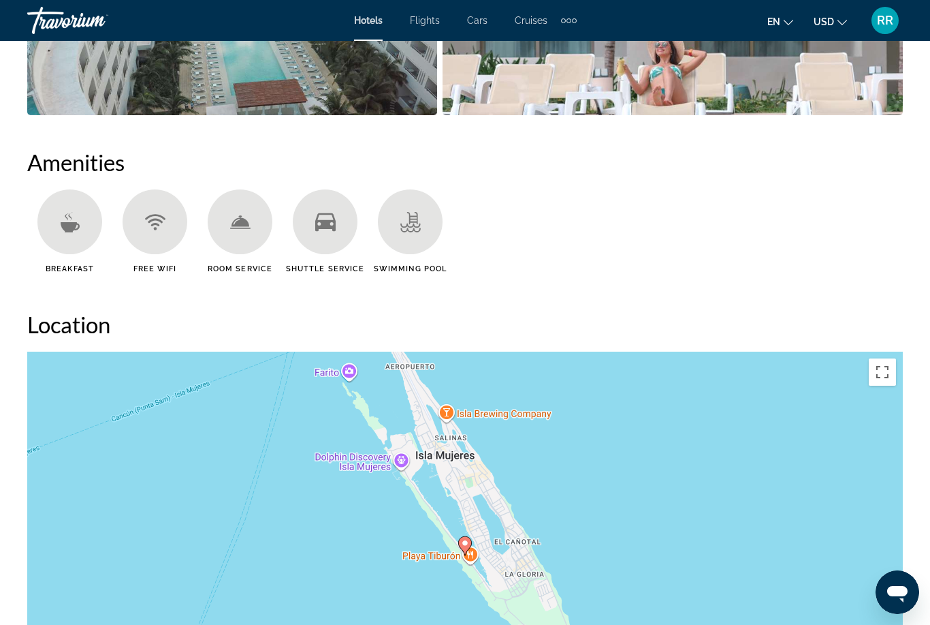
scroll to position [1180, 0]
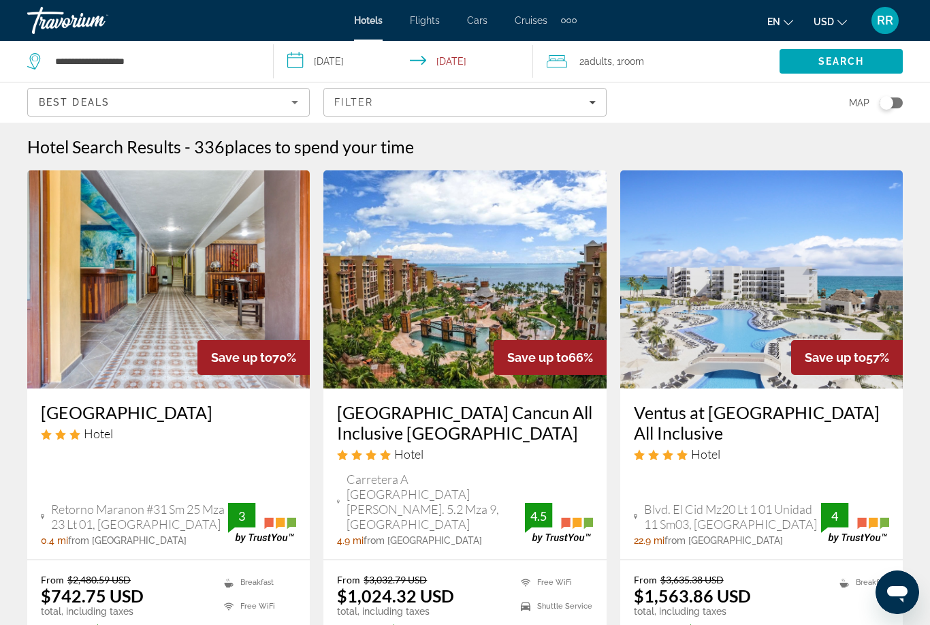
click at [302, 104] on icon "Sort by" at bounding box center [295, 102] width 16 height 16
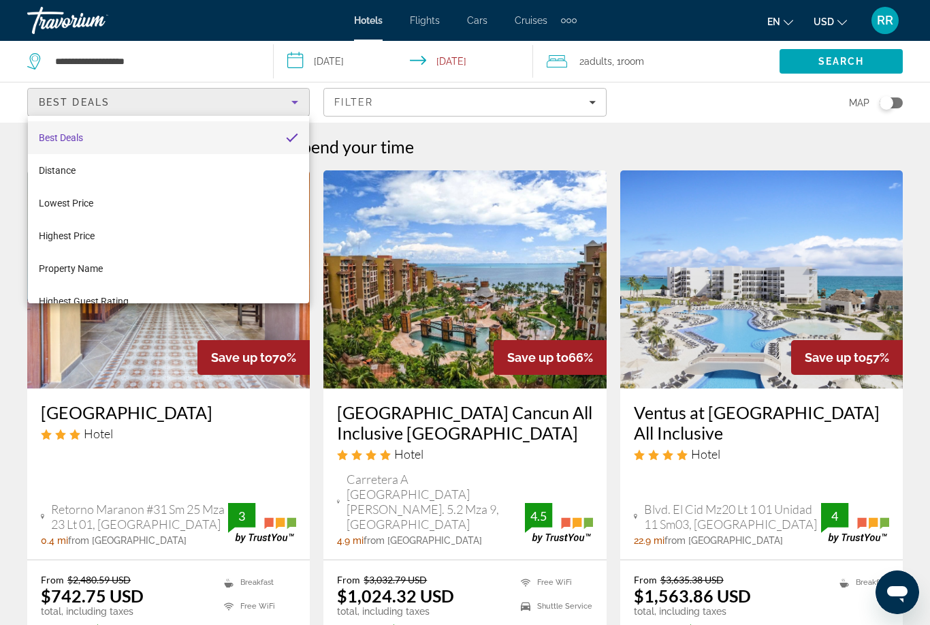
click at [301, 110] on div at bounding box center [465, 312] width 930 height 625
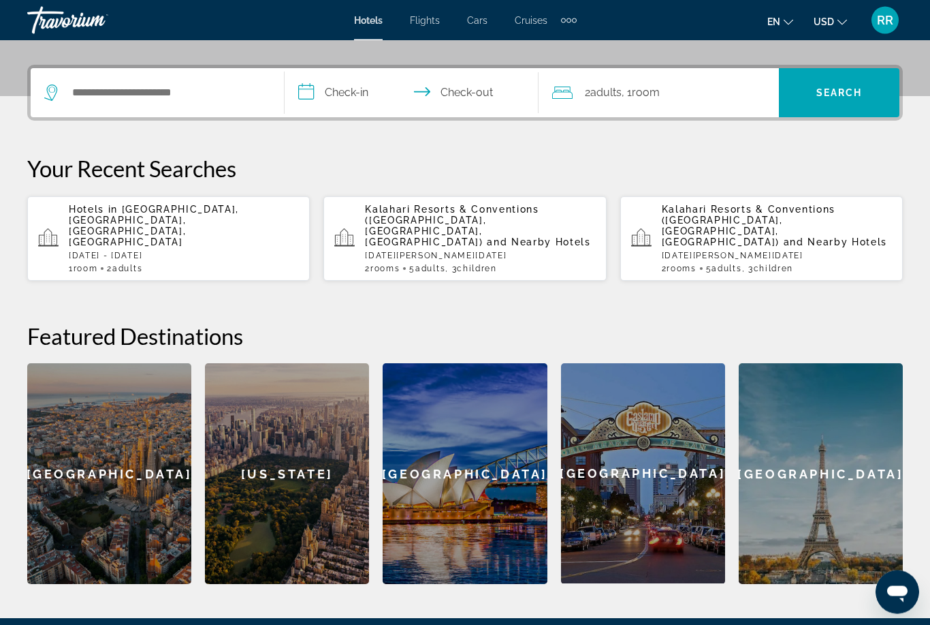
scroll to position [313, 0]
click at [72, 94] on input "Search hotel destination" at bounding box center [167, 92] width 193 height 20
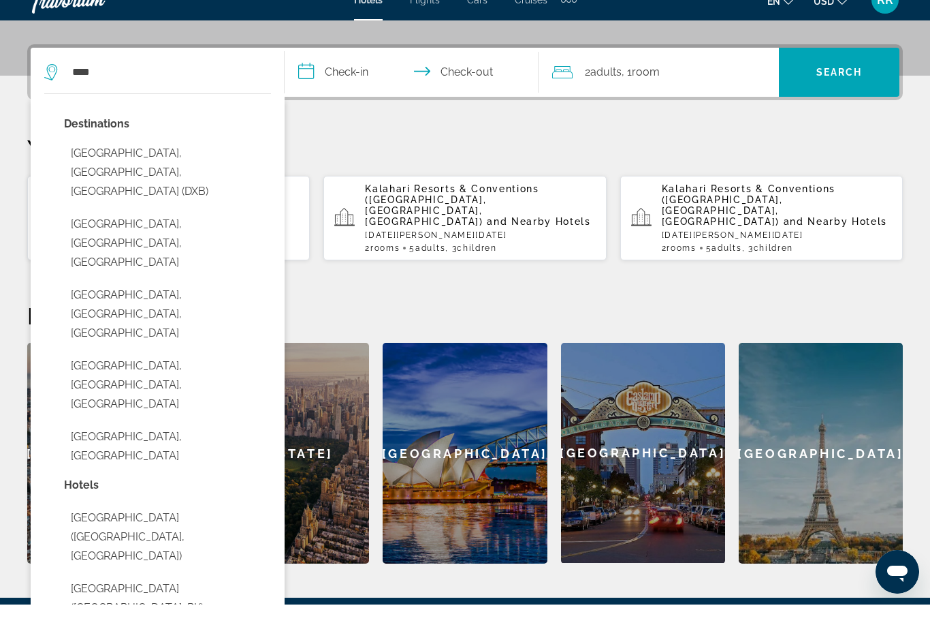
click at [115, 161] on button "Dubai, Dubai Emirate, United Arab Emirates (DXB)" at bounding box center [167, 193] width 207 height 64
type input "**********"
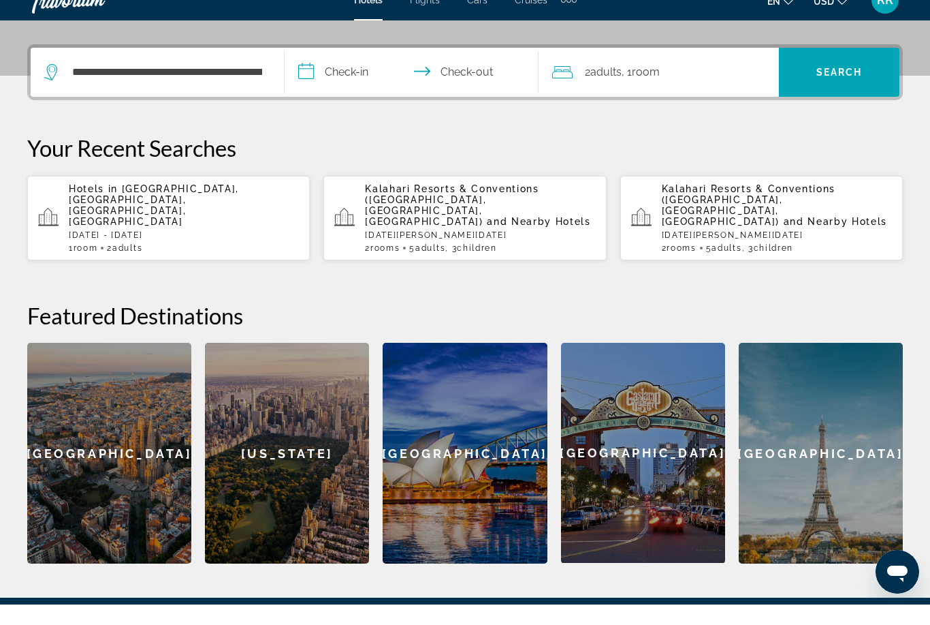
click at [300, 75] on input "**********" at bounding box center [415, 94] width 260 height 53
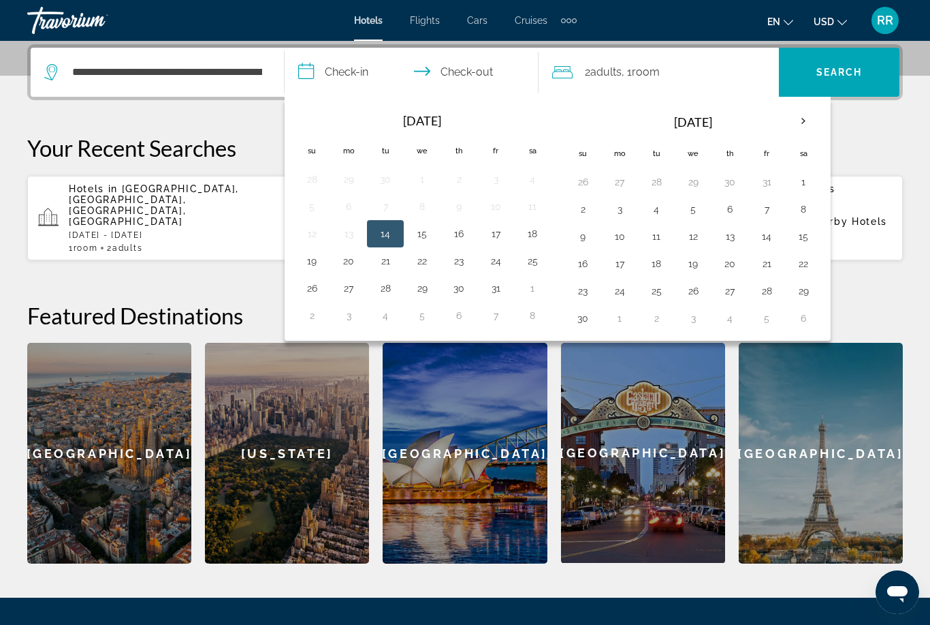
click at [813, 299] on button "29" at bounding box center [804, 290] width 22 height 19
click at [800, 127] on th "Next month" at bounding box center [803, 121] width 37 height 30
click at [804, 189] on button "6" at bounding box center [804, 181] width 22 height 19
type input "**********"
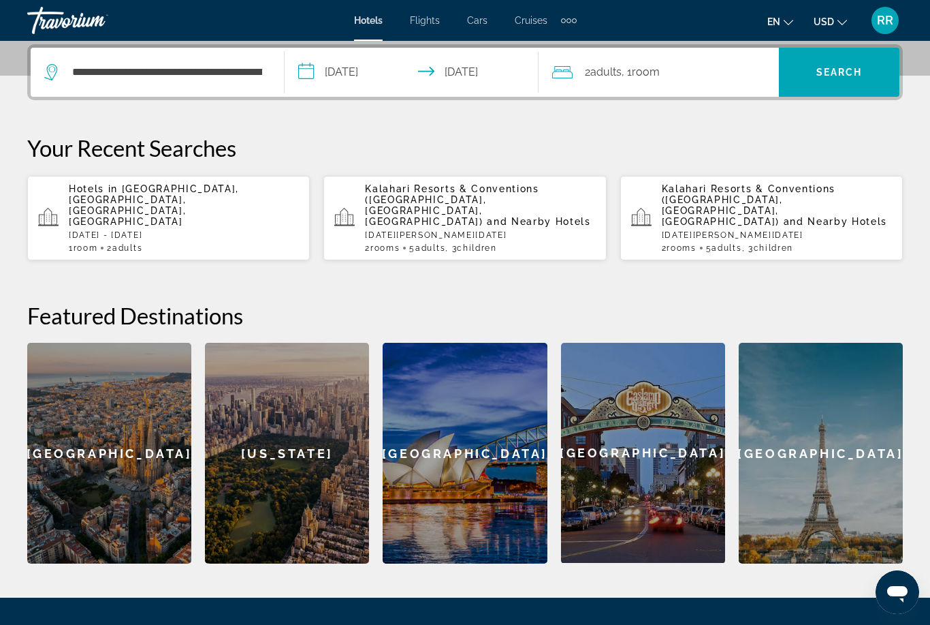
click at [823, 80] on span "Search" at bounding box center [839, 72] width 121 height 33
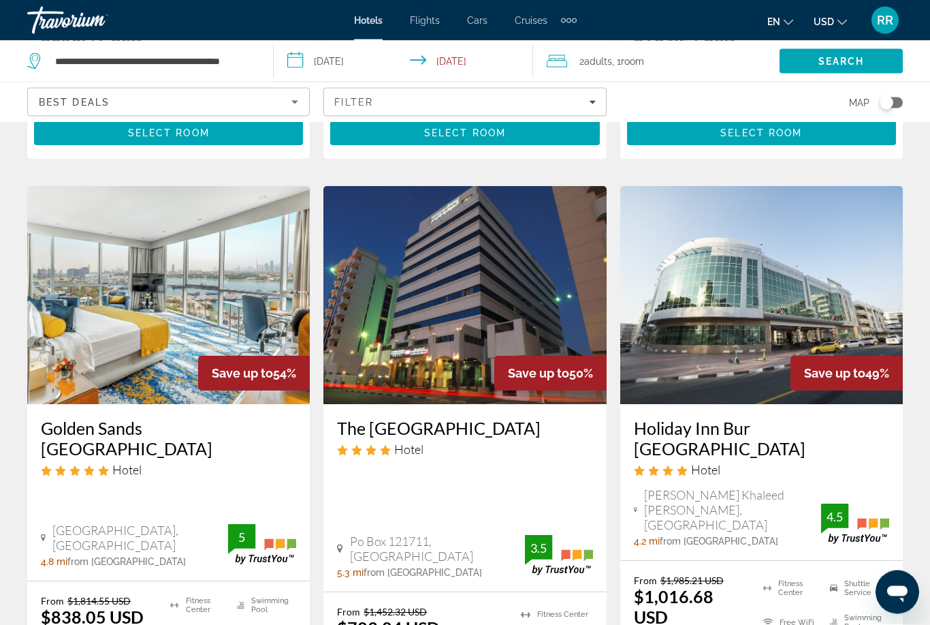
scroll to position [1650, 0]
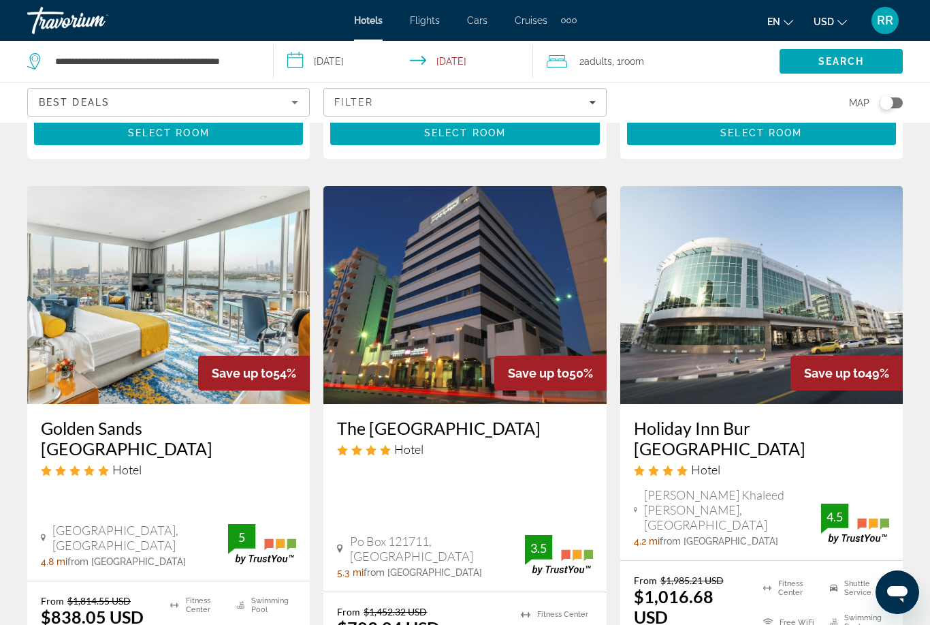
click at [184, 246] on img "Main content" at bounding box center [168, 295] width 283 height 218
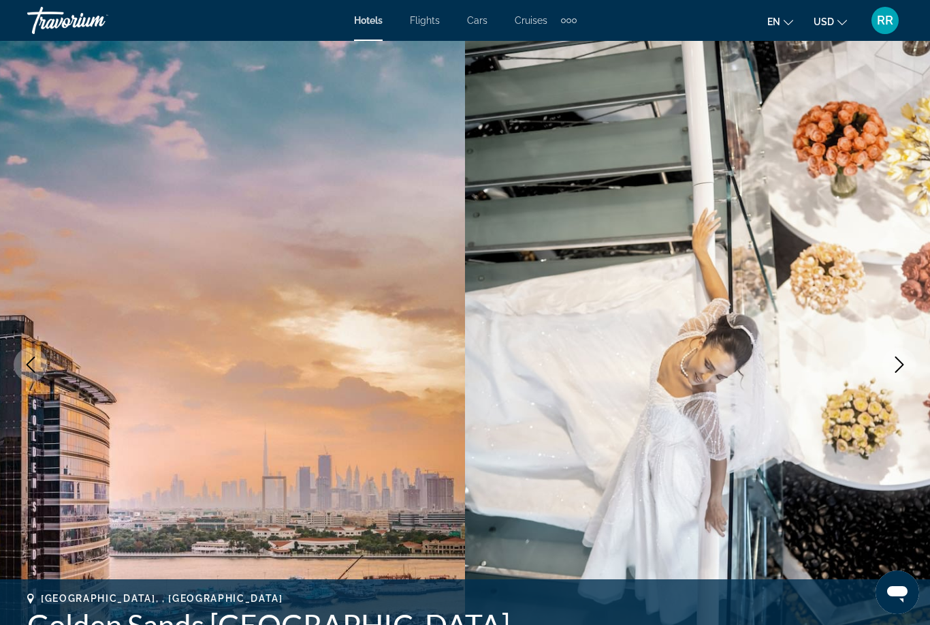
click at [897, 371] on icon "Next image" at bounding box center [900, 364] width 9 height 16
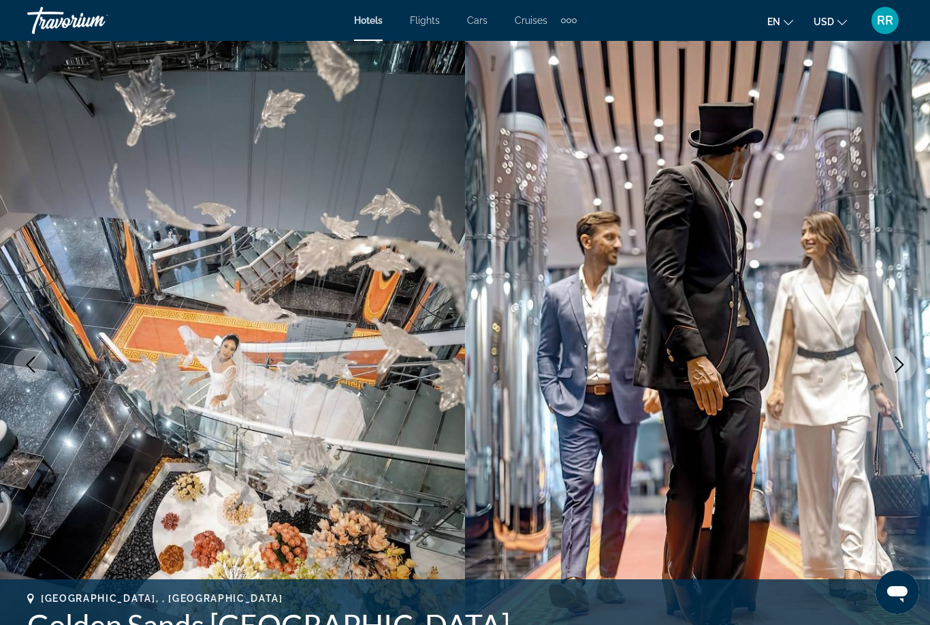
click at [896, 371] on icon "Next image" at bounding box center [900, 364] width 16 height 16
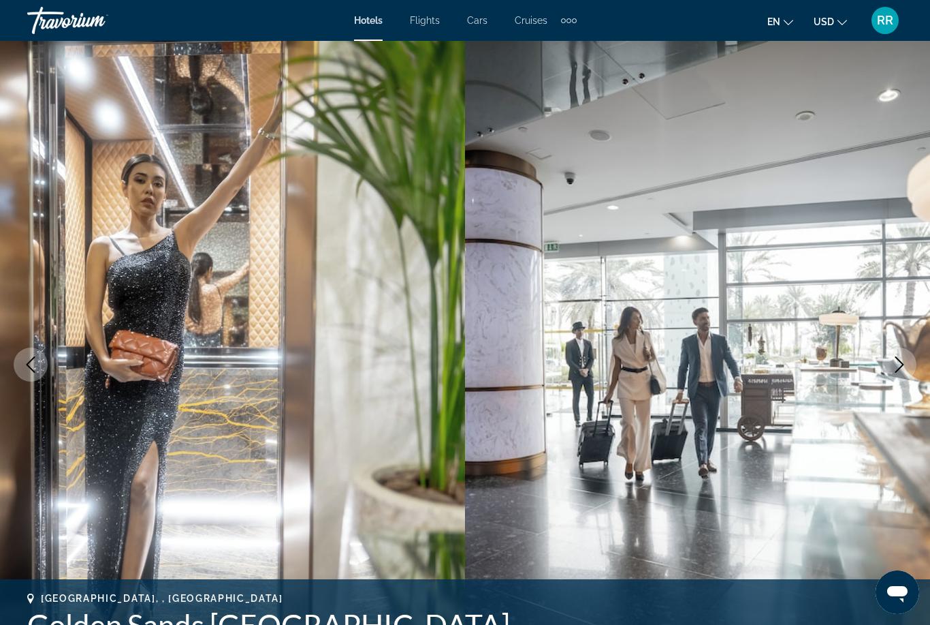
click at [897, 371] on icon "Next image" at bounding box center [900, 364] width 9 height 16
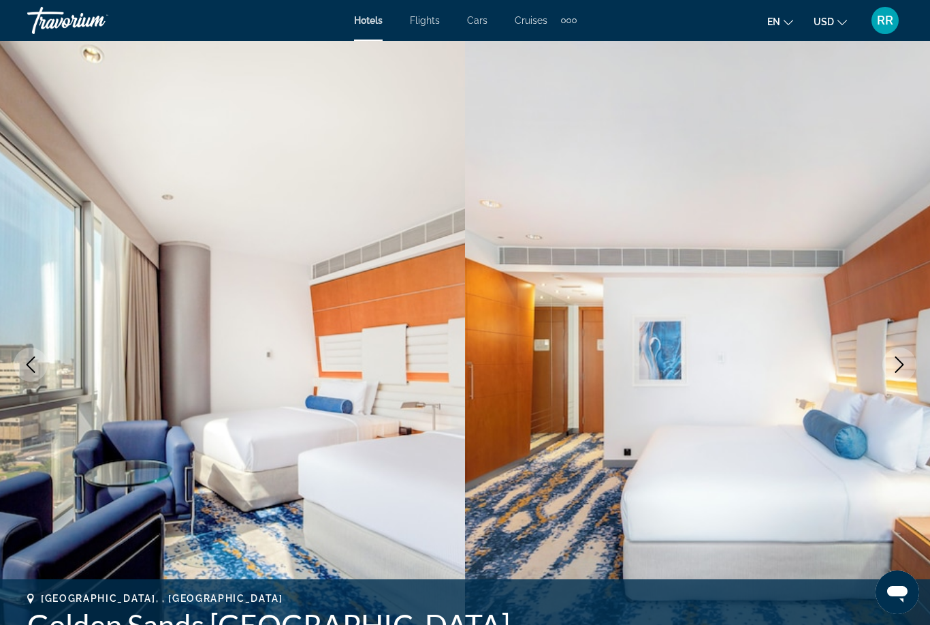
click at [897, 369] on icon "Next image" at bounding box center [900, 364] width 16 height 16
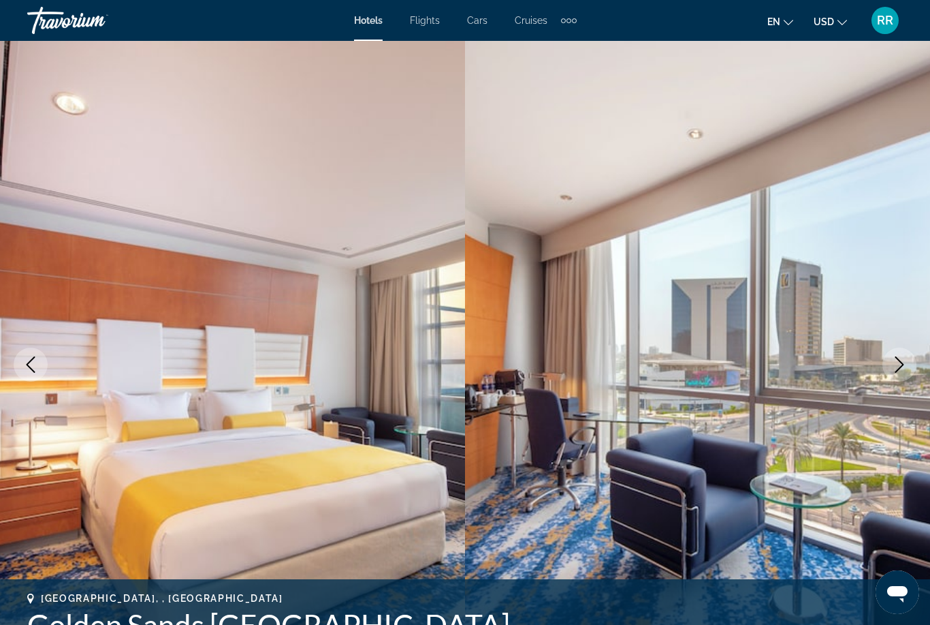
click at [905, 365] on icon "Next image" at bounding box center [900, 364] width 16 height 16
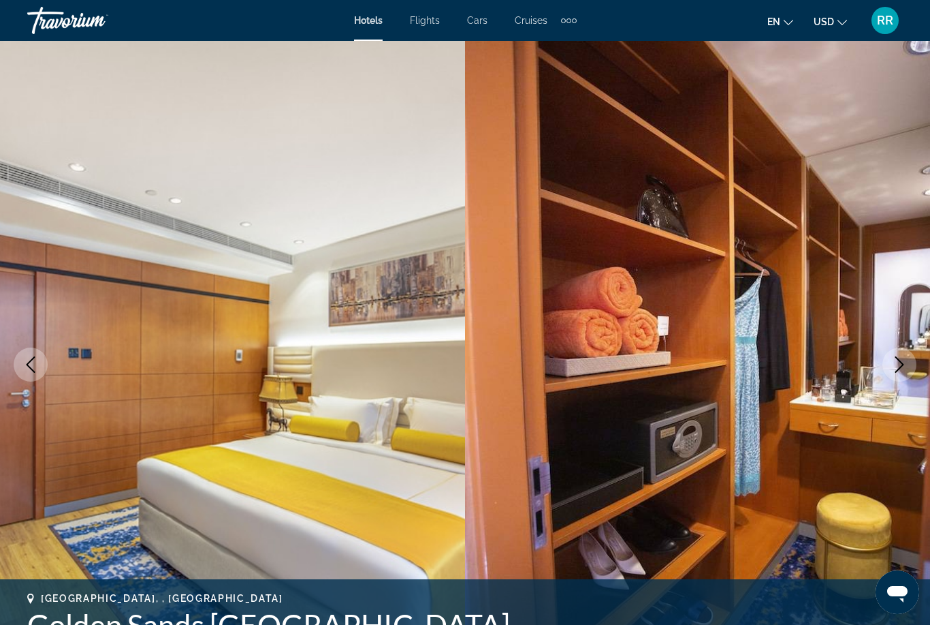
click at [898, 366] on icon "Next image" at bounding box center [900, 364] width 16 height 16
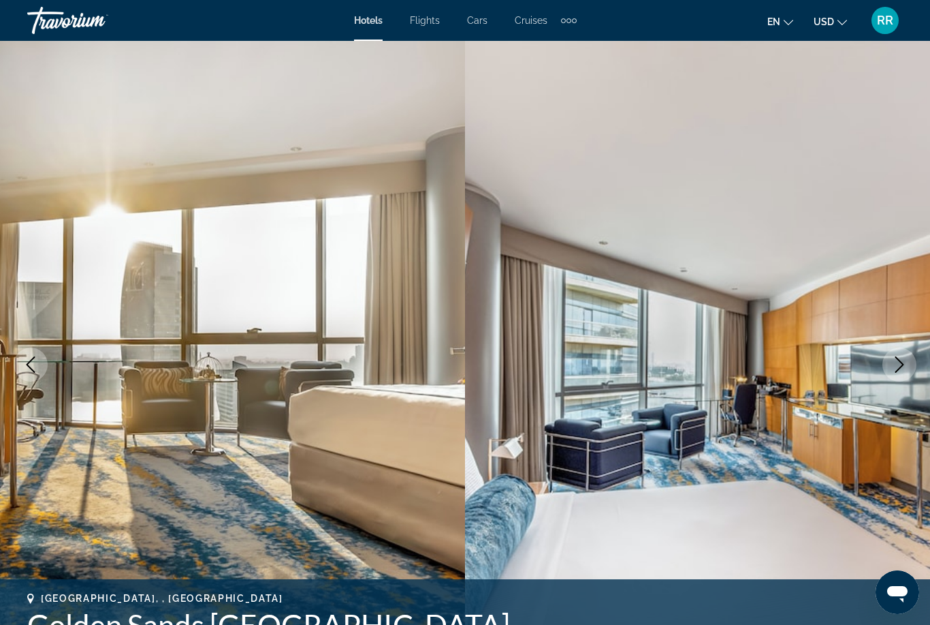
click at [890, 377] on button "Next image" at bounding box center [900, 364] width 34 height 34
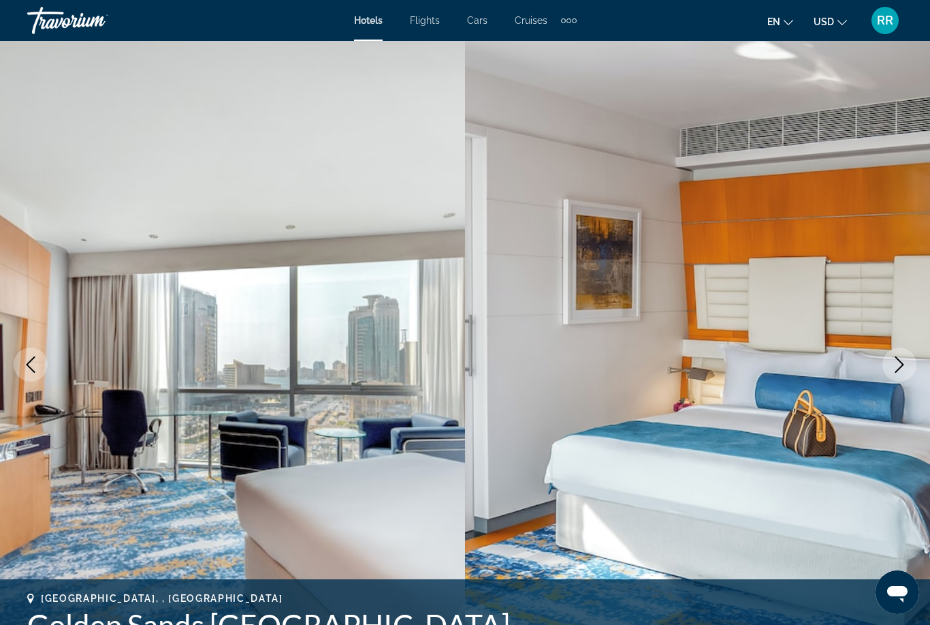
click at [899, 365] on icon "Next image" at bounding box center [900, 364] width 16 height 16
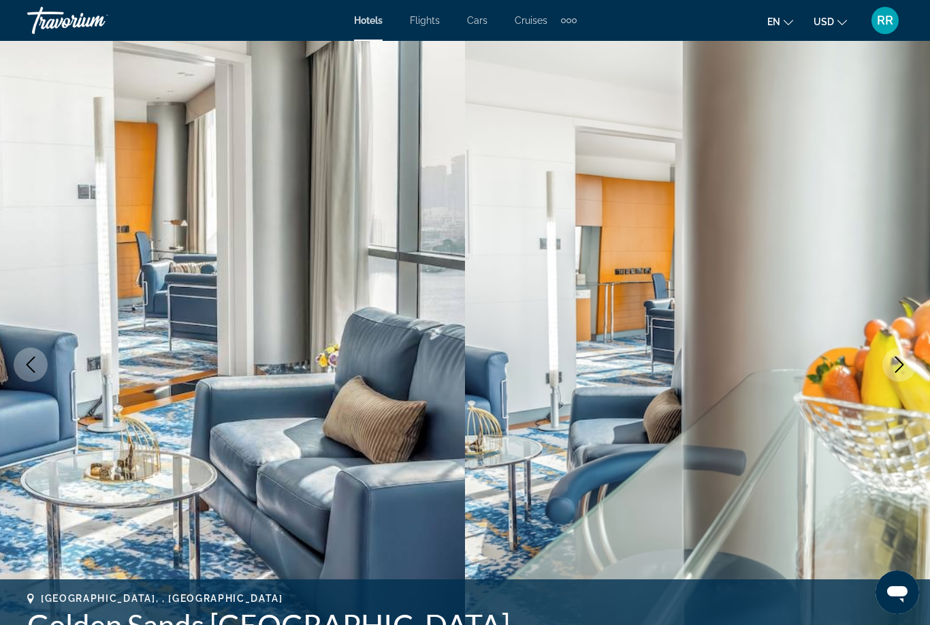
click at [901, 366] on icon "Next image" at bounding box center [900, 364] width 16 height 16
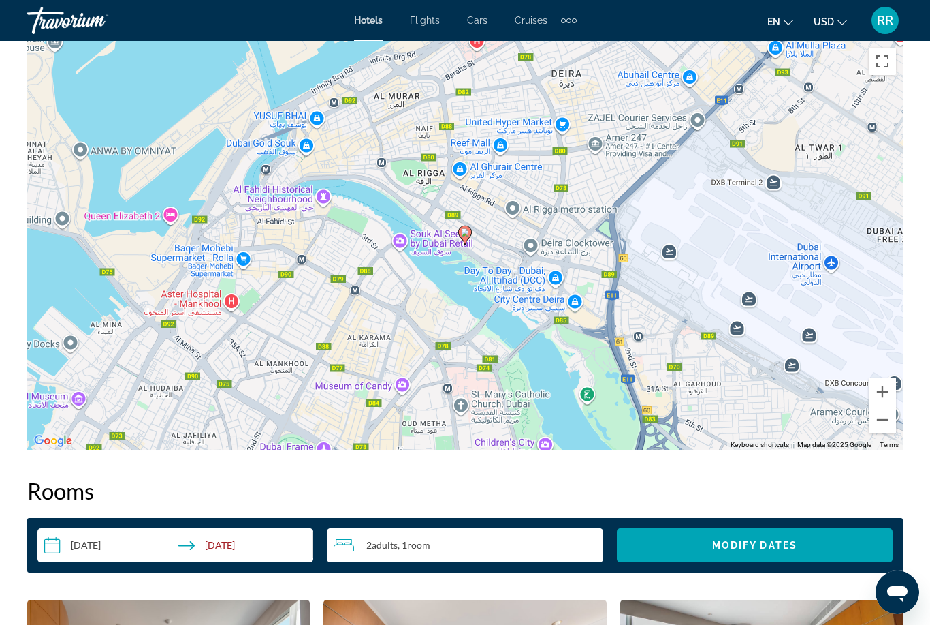
scroll to position [1563, 0]
